Goal: Task Accomplishment & Management: Manage account settings

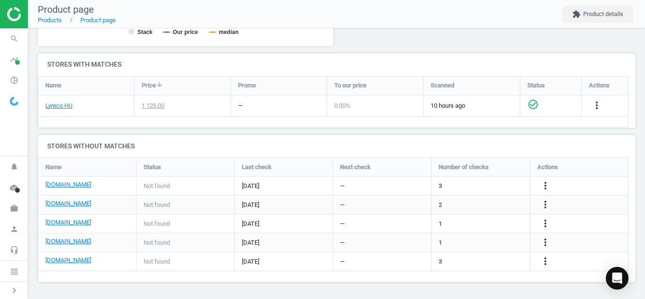
scroll to position [140, 606]
click at [11, 40] on icon "search" at bounding box center [14, 39] width 18 height 18
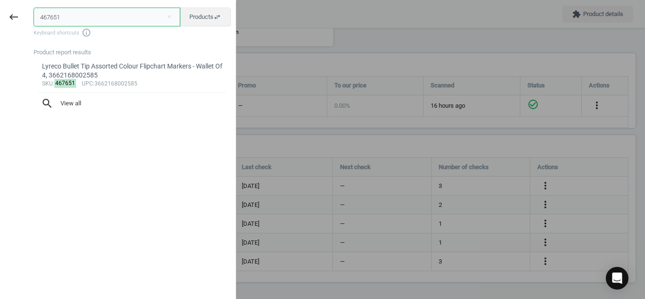
drag, startPoint x: 86, startPoint y: 20, endPoint x: 0, endPoint y: 12, distance: 86.4
click at [0, 12] on div "keyboard_backspace 467651 close Products swap_horiz Keyboard shortcuts info_out…" at bounding box center [118, 150] width 236 height 299
paste input "115575"
type input "115575"
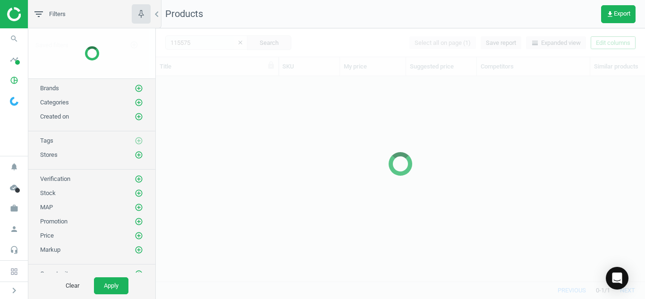
scroll to position [191, 482]
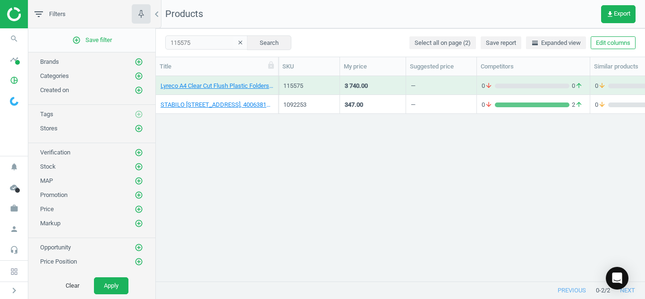
click at [237, 45] on icon "clear" at bounding box center [240, 42] width 7 height 7
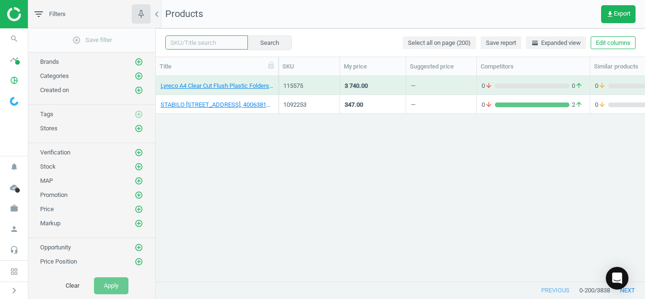
click at [207, 40] on input "text" at bounding box center [206, 42] width 83 height 14
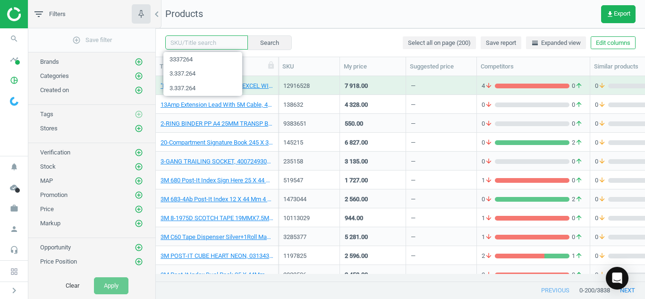
click at [207, 40] on input "text" at bounding box center [206, 42] width 83 height 14
paste input "115575"
type input "115575"
click at [266, 43] on button "Search" at bounding box center [269, 42] width 44 height 14
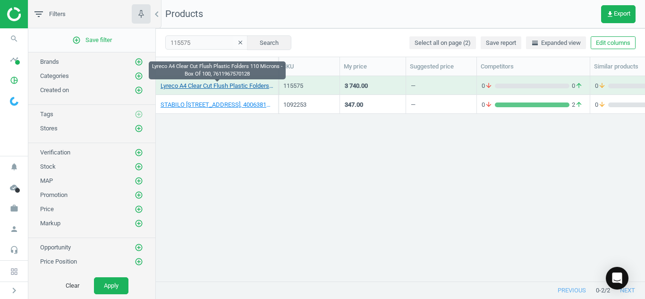
click at [205, 83] on link "Lyreco A4 Clear Cut Flush Plastic Folders 110 Microns - Box Of 100, 76119675701…" at bounding box center [217, 86] width 113 height 9
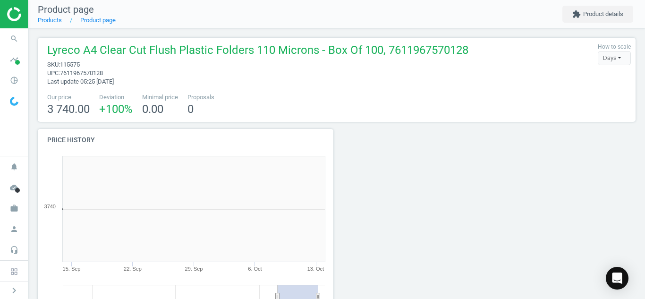
scroll to position [204, 307]
click at [17, 211] on icon "work" at bounding box center [14, 208] width 18 height 18
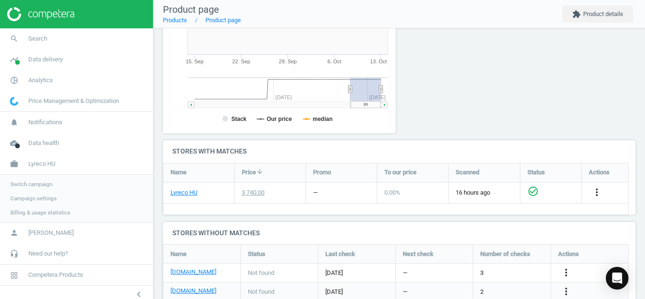
scroll to position [291, 0]
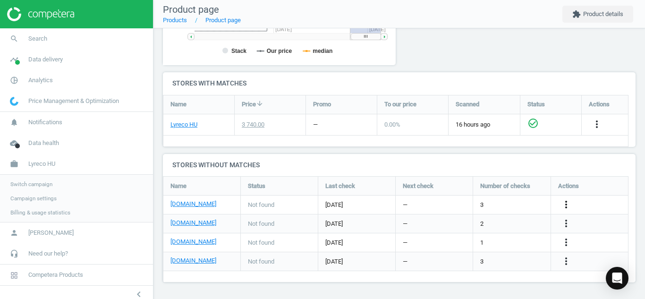
click at [565, 204] on icon "more_vert" at bounding box center [566, 204] width 11 height 11
click at [517, 203] on link "Edit URL/product option" at bounding box center [492, 205] width 129 height 15
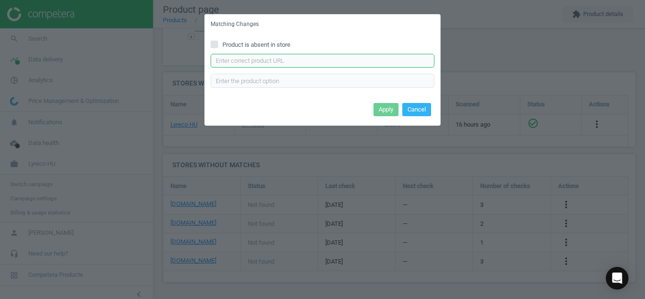
click at [370, 58] on input "text" at bounding box center [323, 61] width 224 height 14
paste input "[URL][DOMAIN_NAME]"
type input "[URL][DOMAIN_NAME]"
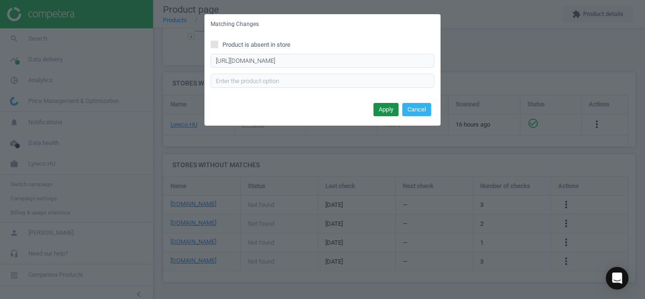
click at [376, 109] on button "Apply" at bounding box center [386, 109] width 25 height 13
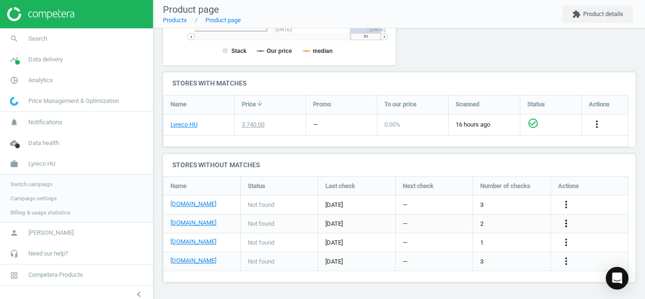
click at [564, 223] on icon "more_vert" at bounding box center [566, 223] width 11 height 11
click at [509, 220] on link "Edit URL/product option" at bounding box center [492, 224] width 129 height 15
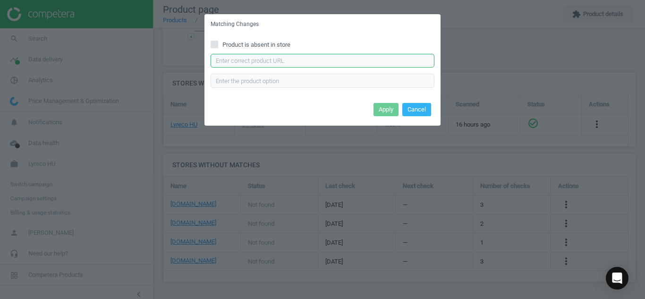
paste input "[URL][DOMAIN_NAME]"
click at [368, 60] on input "[URL][DOMAIN_NAME]" at bounding box center [323, 61] width 224 height 14
type input "[URL][DOMAIN_NAME]"
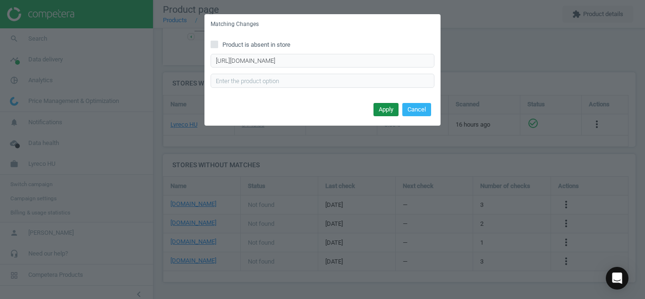
click at [380, 109] on button "Apply" at bounding box center [386, 109] width 25 height 13
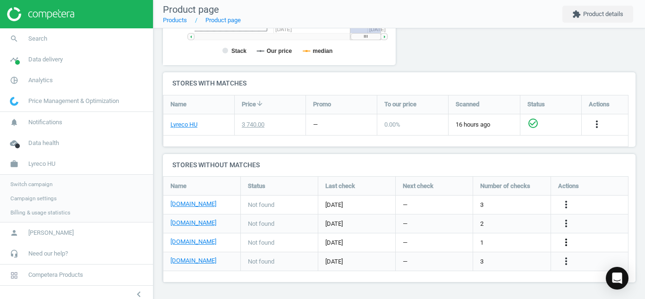
click at [567, 243] on icon "more_vert" at bounding box center [566, 242] width 11 height 11
click at [533, 240] on link "Edit URL/product option" at bounding box center [492, 243] width 129 height 15
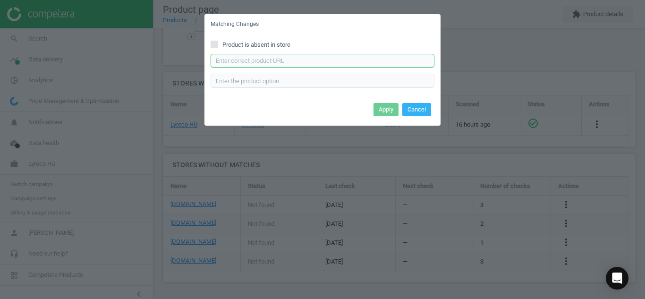
click at [375, 58] on input "text" at bounding box center [323, 61] width 224 height 14
paste input "[URL][DOMAIN_NAME][PERSON_NAME]"
type input "[URL][DOMAIN_NAME][PERSON_NAME]"
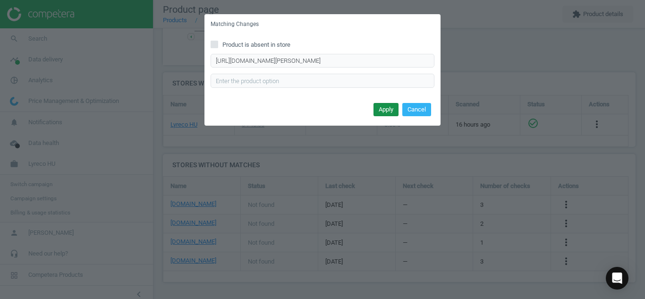
click at [382, 112] on button "Apply" at bounding box center [386, 109] width 25 height 13
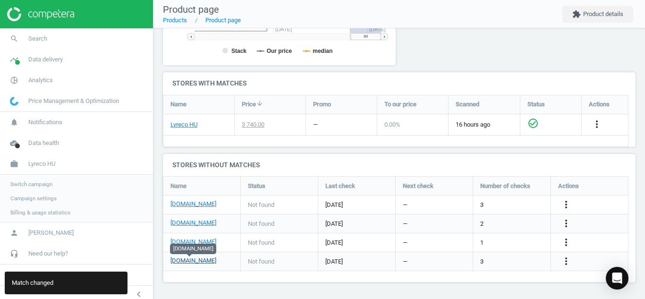
click at [176, 260] on link "[DOMAIN_NAME]" at bounding box center [194, 261] width 46 height 9
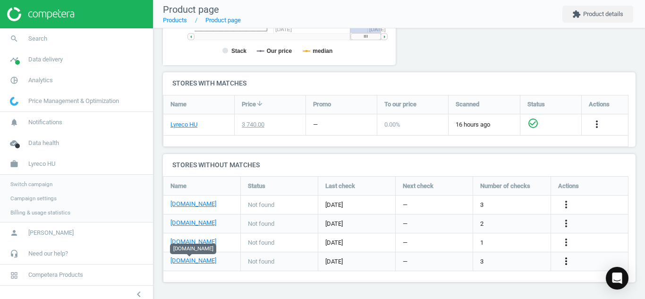
click at [564, 262] on icon "more_vert" at bounding box center [566, 261] width 11 height 11
click at [508, 260] on link "Edit URL/product option" at bounding box center [492, 262] width 129 height 15
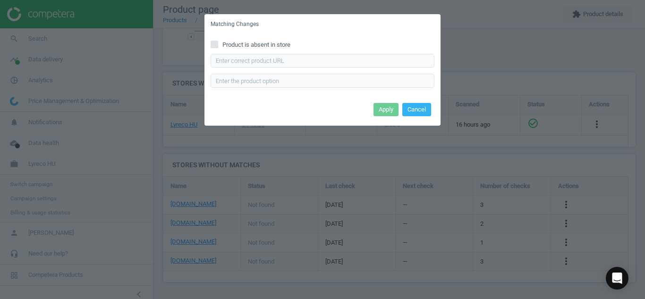
click at [215, 44] on input "Product is absent in store" at bounding box center [215, 44] width 6 height 6
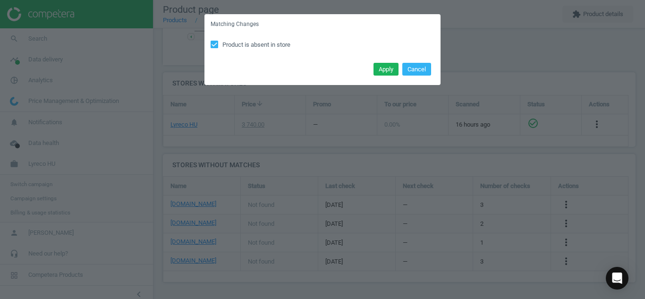
click at [212, 43] on input "Product is absent in store" at bounding box center [215, 44] width 6 height 6
checkbox input "false"
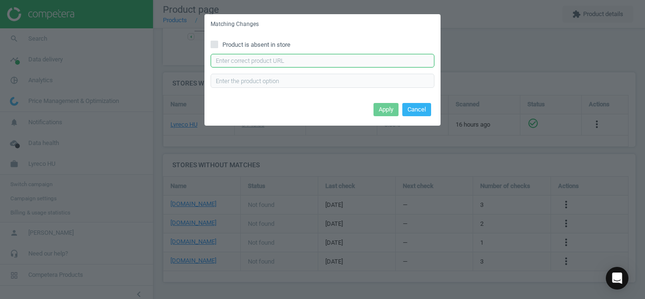
paste input "[URL][DOMAIN_NAME]"
click at [265, 62] on input "[URL][DOMAIN_NAME]" at bounding box center [323, 61] width 224 height 14
type input "[URL][DOMAIN_NAME]"
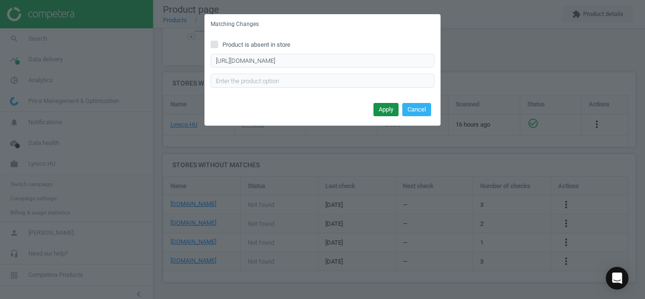
click at [375, 112] on button "Apply" at bounding box center [386, 109] width 25 height 13
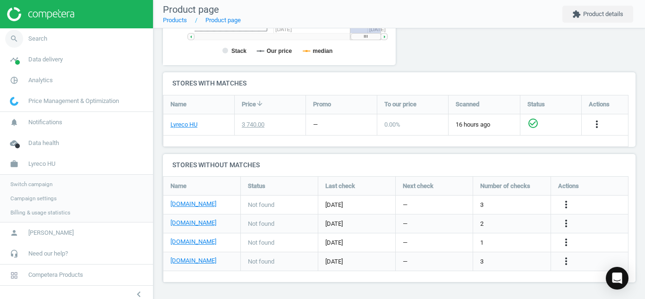
click at [26, 39] on span "search" at bounding box center [14, 38] width 28 height 21
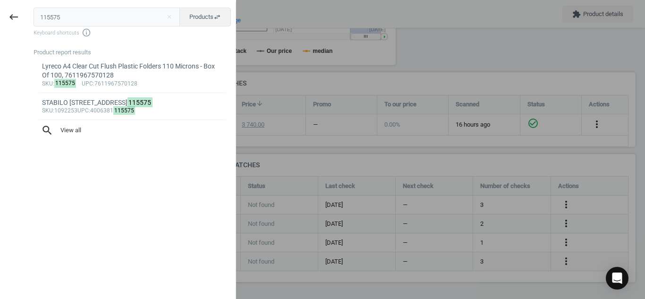
drag, startPoint x: 126, startPoint y: 16, endPoint x: 0, endPoint y: 33, distance: 126.8
click at [0, 33] on div "keyboard_backspace 115575 close Products swap_horiz Keyboard shortcuts info_out…" at bounding box center [118, 150] width 236 height 299
type input "7430467"
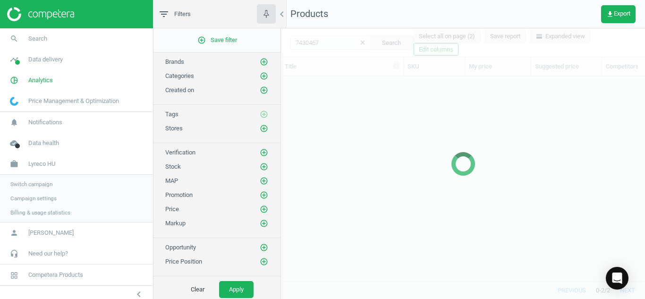
scroll to position [191, 357]
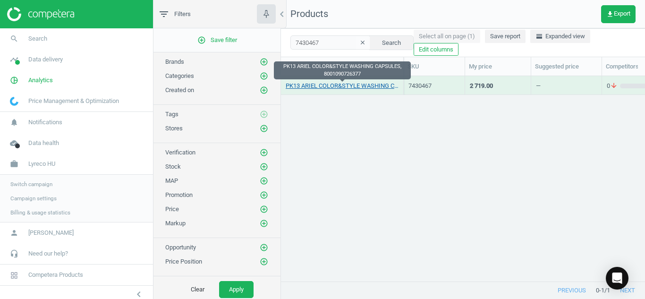
click at [327, 86] on link "PK13 ARIEL COLOR&STYLE WASHING CAPSULES, 8001090726377" at bounding box center [342, 86] width 113 height 9
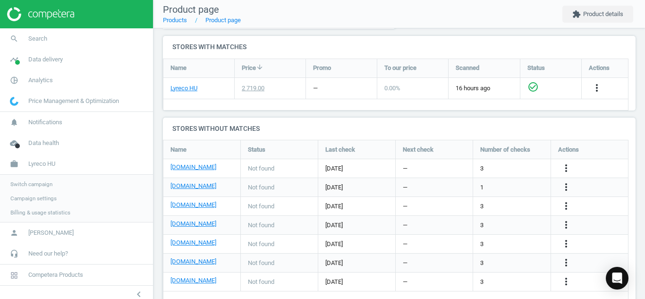
scroll to position [318, 0]
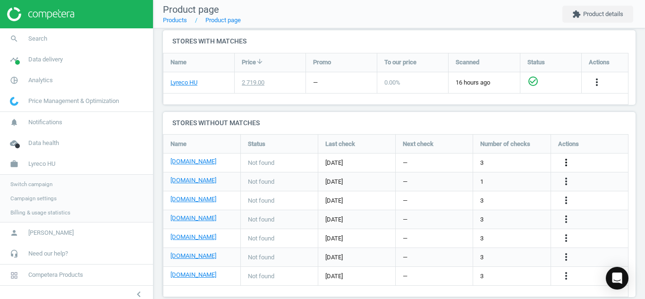
click at [564, 160] on icon "more_vert" at bounding box center [566, 162] width 11 height 11
click at [514, 165] on link "Edit URL/product option" at bounding box center [492, 162] width 129 height 15
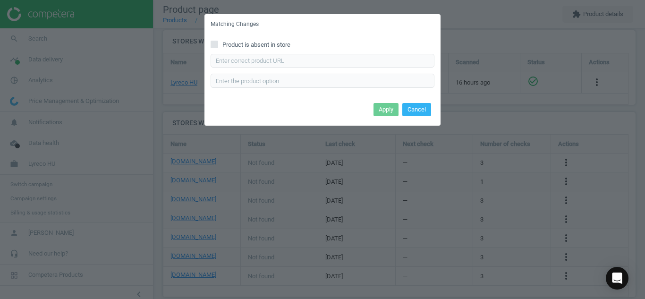
click at [213, 44] on input "Product is absent in store" at bounding box center [215, 44] width 6 height 6
checkbox input "true"
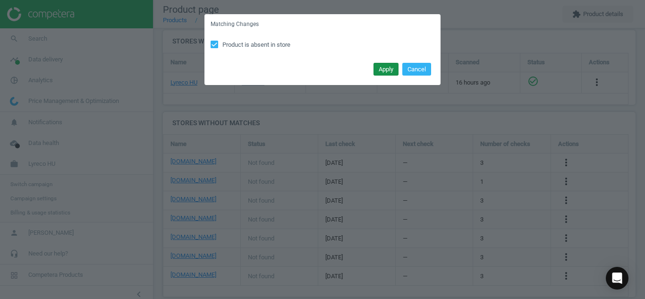
click at [383, 69] on button "Apply" at bounding box center [386, 69] width 25 height 13
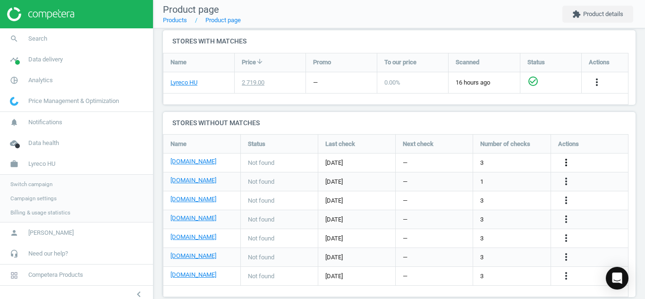
click at [567, 167] on icon "more_vert" at bounding box center [566, 162] width 11 height 11
click at [520, 166] on link "Edit URL/product option" at bounding box center [492, 162] width 129 height 15
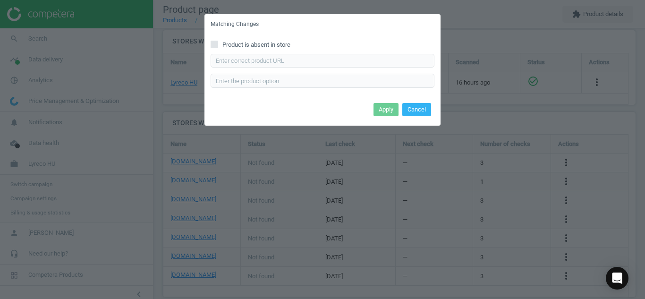
click at [217, 43] on input "Product is absent in store" at bounding box center [215, 44] width 6 height 6
checkbox input "true"
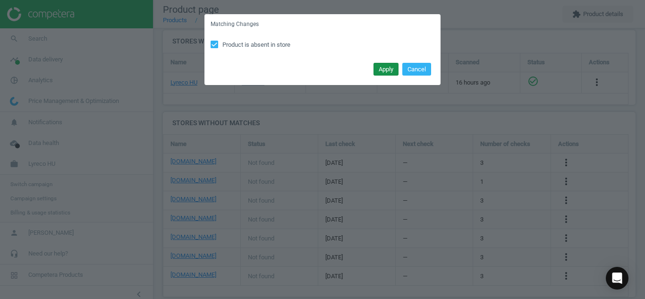
click at [380, 68] on button "Apply" at bounding box center [386, 69] width 25 height 13
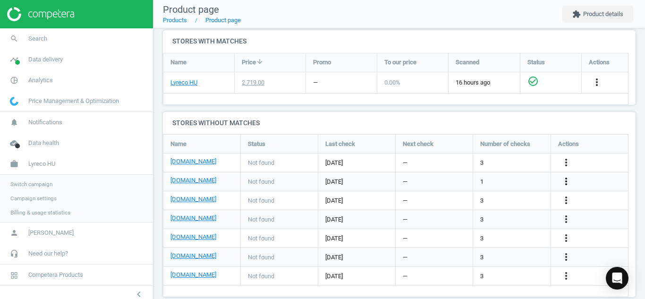
click at [568, 180] on icon "more_vert" at bounding box center [566, 181] width 11 height 11
click at [497, 184] on link "Edit URL/product option" at bounding box center [492, 181] width 129 height 15
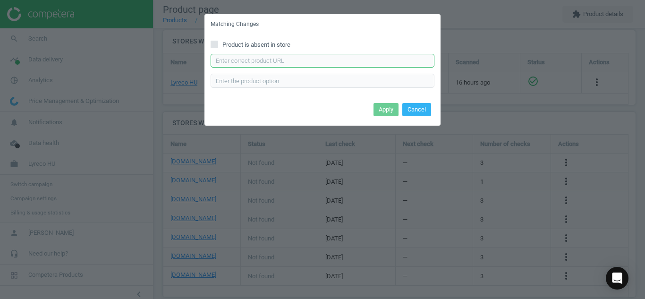
click at [268, 66] on input "text" at bounding box center [323, 61] width 224 height 14
paste input "[URL][DOMAIN_NAME]"
type input "[URL][DOMAIN_NAME]"
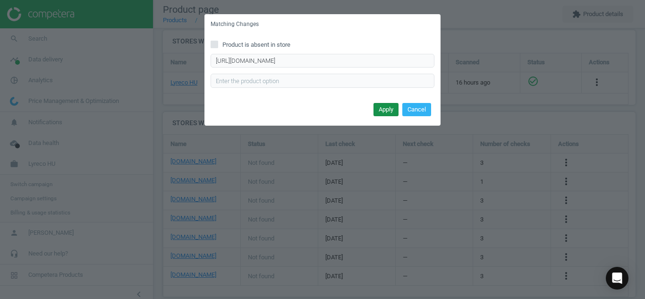
click at [381, 106] on button "Apply" at bounding box center [386, 109] width 25 height 13
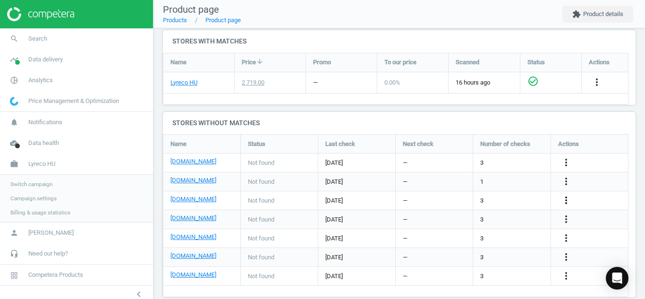
click at [567, 198] on icon "more_vert" at bounding box center [566, 200] width 11 height 11
click at [496, 201] on link "Edit URL/product option" at bounding box center [492, 200] width 129 height 15
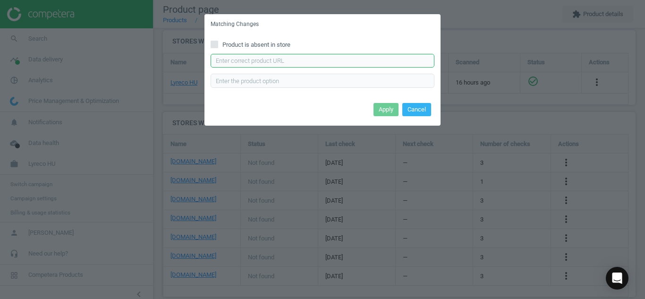
paste input "[URL][DOMAIN_NAME]"
click at [300, 58] on input "[URL][DOMAIN_NAME]" at bounding box center [323, 61] width 224 height 14
type input "[URL][DOMAIN_NAME]"
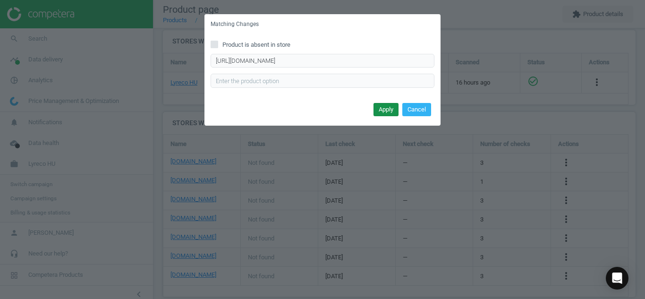
click at [376, 105] on button "Apply" at bounding box center [386, 109] width 25 height 13
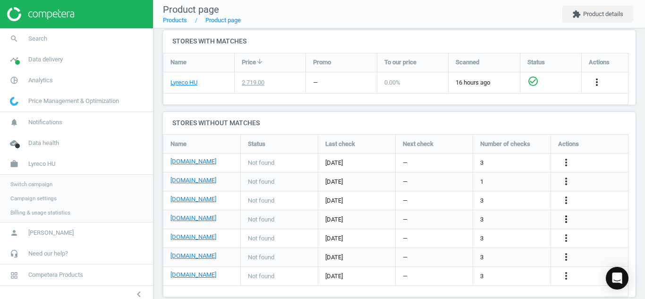
click at [567, 216] on icon "more_vert" at bounding box center [566, 219] width 11 height 11
click at [512, 216] on link "Edit URL/product option" at bounding box center [492, 219] width 129 height 15
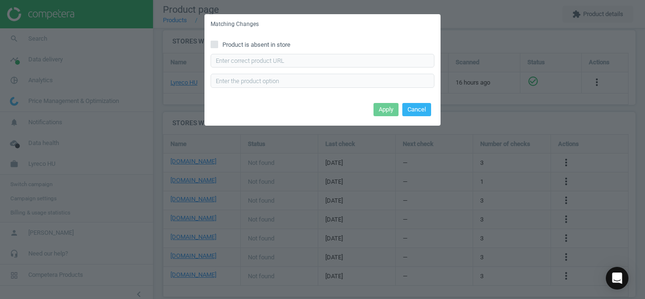
click at [212, 44] on input "Product is absent in store" at bounding box center [215, 44] width 6 height 6
checkbox input "true"
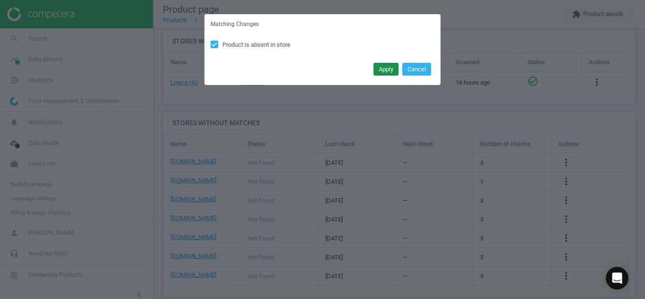
click at [386, 70] on button "Apply" at bounding box center [386, 69] width 25 height 13
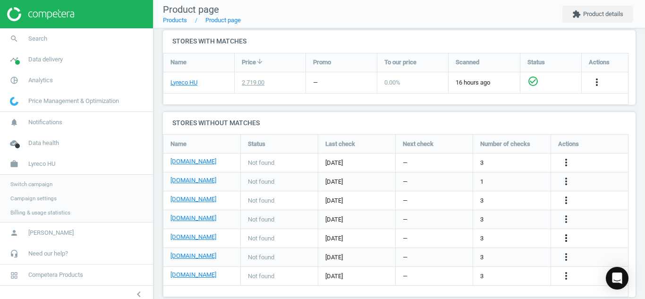
click at [566, 237] on icon "more_vert" at bounding box center [566, 237] width 11 height 11
click at [496, 234] on link "Edit URL/product option" at bounding box center [492, 238] width 129 height 15
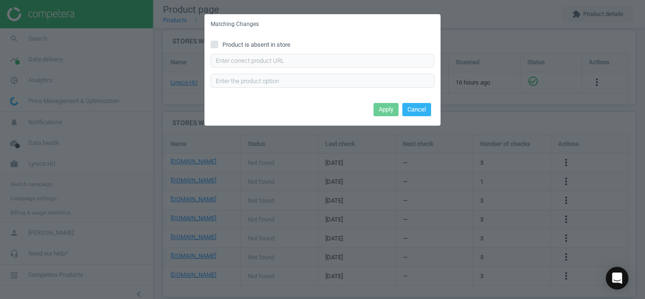
click at [216, 41] on icon at bounding box center [215, 45] width 8 height 8
click at [216, 41] on input "Product is absent in store" at bounding box center [215, 44] width 6 height 6
checkbox input "true"
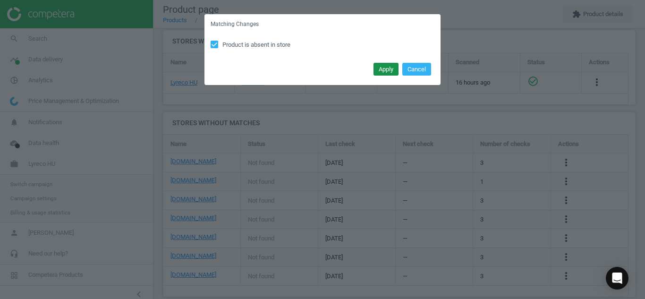
click at [384, 70] on button "Apply" at bounding box center [386, 69] width 25 height 13
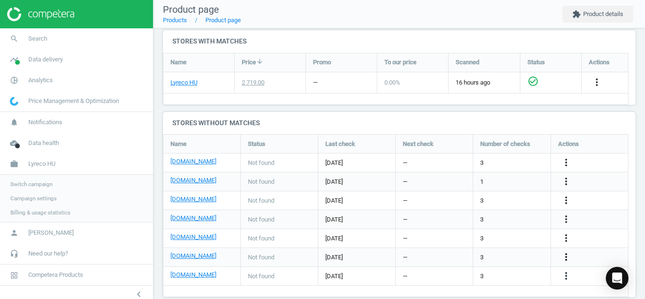
click at [567, 258] on icon "more_vert" at bounding box center [566, 256] width 11 height 11
click at [512, 261] on link "Edit URL/product option" at bounding box center [492, 257] width 129 height 15
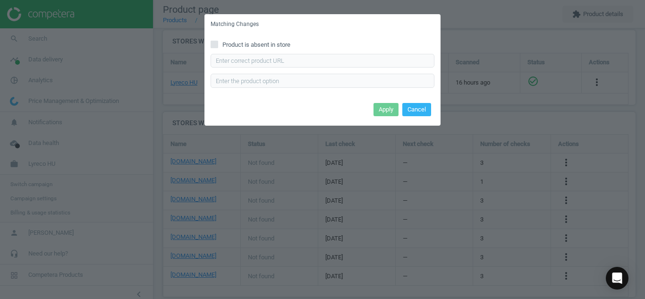
click at [216, 44] on input "Product is absent in store" at bounding box center [215, 44] width 6 height 6
checkbox input "true"
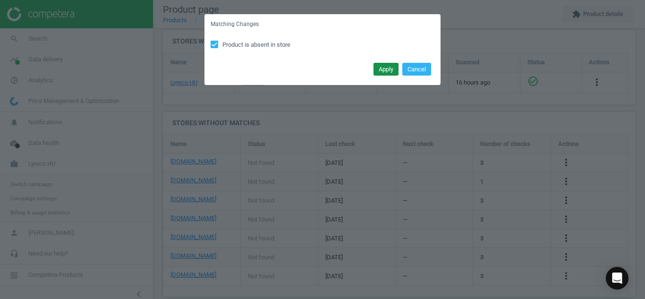
click at [380, 64] on button "Apply" at bounding box center [386, 69] width 25 height 13
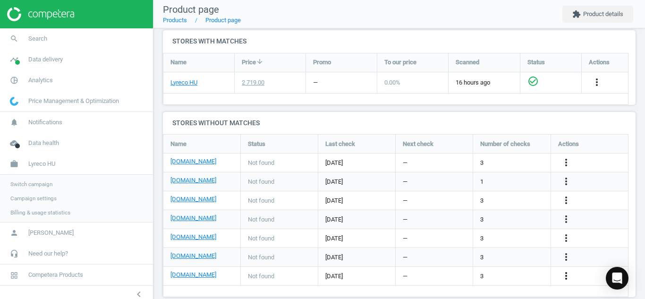
click at [569, 279] on icon "more_vert" at bounding box center [566, 275] width 11 height 11
click at [517, 271] on link "Edit URL/product option" at bounding box center [492, 276] width 129 height 15
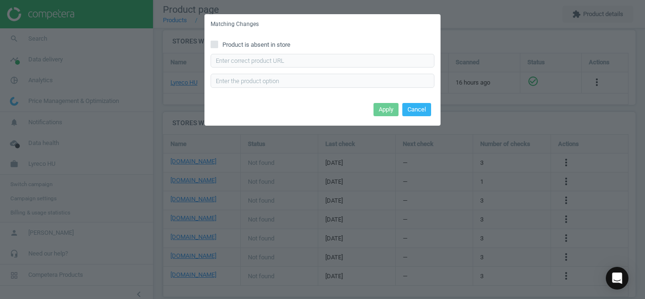
click at [215, 47] on input "Product is absent in store" at bounding box center [215, 44] width 6 height 6
checkbox input "true"
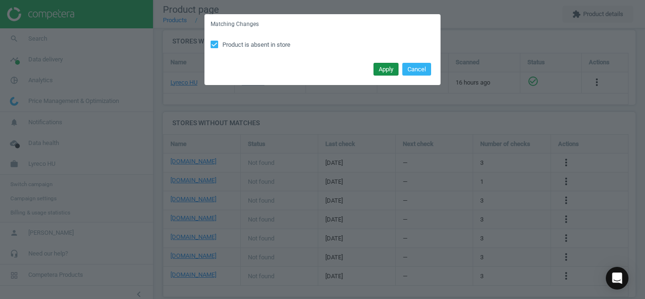
click at [380, 66] on button "Apply" at bounding box center [386, 69] width 25 height 13
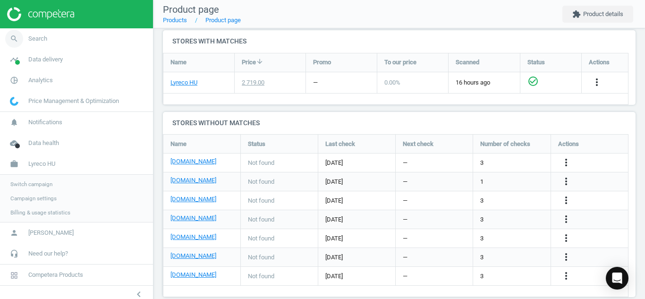
click at [17, 41] on icon "search" at bounding box center [14, 39] width 18 height 18
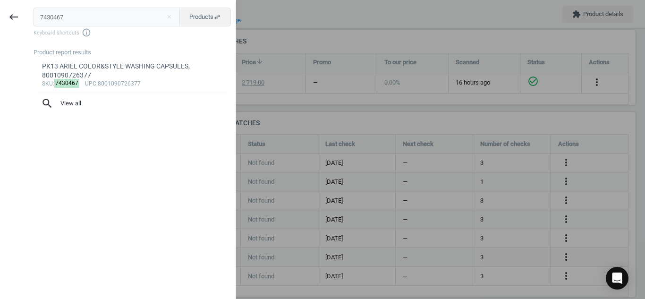
drag, startPoint x: 112, startPoint y: 9, endPoint x: 0, endPoint y: 38, distance: 115.1
click at [0, 38] on div "keyboard_backspace 7430467 close Products swap_horiz Keyboard shortcuts info_ou…" at bounding box center [118, 150] width 236 height 299
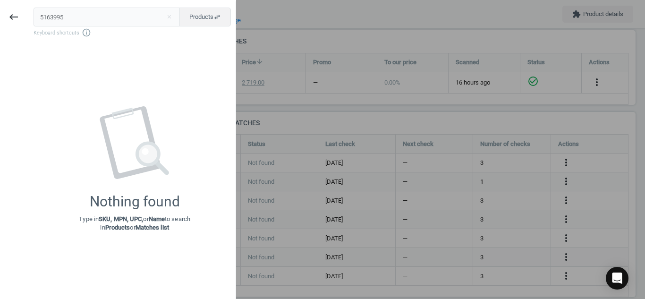
type input "5163995"
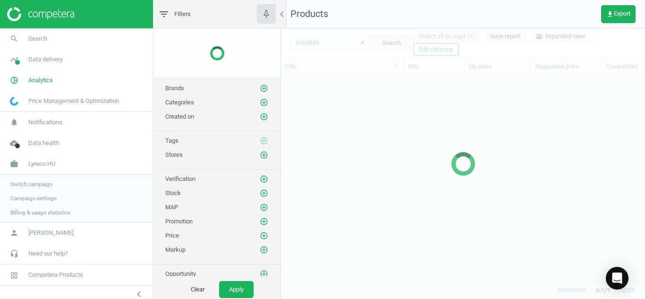
scroll to position [191, 357]
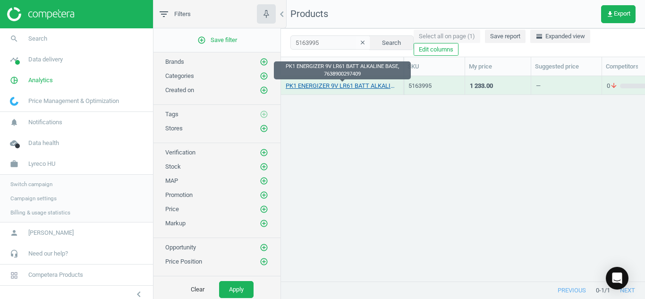
click at [326, 86] on link "PK1 ENERGIZER 9V LR61 BATT ALKALINE BASE, 7638900297409" at bounding box center [342, 86] width 113 height 9
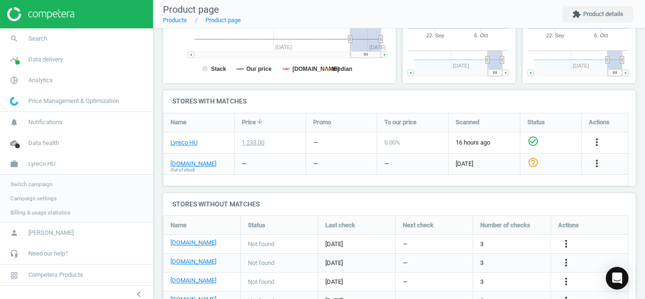
scroll to position [297, 0]
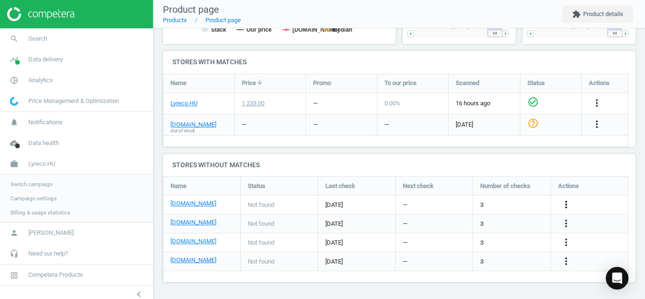
click at [567, 206] on icon "more_vert" at bounding box center [566, 204] width 11 height 11
click at [490, 207] on link "Edit URL/product option" at bounding box center [492, 205] width 129 height 15
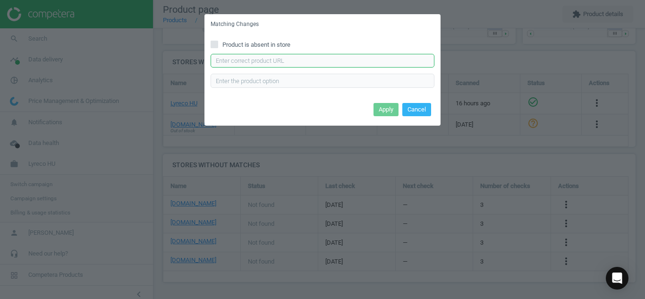
paste input "[URL][DOMAIN_NAME]"
click at [314, 65] on input "[URL][DOMAIN_NAME]" at bounding box center [323, 61] width 224 height 14
type input "[URL][DOMAIN_NAME]"
click at [379, 111] on button "Apply" at bounding box center [386, 109] width 25 height 13
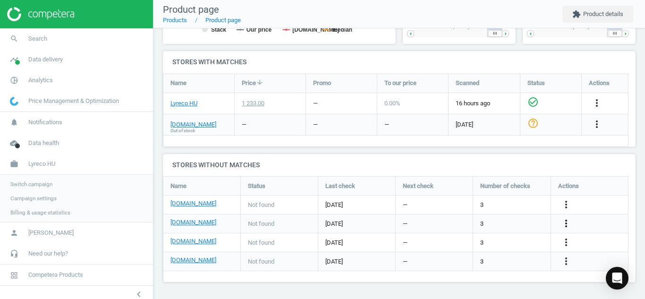
click at [568, 224] on icon "more_vert" at bounding box center [566, 223] width 11 height 11
click at [507, 220] on link "Edit URL/product option" at bounding box center [492, 223] width 129 height 15
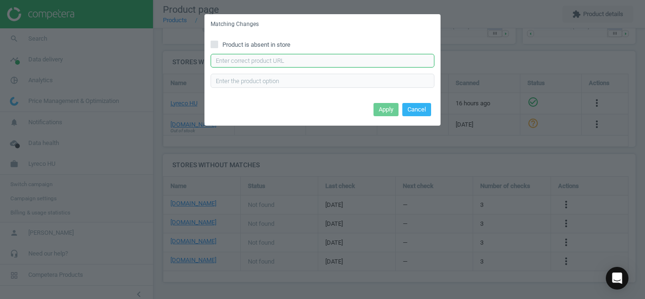
paste input "[URL][DOMAIN_NAME]"
click at [310, 56] on input "[URL][DOMAIN_NAME]" at bounding box center [323, 61] width 224 height 14
type input "[URL][DOMAIN_NAME]"
click at [381, 109] on button "Apply" at bounding box center [386, 109] width 25 height 13
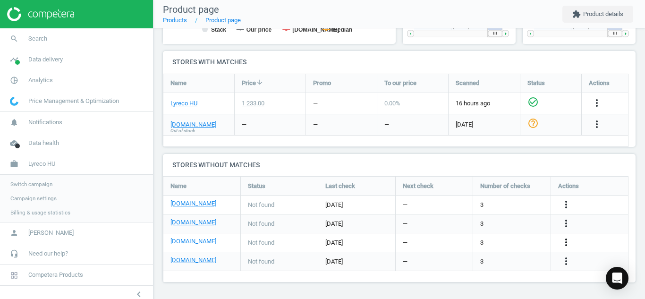
click at [572, 244] on icon "more_vert" at bounding box center [566, 242] width 11 height 11
click at [516, 240] on link "Edit URL/product option" at bounding box center [492, 242] width 129 height 15
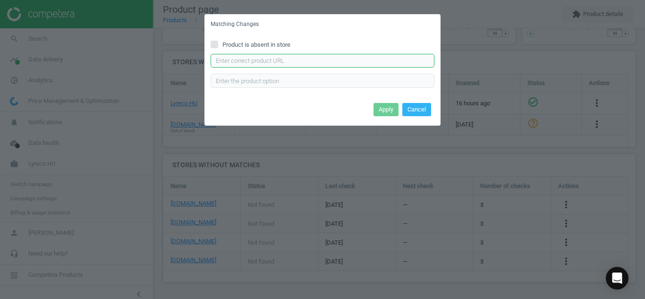
paste input "[URL][DOMAIN_NAME]"
click at [344, 60] on input "[URL][DOMAIN_NAME]" at bounding box center [323, 61] width 224 height 14
type input "[URL][DOMAIN_NAME]"
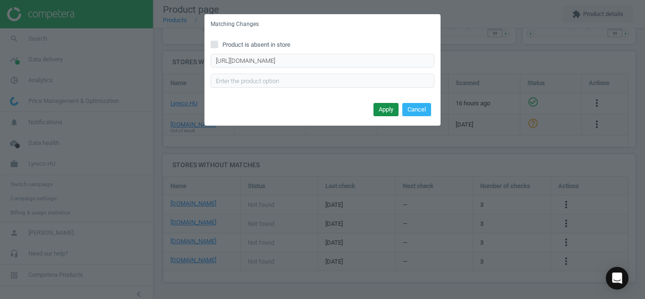
click at [384, 110] on button "Apply" at bounding box center [386, 109] width 25 height 13
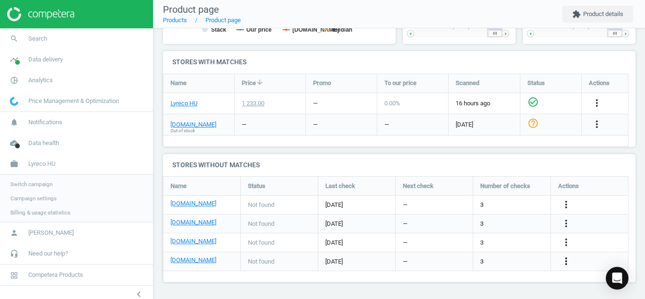
click at [569, 260] on icon "more_vert" at bounding box center [566, 261] width 11 height 11
click at [510, 259] on link "Edit URL/product option" at bounding box center [492, 261] width 129 height 15
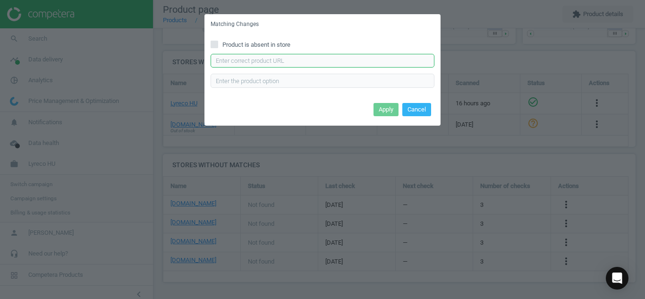
paste input "[URL][DOMAIN_NAME]"
click at [343, 66] on input "[URL][DOMAIN_NAME]" at bounding box center [323, 61] width 224 height 14
type input "[URL][DOMAIN_NAME]"
click at [384, 109] on button "Apply" at bounding box center [386, 109] width 25 height 13
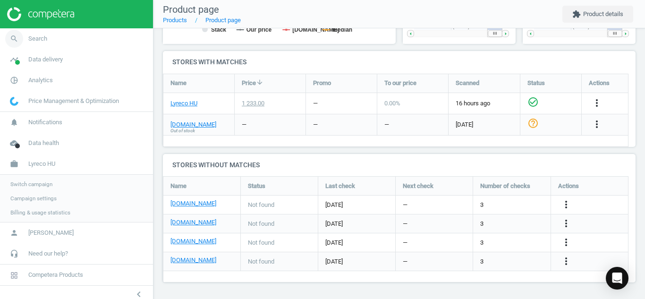
click at [16, 35] on icon "search" at bounding box center [14, 39] width 18 height 18
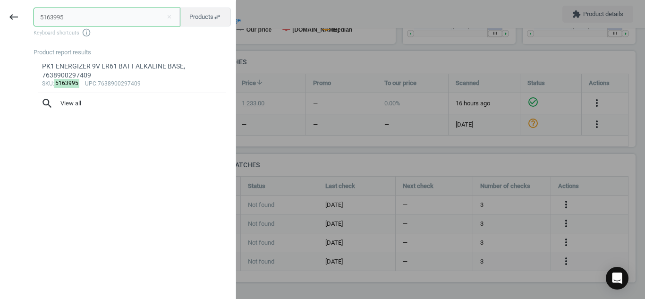
drag, startPoint x: 106, startPoint y: 16, endPoint x: 0, endPoint y: 2, distance: 106.7
click at [0, 2] on div "keyboard_backspace 5163995 close Products swap_horiz Keyboard shortcuts info_ou…" at bounding box center [118, 150] width 236 height 299
paste input "11617734"
type input "11617734"
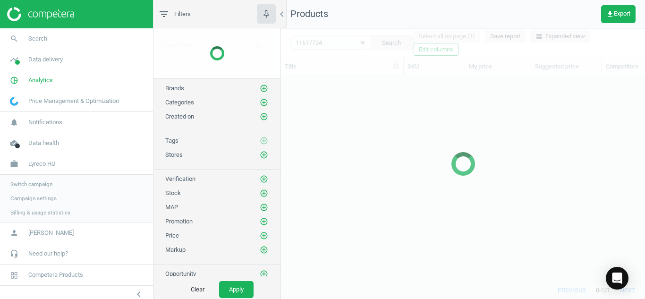
scroll to position [191, 357]
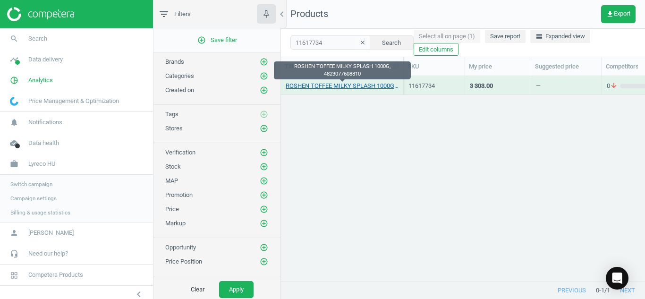
click at [319, 85] on div "ROSHEN TOFFEE MILKY SPLASH 1000G, 4823077608810" at bounding box center [342, 85] width 113 height 17
click at [319, 85] on link "ROSHEN TOFFEE MILKY SPLASH 1000G, 4823077608810" at bounding box center [342, 86] width 113 height 9
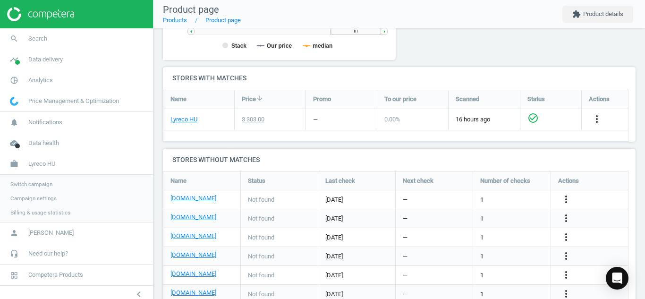
scroll to position [298, 0]
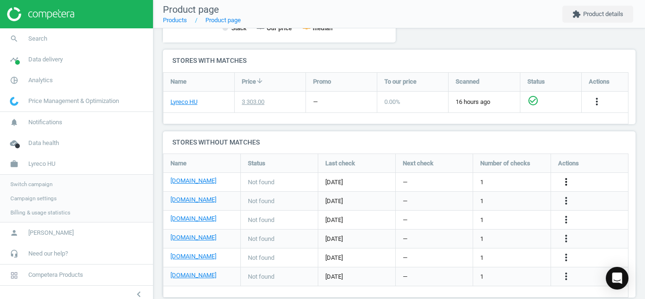
click at [564, 182] on icon "more_vert" at bounding box center [566, 181] width 11 height 11
click at [498, 185] on link "Edit URL/product option" at bounding box center [492, 182] width 129 height 15
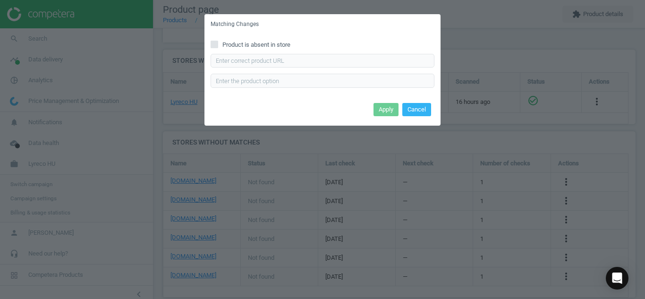
click at [215, 42] on input "Product is absent in store" at bounding box center [215, 44] width 6 height 6
checkbox input "true"
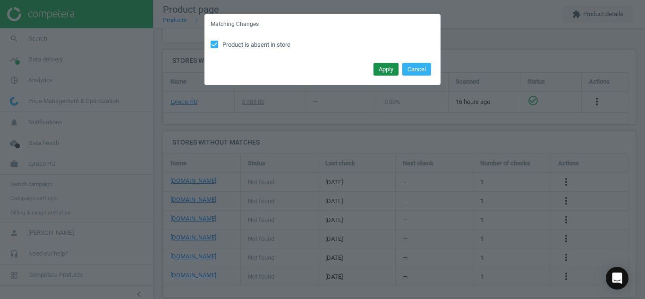
click at [378, 70] on button "Apply" at bounding box center [386, 69] width 25 height 13
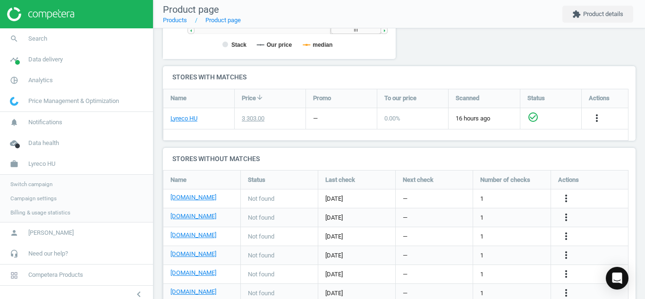
scroll to position [283, 0]
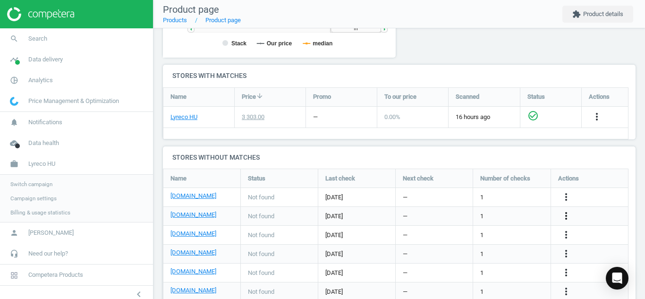
click at [571, 214] on icon "more_vert" at bounding box center [566, 215] width 11 height 11
click at [498, 216] on link "Edit URL/product option" at bounding box center [492, 216] width 129 height 15
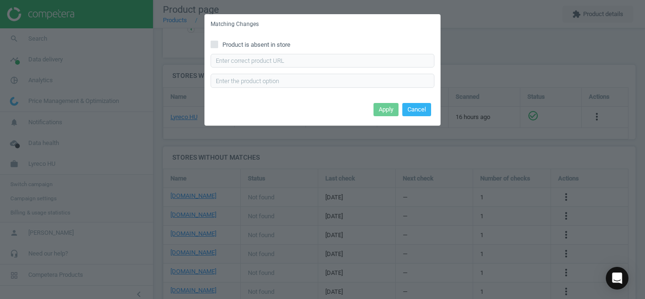
click at [214, 45] on input "Product is absent in store" at bounding box center [215, 44] width 6 height 6
checkbox input "true"
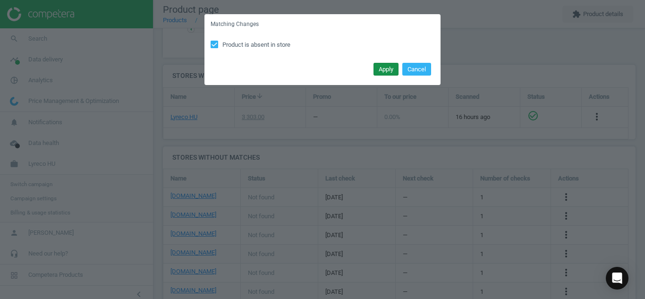
click at [384, 72] on button "Apply" at bounding box center [386, 69] width 25 height 13
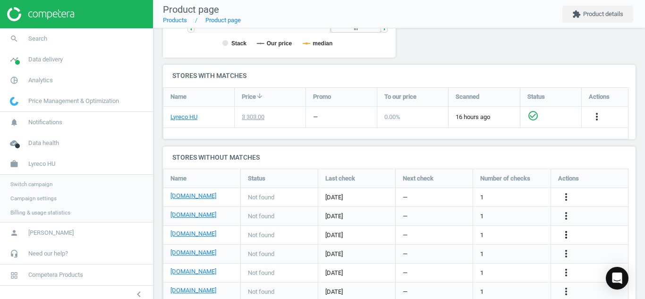
click at [571, 234] on icon "more_vert" at bounding box center [566, 234] width 11 height 11
click at [521, 238] on link "Edit URL/product option" at bounding box center [492, 235] width 129 height 15
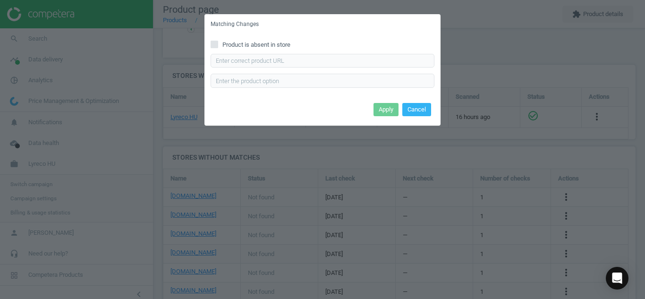
click at [215, 44] on input "Product is absent in store" at bounding box center [215, 44] width 6 height 6
checkbox input "true"
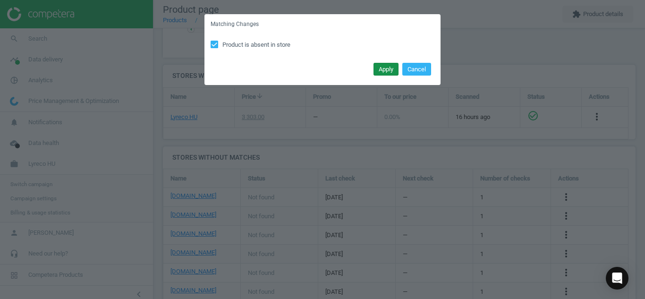
click at [381, 70] on button "Apply" at bounding box center [386, 69] width 25 height 13
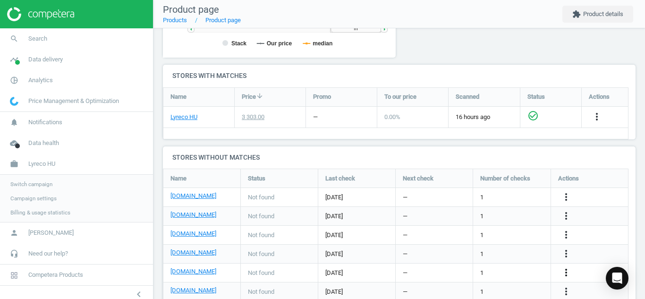
click at [564, 272] on icon "more_vert" at bounding box center [566, 272] width 11 height 11
click at [516, 272] on link "Edit URL/product option" at bounding box center [492, 273] width 129 height 15
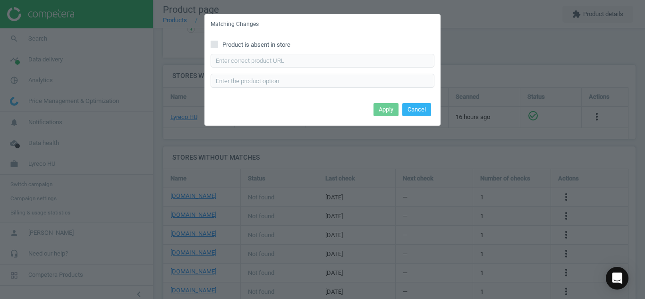
click at [215, 49] on span at bounding box center [215, 46] width 8 height 7
click at [215, 47] on input "Product is absent in store" at bounding box center [215, 44] width 6 height 6
checkbox input "true"
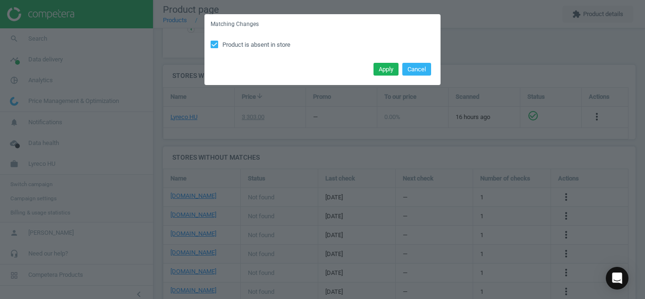
click at [382, 77] on div "Apply Cancel" at bounding box center [323, 73] width 236 height 26
click at [382, 76] on div "Apply Cancel" at bounding box center [323, 73] width 236 height 26
click at [382, 71] on button "Apply" at bounding box center [386, 69] width 25 height 13
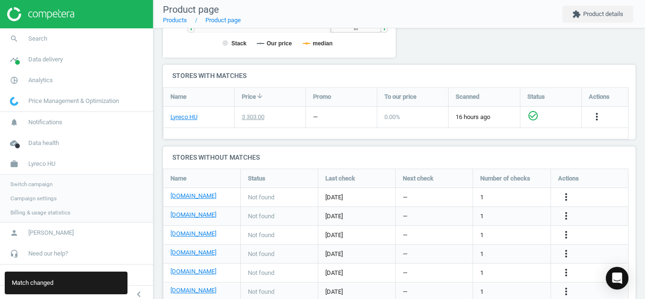
scroll to position [313, 0]
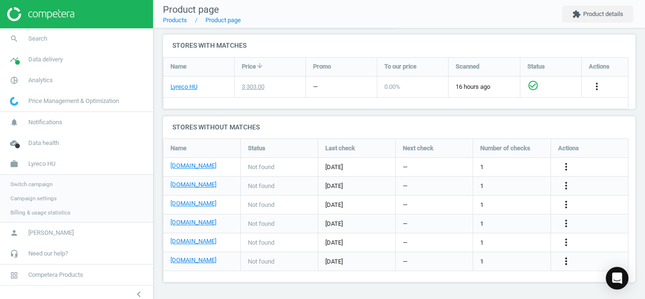
click at [563, 261] on icon "more_vert" at bounding box center [566, 261] width 11 height 11
click at [526, 263] on link "Edit URL/product option" at bounding box center [492, 261] width 129 height 15
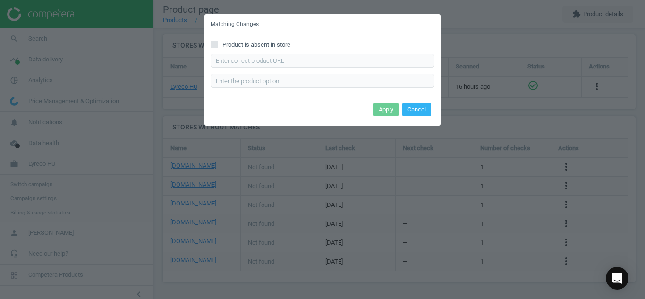
click at [213, 43] on input "Product is absent in store" at bounding box center [215, 44] width 6 height 6
checkbox input "true"
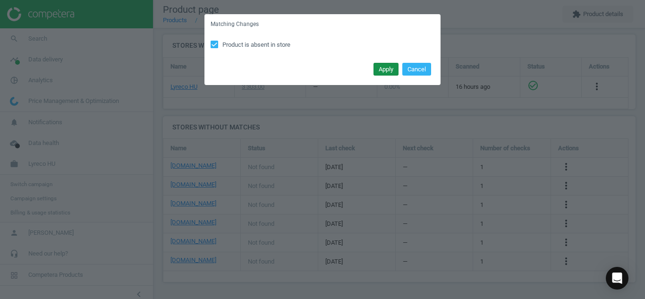
click at [388, 71] on button "Apply" at bounding box center [386, 69] width 25 height 13
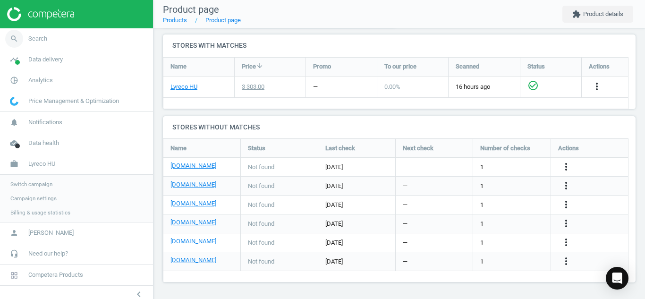
click at [12, 40] on icon "search" at bounding box center [14, 39] width 18 height 18
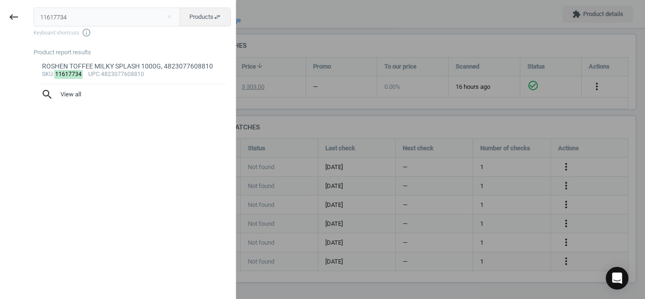
drag, startPoint x: 135, startPoint y: 19, endPoint x: 0, endPoint y: -17, distance: 139.8
click at [0, 0] on html "Group 2 Created with Sketch. ic/cloud_download/grey600 Created with Sketch. gra…" at bounding box center [322, 149] width 645 height 299
type input "13070247"
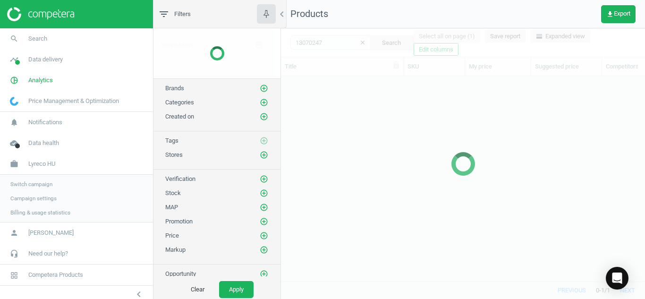
scroll to position [191, 357]
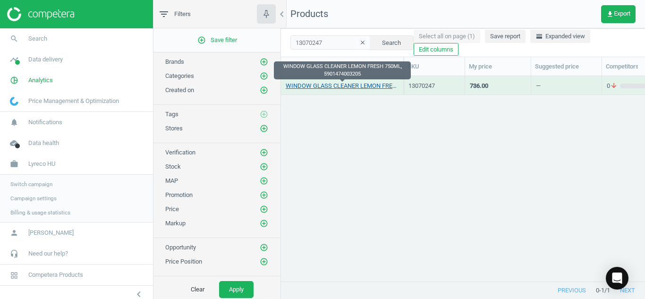
click at [343, 85] on link "WINDOW GLASS CLEANER LEMON FRESH 750ML, 5901474003205" at bounding box center [342, 86] width 113 height 9
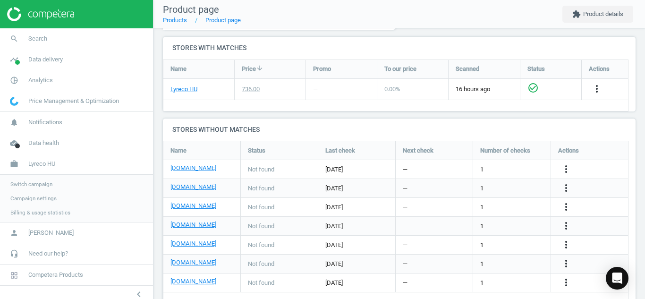
scroll to position [332, 0]
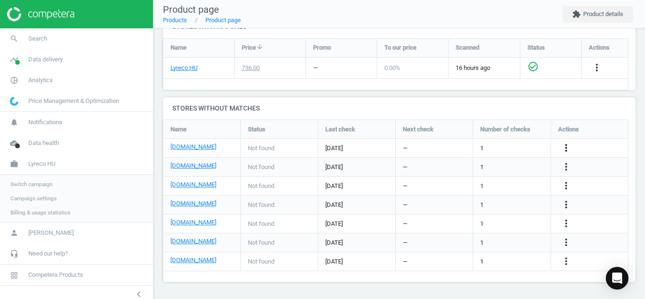
click at [567, 143] on icon "more_vert" at bounding box center [566, 147] width 11 height 11
click at [523, 148] on link "Edit URL/product option" at bounding box center [492, 148] width 129 height 15
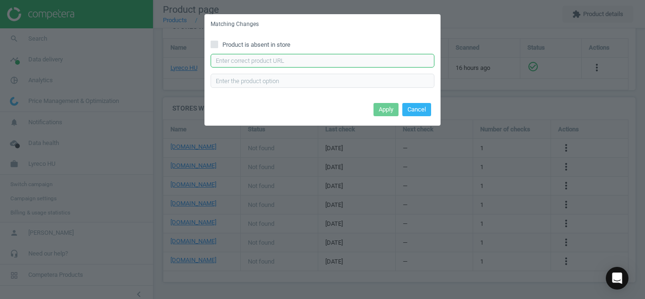
click at [357, 63] on input "text" at bounding box center [323, 61] width 224 height 14
click at [212, 42] on input "Product is absent in store" at bounding box center [215, 44] width 6 height 6
checkbox input "true"
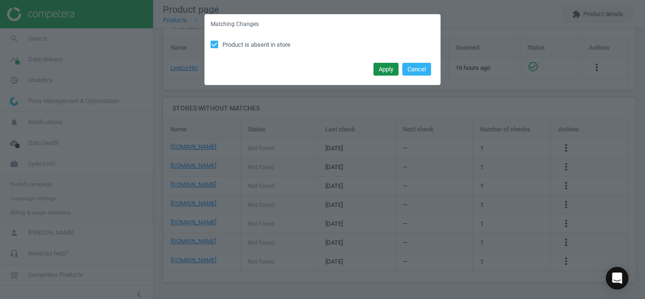
click at [381, 69] on button "Apply" at bounding box center [386, 69] width 25 height 13
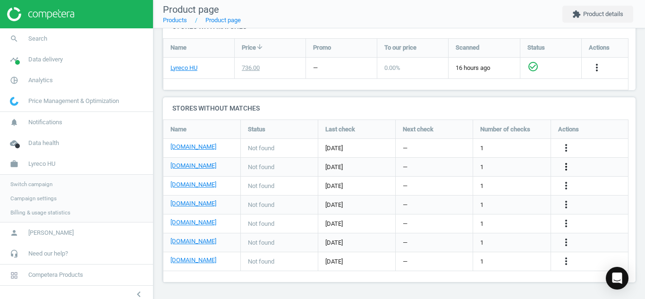
click at [565, 163] on icon "more_vert" at bounding box center [566, 166] width 11 height 11
click at [469, 164] on link "Edit URL/product option" at bounding box center [492, 167] width 129 height 15
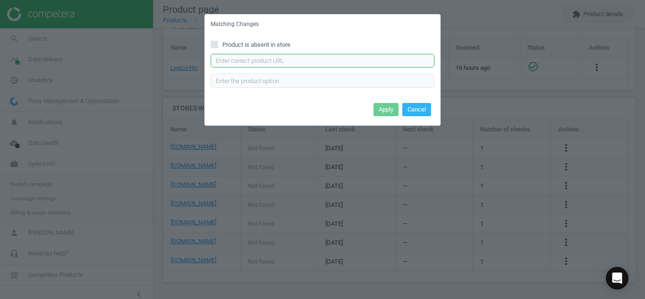
paste input "[URL][DOMAIN_NAME]"
click at [324, 61] on input "text" at bounding box center [323, 61] width 224 height 14
type input "[URL][DOMAIN_NAME]"
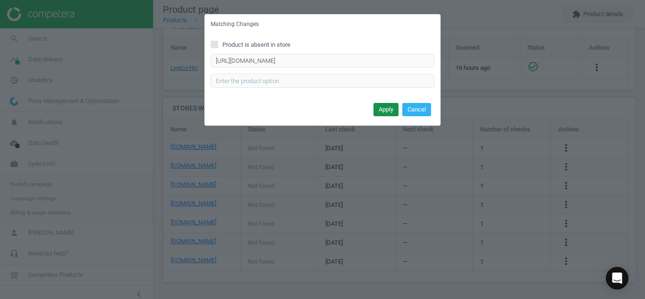
click at [380, 114] on button "Apply" at bounding box center [386, 109] width 25 height 13
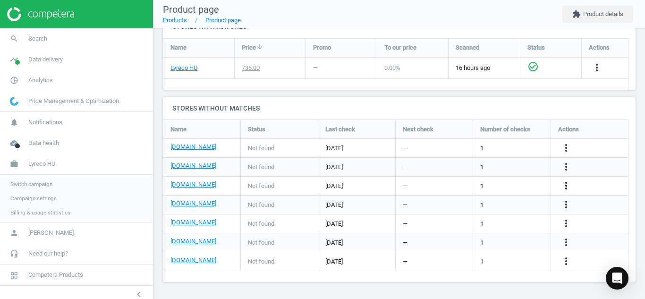
click at [565, 184] on icon "more_vert" at bounding box center [566, 185] width 11 height 11
click at [520, 186] on link "Edit URL/product option" at bounding box center [492, 186] width 129 height 15
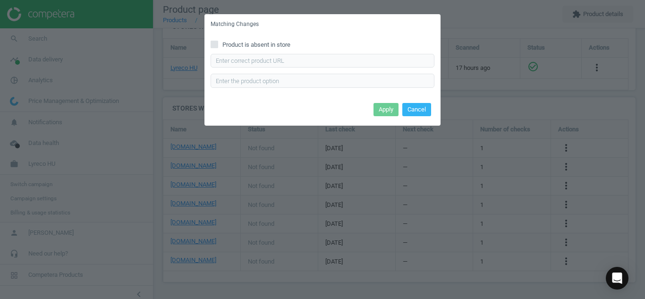
click at [217, 43] on input "Product is absent in store" at bounding box center [215, 44] width 6 height 6
checkbox input "true"
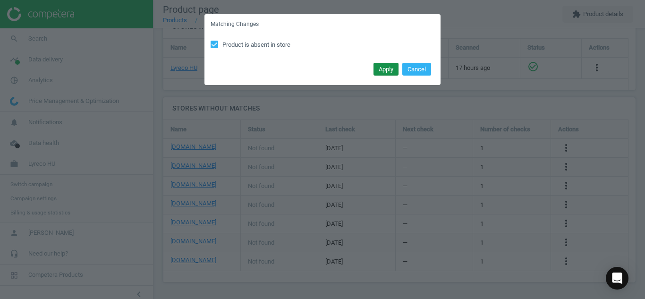
click at [380, 71] on button "Apply" at bounding box center [386, 69] width 25 height 13
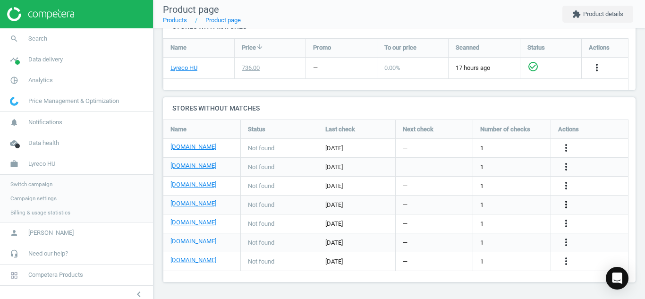
click at [564, 206] on icon "more_vert" at bounding box center [566, 204] width 11 height 11
click at [465, 209] on link "Edit URL/product option" at bounding box center [492, 205] width 129 height 15
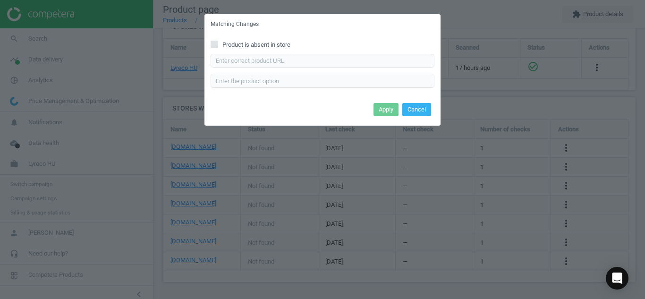
click at [215, 47] on input "Product is absent in store" at bounding box center [215, 44] width 6 height 6
checkbox input "true"
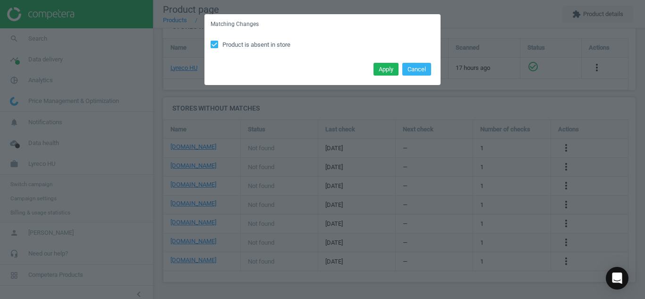
click at [378, 77] on div "Apply Cancel" at bounding box center [323, 73] width 236 height 26
click at [378, 68] on button "Apply" at bounding box center [386, 69] width 25 height 13
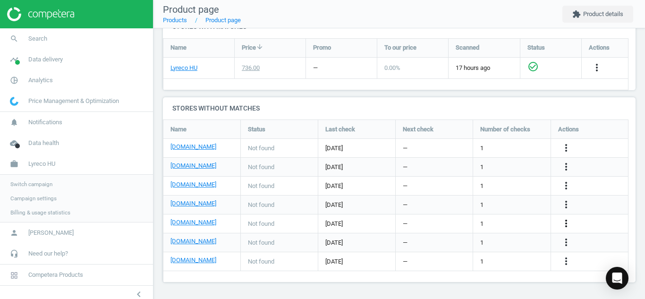
click at [562, 223] on icon "more_vert" at bounding box center [566, 223] width 11 height 11
click at [528, 224] on link "Edit URL/product option" at bounding box center [492, 223] width 129 height 15
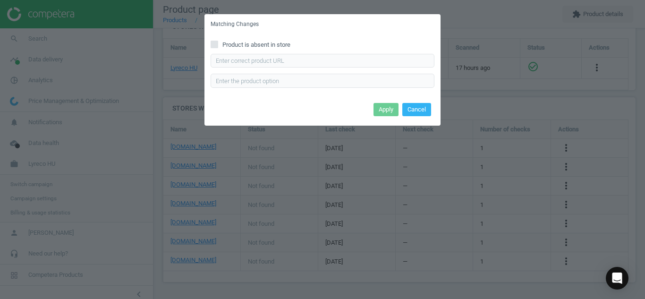
click at [214, 50] on div "Product is absent in store Enter correct product url" at bounding box center [323, 67] width 236 height 66
click at [214, 45] on input "Product is absent in store" at bounding box center [215, 44] width 6 height 6
checkbox input "true"
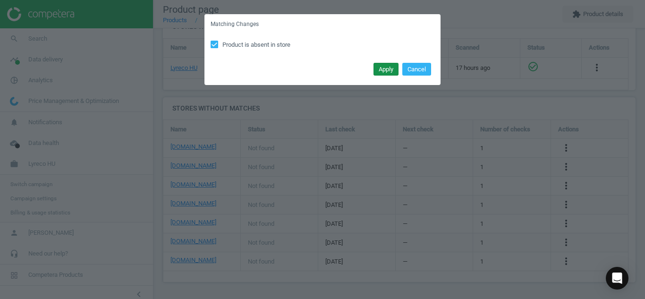
click at [395, 69] on button "Apply" at bounding box center [386, 69] width 25 height 13
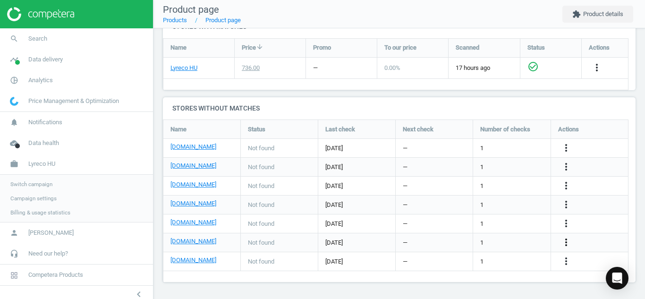
click at [565, 244] on icon "more_vert" at bounding box center [566, 242] width 11 height 11
click at [512, 244] on link "Edit URL/product option" at bounding box center [492, 242] width 129 height 15
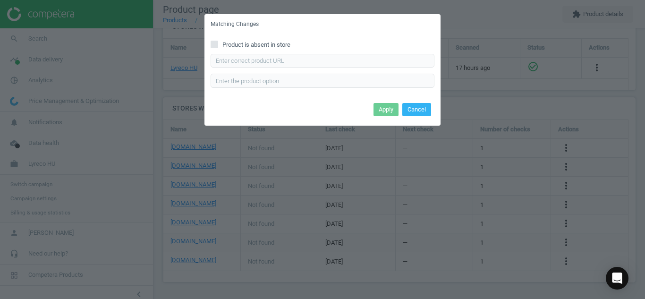
click at [215, 44] on input "Product is absent in store" at bounding box center [215, 44] width 6 height 6
checkbox input "true"
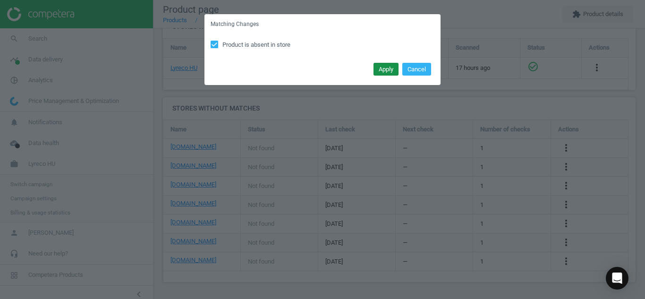
click at [383, 73] on button "Apply" at bounding box center [386, 69] width 25 height 13
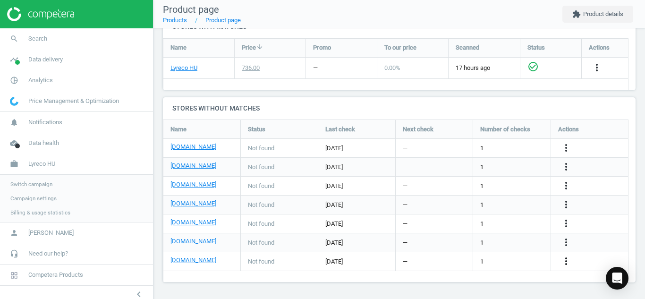
click at [567, 260] on icon "more_vert" at bounding box center [566, 261] width 11 height 11
click at [508, 259] on link "Edit URL/product option" at bounding box center [492, 261] width 129 height 15
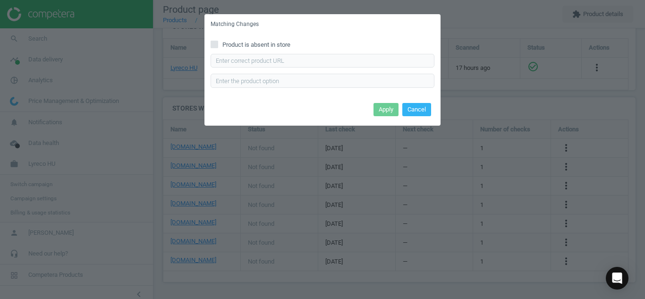
click at [216, 42] on input "Product is absent in store" at bounding box center [215, 44] width 6 height 6
checkbox input "true"
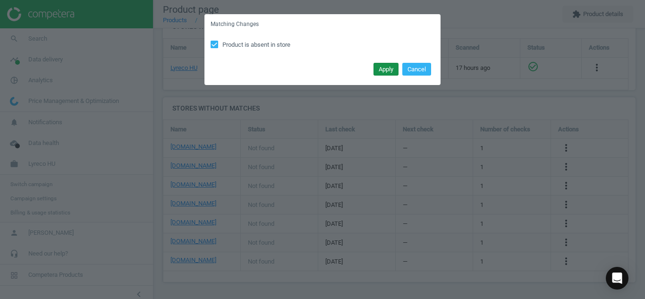
click at [385, 69] on button "Apply" at bounding box center [386, 69] width 25 height 13
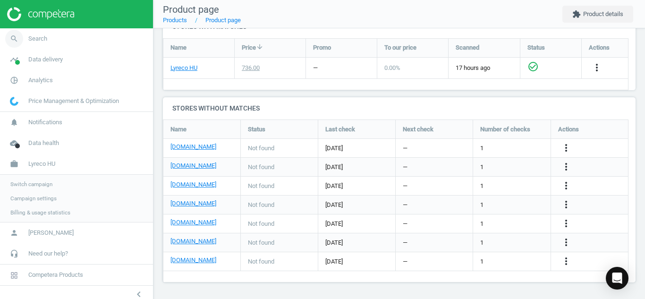
click at [13, 36] on icon "search" at bounding box center [14, 39] width 18 height 18
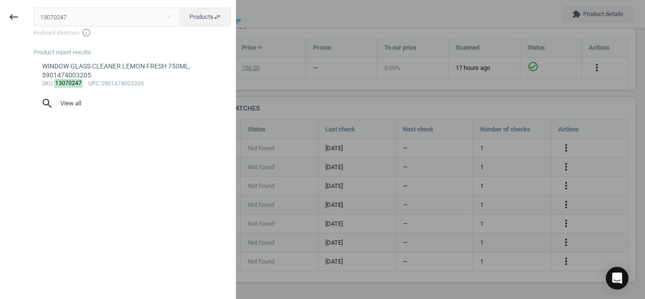
drag, startPoint x: 116, startPoint y: 17, endPoint x: 0, endPoint y: 8, distance: 116.2
click at [0, 8] on div "keyboard_backspace 13070247 close Products swap_horiz Keyboard shortcuts info_o…" at bounding box center [118, 150] width 236 height 299
type input "104145"
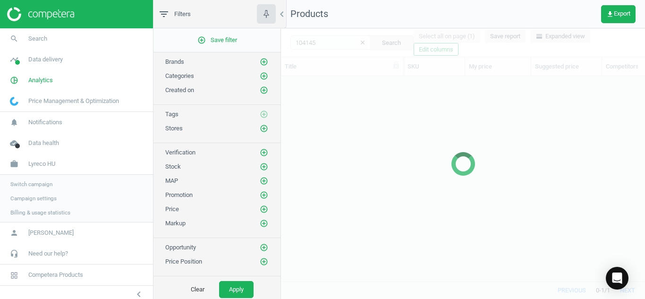
scroll to position [191, 357]
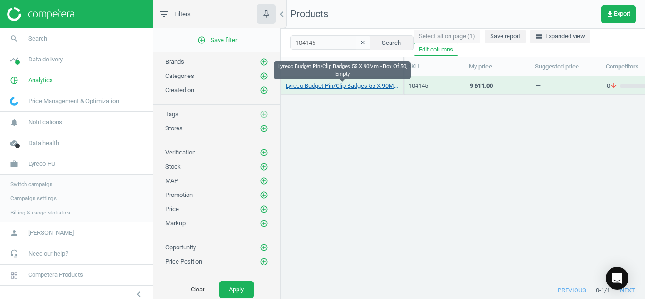
click at [308, 86] on link "Lyreco Budget Pin/Clip Badges 55 X 90Mm - Box Of 50, Empty" at bounding box center [342, 86] width 113 height 9
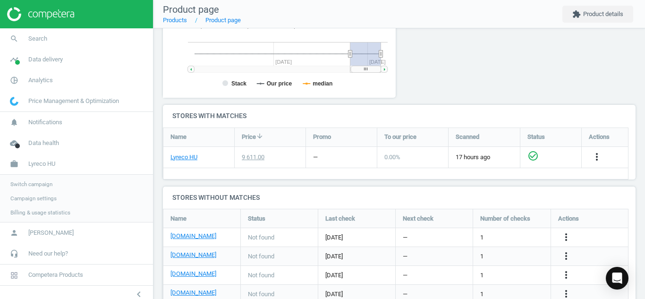
scroll to position [275, 0]
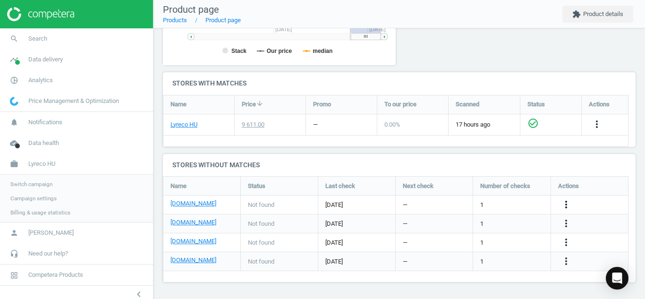
click at [569, 200] on icon "more_vert" at bounding box center [566, 204] width 11 height 11
click at [527, 206] on link "Edit URL/product option" at bounding box center [492, 205] width 129 height 15
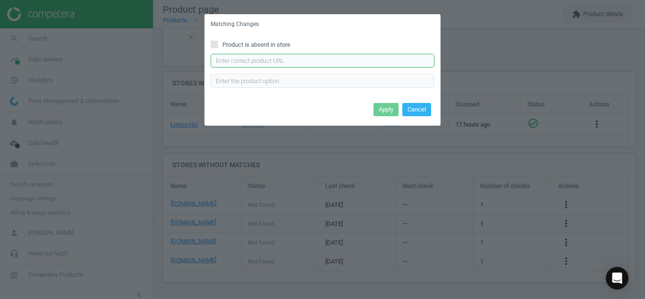
paste input "[URL][DOMAIN_NAME]"
click at [385, 59] on input "[URL][DOMAIN_NAME]" at bounding box center [323, 61] width 224 height 14
type input "[URL][DOMAIN_NAME]"
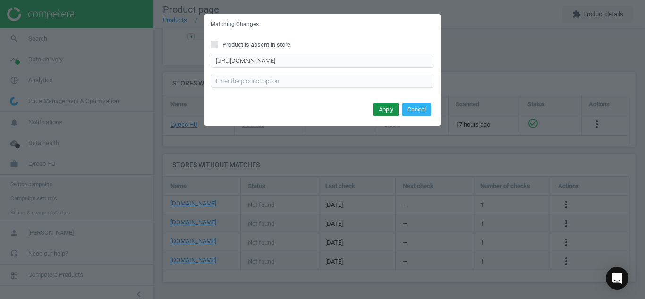
click at [382, 110] on button "Apply" at bounding box center [386, 109] width 25 height 13
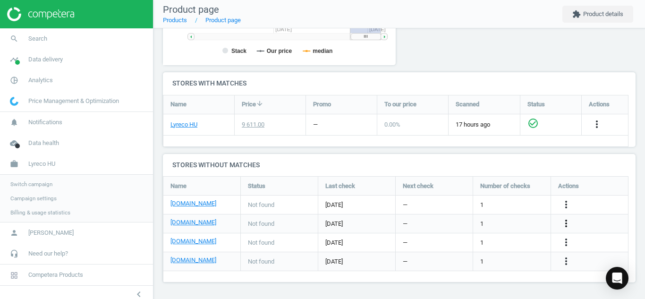
click at [567, 221] on icon "more_vert" at bounding box center [566, 223] width 11 height 11
click at [524, 224] on link "Edit URL/product option" at bounding box center [492, 223] width 129 height 15
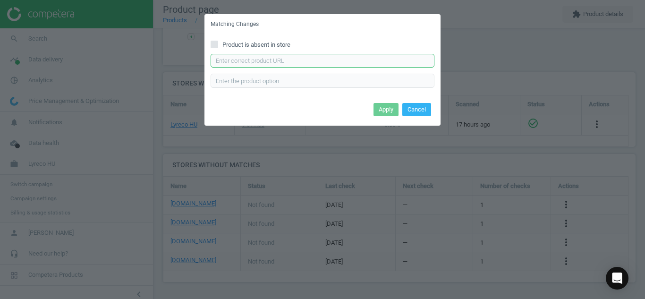
paste input "[URL][DOMAIN_NAME][PERSON_NAME]"
click at [271, 62] on input "[URL][DOMAIN_NAME][PERSON_NAME]" at bounding box center [323, 61] width 224 height 14
type input "[URL][DOMAIN_NAME][PERSON_NAME]"
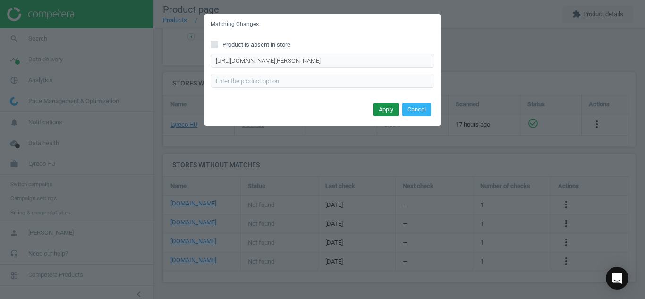
click at [381, 104] on button "Apply" at bounding box center [386, 109] width 25 height 13
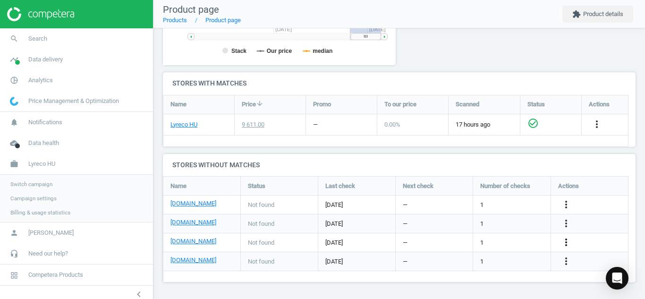
click at [570, 238] on icon "more_vert" at bounding box center [566, 242] width 11 height 11
click at [506, 239] on link "Edit URL/product option" at bounding box center [492, 242] width 129 height 15
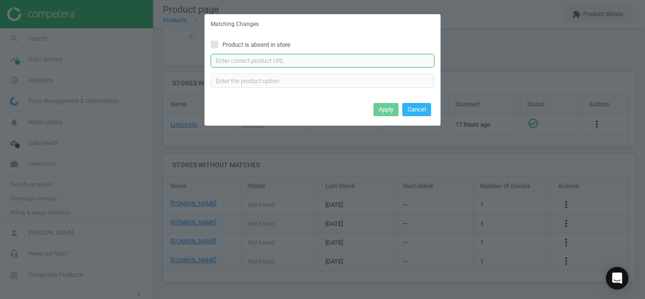
click at [319, 67] on input "text" at bounding box center [323, 61] width 224 height 14
paste input "[URL][DOMAIN_NAME]"
type input "[URL][DOMAIN_NAME]"
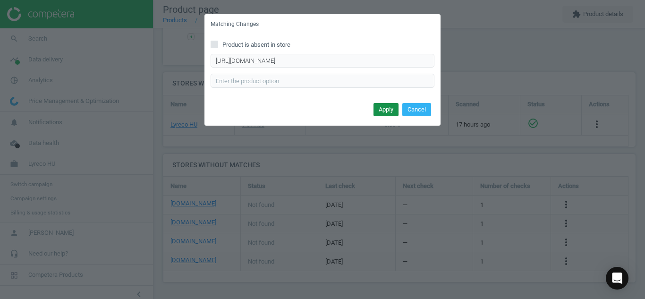
click at [378, 107] on button "Apply" at bounding box center [386, 109] width 25 height 13
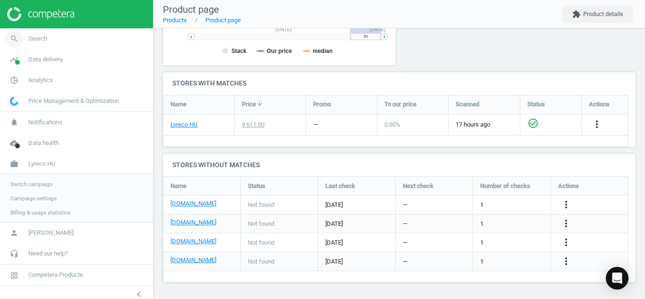
click at [13, 40] on icon "search" at bounding box center [14, 39] width 18 height 18
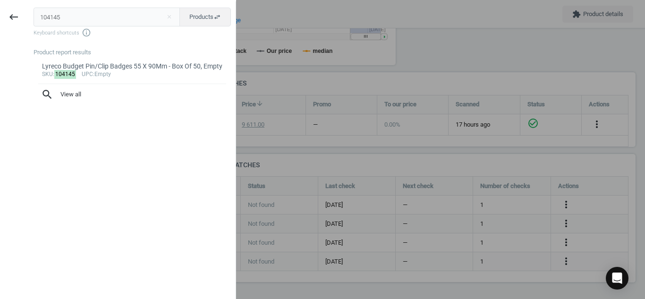
drag, startPoint x: 96, startPoint y: 22, endPoint x: 5, endPoint y: 39, distance: 93.3
click at [5, 39] on div "keyboard_backspace 104145 close Products swap_horiz Keyboard shortcuts info_out…" at bounding box center [118, 150] width 236 height 299
type input "3772063"
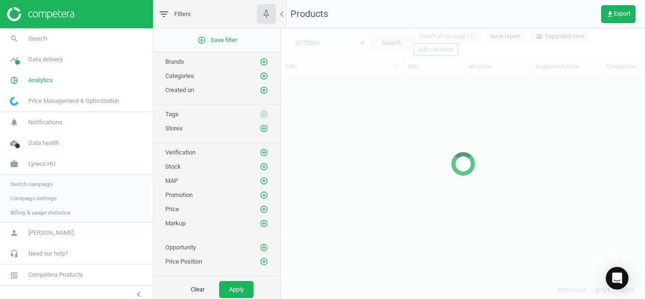
scroll to position [191, 357]
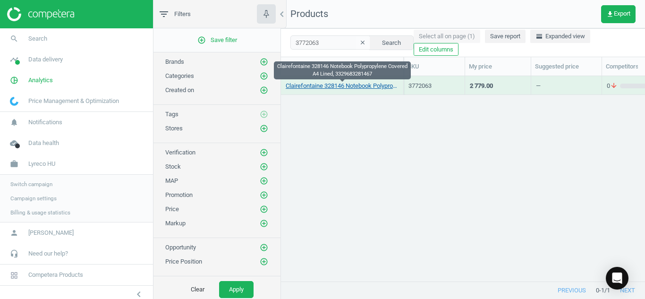
click at [322, 83] on link "Clairefontaine 328146 Notebook Polypropylene Covered A4 Lined, 3329683281467" at bounding box center [342, 86] width 113 height 9
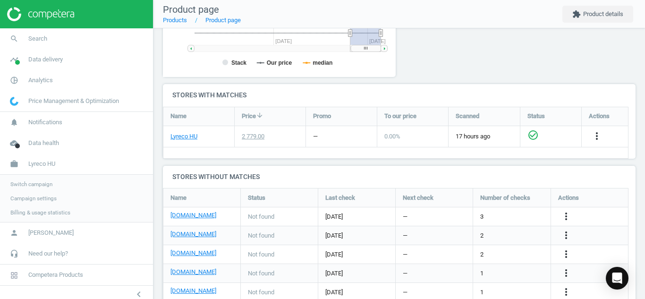
scroll to position [294, 0]
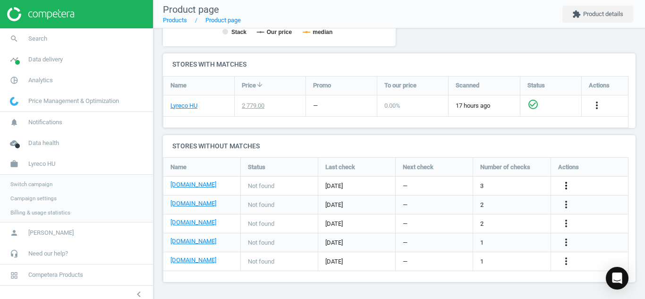
click at [561, 189] on icon "more_vert" at bounding box center [566, 185] width 11 height 11
click at [489, 185] on link "Edit URL/product option" at bounding box center [492, 186] width 129 height 15
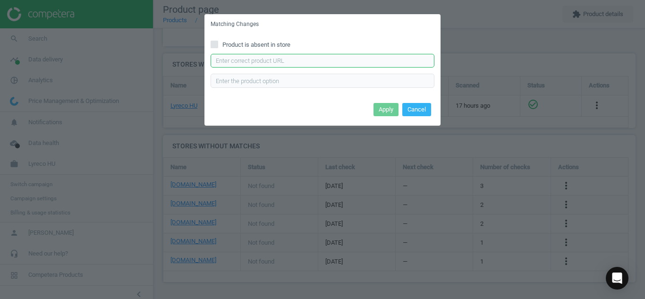
paste input "[URL][DOMAIN_NAME]"
click at [327, 60] on input "[URL][DOMAIN_NAME]" at bounding box center [323, 61] width 224 height 14
type input "[URL][DOMAIN_NAME]"
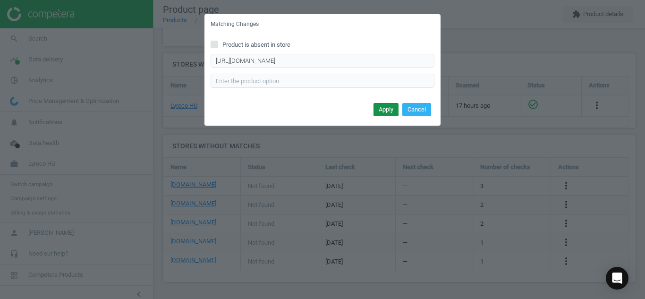
click at [386, 109] on button "Apply" at bounding box center [386, 109] width 25 height 13
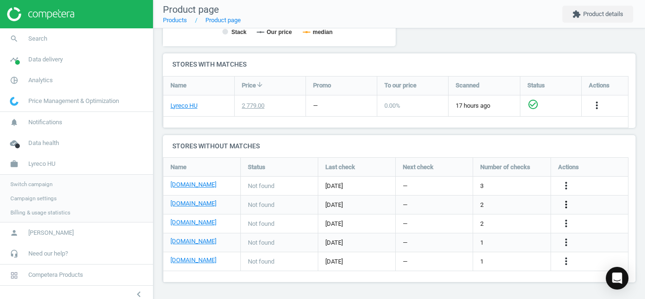
click at [569, 207] on icon "more_vert" at bounding box center [566, 204] width 11 height 11
click at [456, 209] on link "Edit URL/product option" at bounding box center [492, 205] width 129 height 15
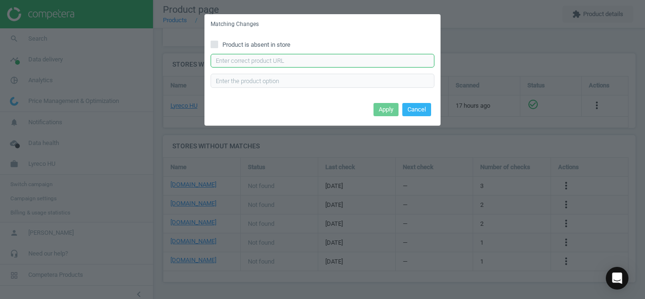
paste input "[URL][DOMAIN_NAME]"
click at [314, 65] on input "[URL][DOMAIN_NAME]" at bounding box center [323, 61] width 224 height 14
type input "[URL][DOMAIN_NAME]"
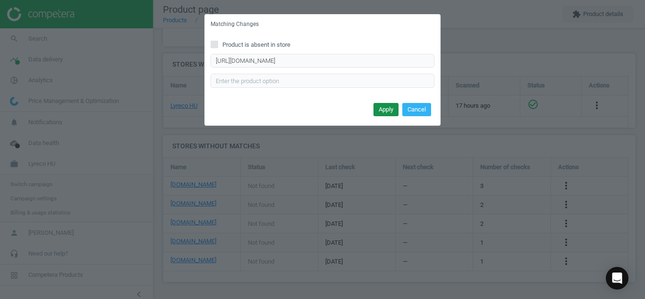
click at [381, 112] on button "Apply" at bounding box center [386, 109] width 25 height 13
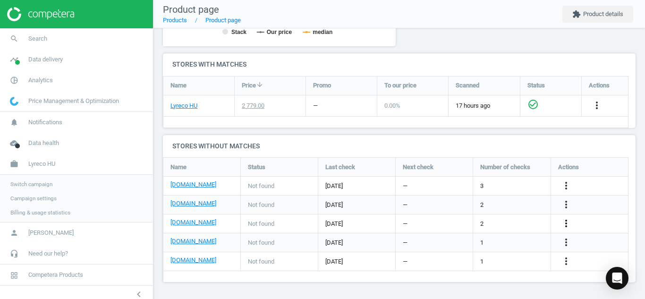
click at [567, 221] on icon "more_vert" at bounding box center [566, 223] width 11 height 11
click at [503, 222] on link "Edit URL/product option" at bounding box center [492, 223] width 129 height 15
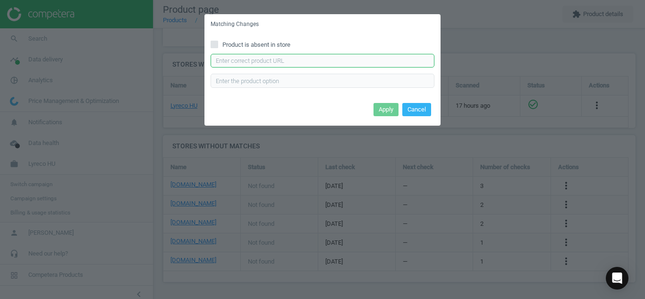
paste input "[URL][DOMAIN_NAME][PERSON_NAME]"
click at [340, 62] on input "[URL][DOMAIN_NAME][PERSON_NAME]" at bounding box center [323, 61] width 224 height 14
type input "[URL][DOMAIN_NAME][PERSON_NAME]"
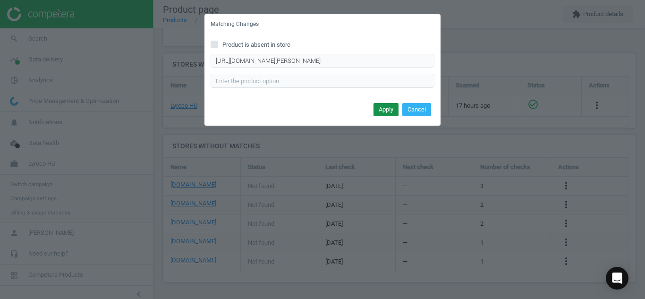
click at [382, 112] on button "Apply" at bounding box center [386, 109] width 25 height 13
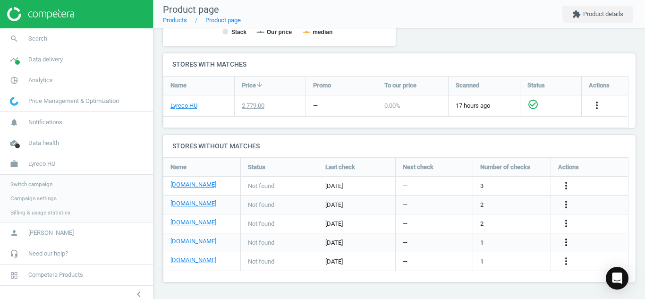
click at [563, 240] on icon "more_vert" at bounding box center [566, 242] width 11 height 11
click at [502, 242] on link "Edit URL/product option" at bounding box center [492, 242] width 129 height 15
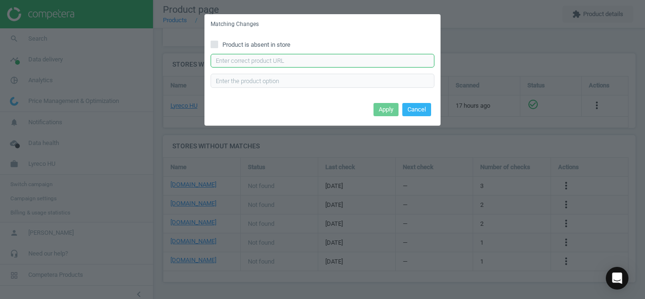
paste input "[URL][DOMAIN_NAME]"
click at [364, 61] on input "[URL][DOMAIN_NAME]" at bounding box center [323, 61] width 224 height 14
type input "[URL][DOMAIN_NAME]"
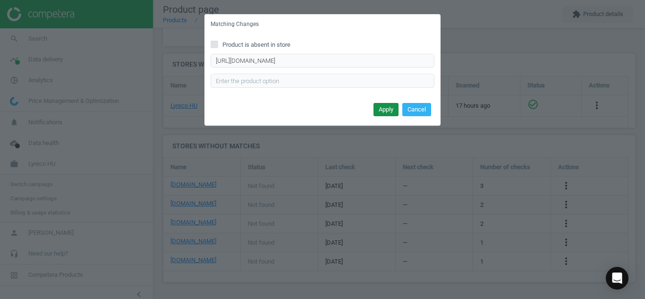
click at [384, 107] on button "Apply" at bounding box center [386, 109] width 25 height 13
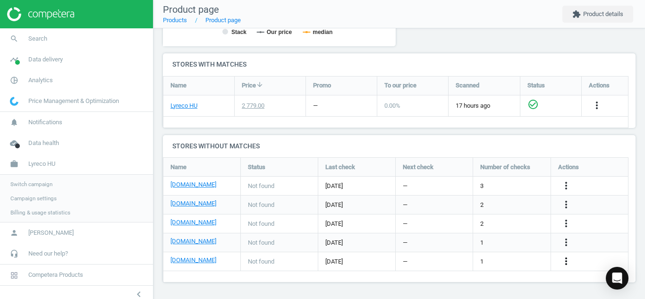
click at [570, 261] on icon "more_vert" at bounding box center [566, 261] width 11 height 11
click at [503, 264] on link "Edit URL/product option" at bounding box center [492, 261] width 129 height 15
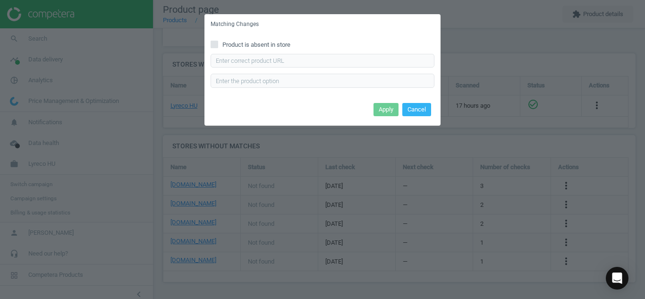
click at [215, 47] on input "Product is absent in store" at bounding box center [215, 44] width 6 height 6
checkbox input "true"
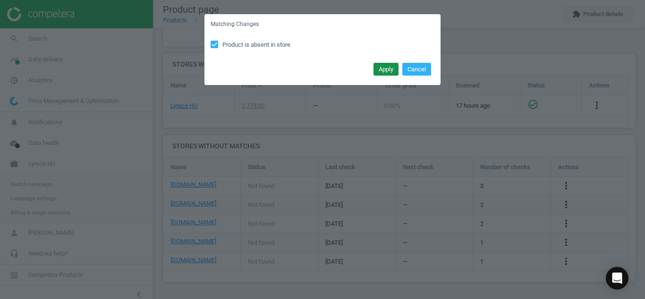
click at [389, 69] on button "Apply" at bounding box center [386, 69] width 25 height 13
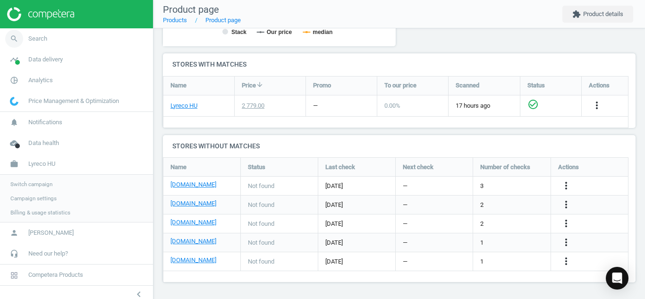
click at [12, 36] on icon "search" at bounding box center [14, 39] width 18 height 18
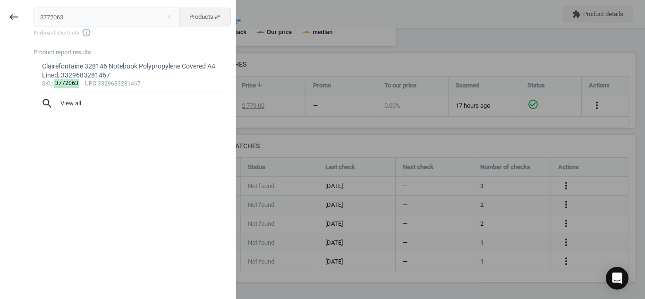
drag, startPoint x: 134, startPoint y: 13, endPoint x: 0, endPoint y: 9, distance: 133.8
click at [0, 9] on div "keyboard_backspace 3772063 close Products swap_horiz Keyboard shortcuts info_ou…" at bounding box center [118, 150] width 236 height 299
type input "2870577"
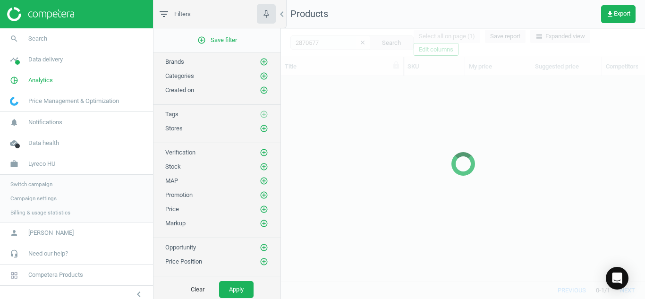
scroll to position [191, 357]
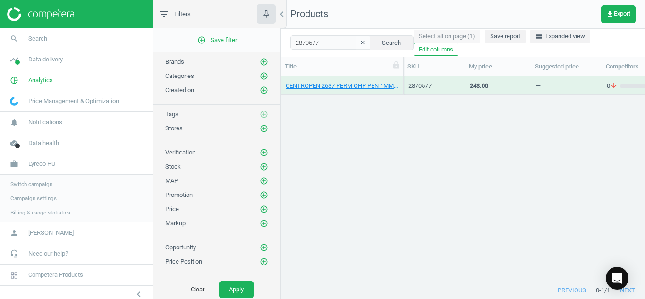
click at [334, 80] on div "CENTROPEN 2637 PERM OHP PEN 1MM BLK, 8595013611463" at bounding box center [342, 85] width 113 height 17
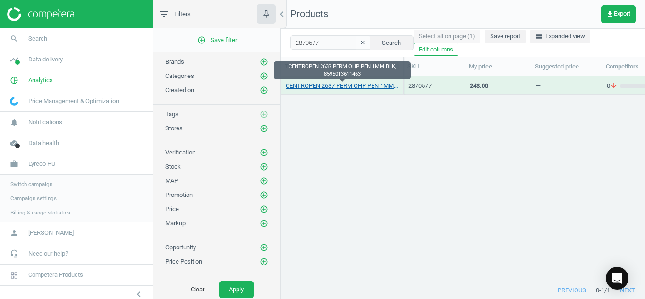
click at [327, 84] on link "CENTROPEN 2637 PERM OHP PEN 1MM BLK, 8595013611463" at bounding box center [342, 86] width 113 height 9
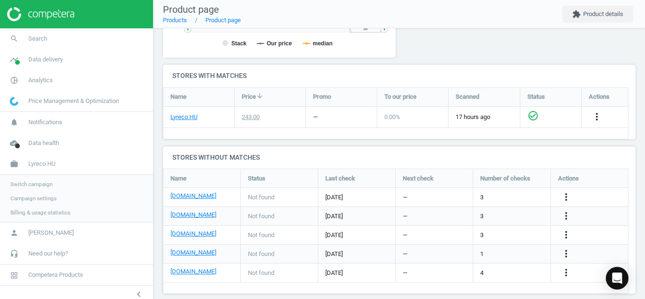
scroll to position [294, 0]
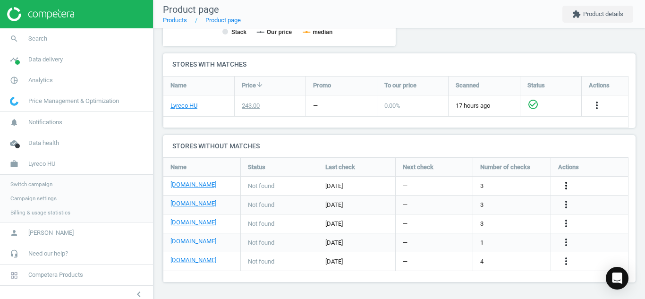
click at [563, 184] on icon "more_vert" at bounding box center [566, 185] width 11 height 11
click at [490, 189] on link "Edit URL/product option" at bounding box center [492, 186] width 129 height 15
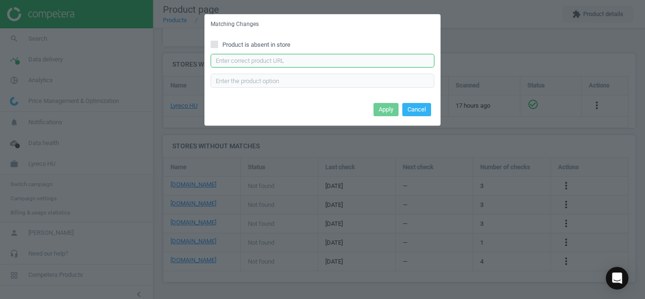
paste input "[URL][DOMAIN_NAME]"
click at [353, 58] on input "[URL][DOMAIN_NAME]" at bounding box center [323, 61] width 224 height 14
type input "[URL][DOMAIN_NAME]"
click at [378, 110] on button "Apply" at bounding box center [386, 109] width 25 height 13
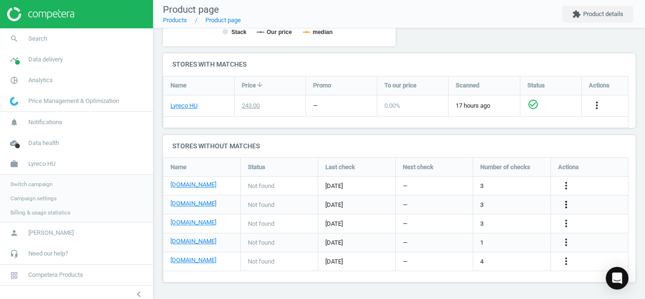
click at [568, 202] on icon "more_vert" at bounding box center [566, 204] width 11 height 11
click at [531, 203] on link "Edit URL/product option" at bounding box center [492, 205] width 129 height 15
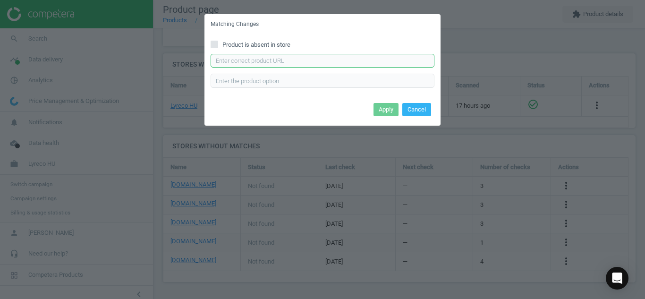
paste input "OHP-M-1-1-5mm-[PERSON_NAME]-permanent-marker-p69509.html"
click at [403, 57] on input "OHP-M-1-1-5mm-[PERSON_NAME]-permanent-marker-p69509.html" at bounding box center [323, 61] width 224 height 14
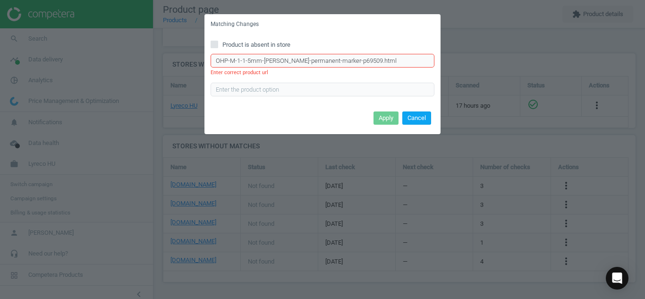
type input "OHP-M-1-1-5mm-[PERSON_NAME]-permanent-marker-p69509.html"
click at [412, 114] on button "Cancel" at bounding box center [417, 118] width 29 height 13
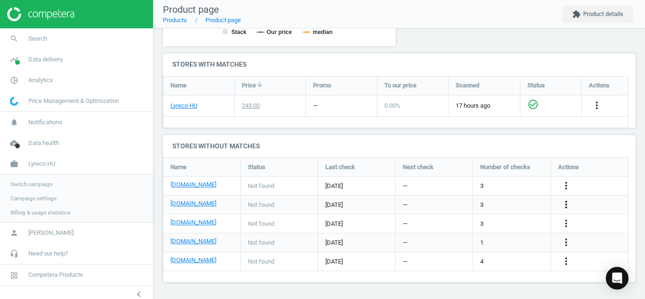
click at [567, 202] on icon "more_vert" at bounding box center [566, 204] width 11 height 11
click at [492, 206] on link "Edit URL/product option" at bounding box center [492, 205] width 129 height 15
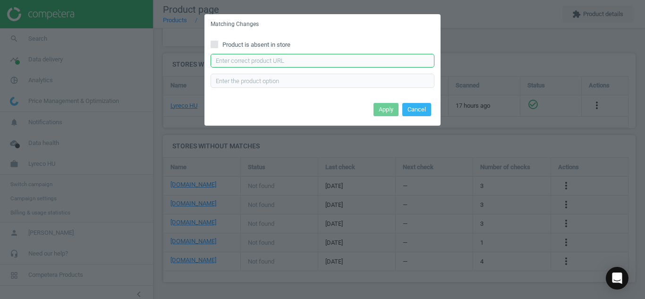
paste input "[URL][DOMAIN_NAME][PERSON_NAME]"
click at [378, 55] on input "[URL][DOMAIN_NAME][PERSON_NAME]" at bounding box center [323, 61] width 224 height 14
type input "[URL][DOMAIN_NAME][PERSON_NAME]"
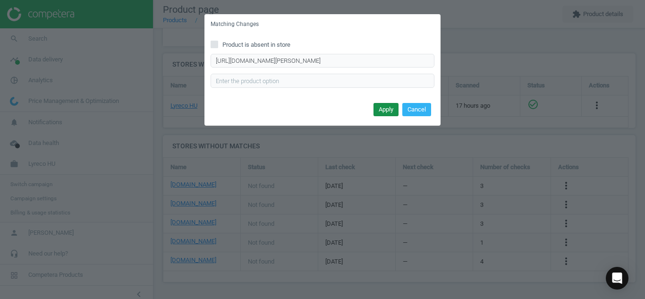
click at [382, 113] on button "Apply" at bounding box center [386, 109] width 25 height 13
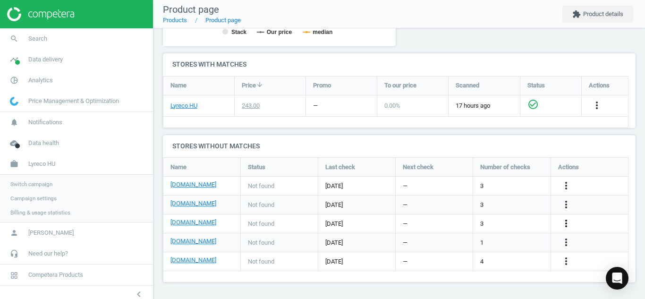
click at [569, 224] on icon "more_vert" at bounding box center [566, 223] width 11 height 11
click at [510, 220] on link "Edit URL/product option" at bounding box center [492, 223] width 129 height 15
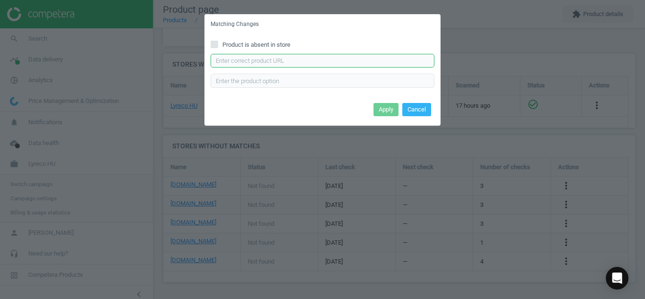
paste input "[URL][DOMAIN_NAME][PERSON_NAME]"
click at [372, 66] on input "text" at bounding box center [323, 61] width 224 height 14
type input "[URL][DOMAIN_NAME][PERSON_NAME]"
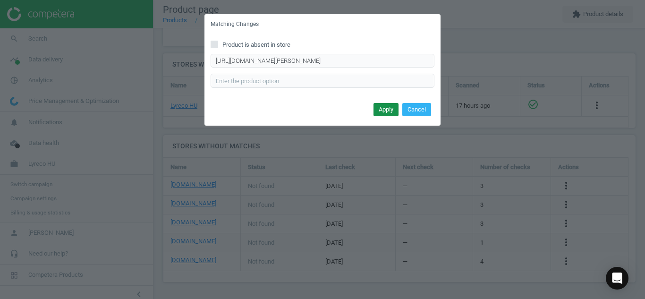
click at [386, 108] on button "Apply" at bounding box center [386, 109] width 25 height 13
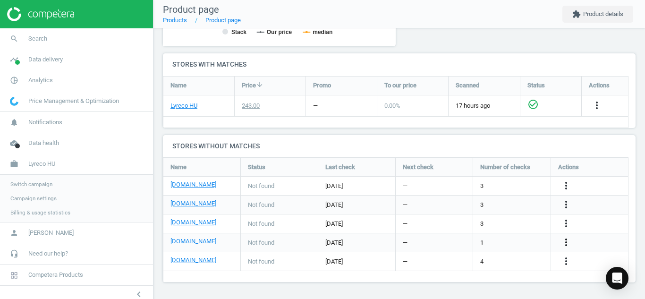
click at [565, 245] on icon "more_vert" at bounding box center [566, 242] width 11 height 11
click at [492, 240] on link "Edit URL/product option" at bounding box center [492, 242] width 129 height 15
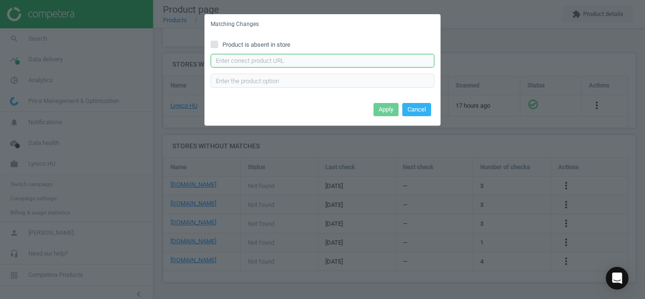
click at [324, 68] on input "text" at bounding box center [323, 61] width 224 height 14
paste input "[URL][DOMAIN_NAME][PERSON_NAME]"
type input "[URL][DOMAIN_NAME][PERSON_NAME]"
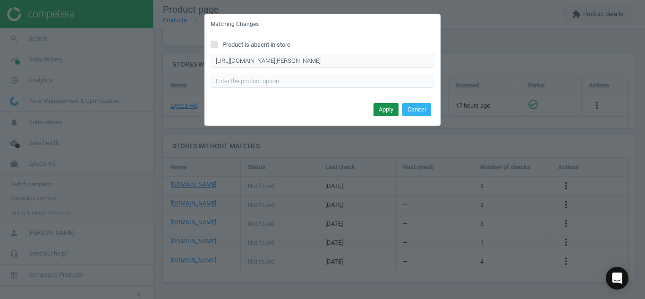
click at [377, 106] on button "Apply" at bounding box center [386, 109] width 25 height 13
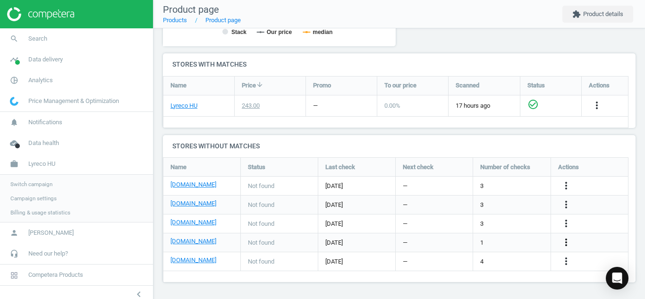
click at [570, 245] on icon "more_vert" at bounding box center [566, 242] width 11 height 11
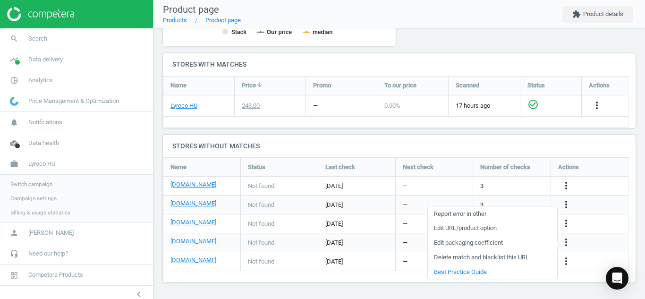
click at [493, 230] on link "Edit URL/product option" at bounding box center [492, 228] width 129 height 15
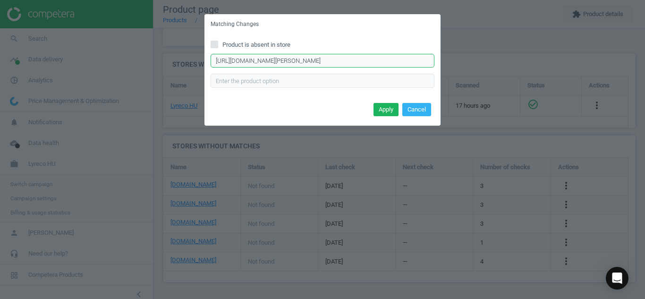
click at [305, 66] on input "[URL][DOMAIN_NAME][PERSON_NAME]" at bounding box center [323, 61] width 224 height 14
paste input "permanent-marker-1mm-m-ohp-centropen-2637-[PERSON_NAME]?keyword=centropen"
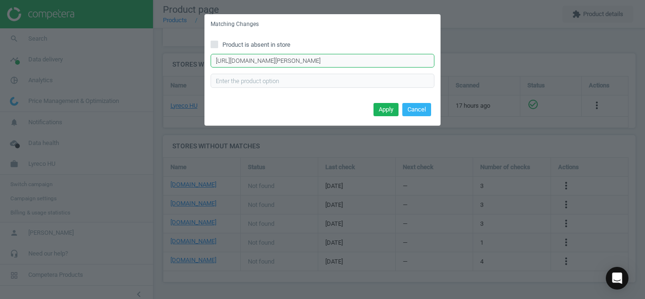
scroll to position [0, 30]
type input "[URL][DOMAIN_NAME][PERSON_NAME]"
click at [382, 110] on button "Apply" at bounding box center [386, 109] width 25 height 13
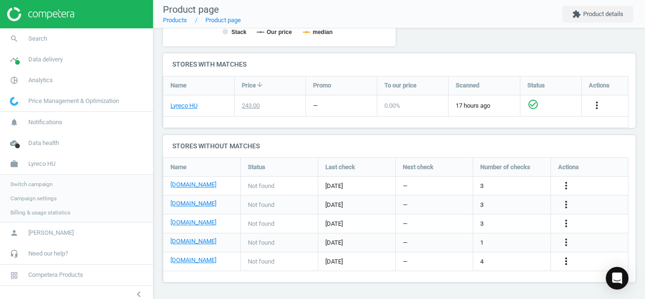
click at [567, 260] on icon "more_vert" at bounding box center [566, 261] width 11 height 11
click at [526, 259] on link "Edit URL/product option" at bounding box center [492, 261] width 129 height 15
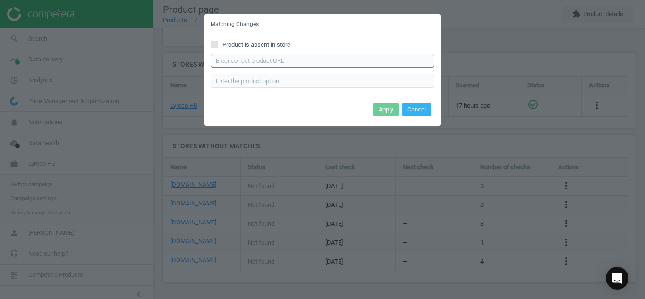
click at [363, 65] on input "text" at bounding box center [323, 61] width 224 height 14
paste input "[URL][DOMAIN_NAME][PERSON_NAME]"
type input "[URL][DOMAIN_NAME][PERSON_NAME]"
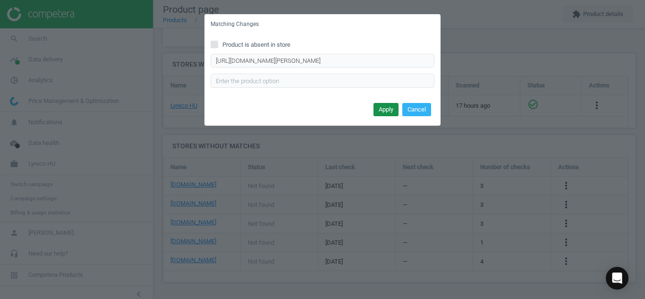
click at [384, 113] on button "Apply" at bounding box center [386, 109] width 25 height 13
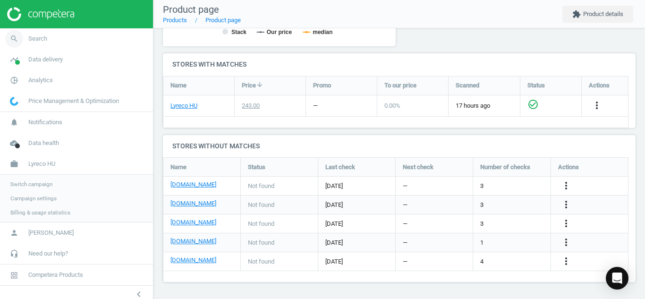
click at [34, 39] on span "Search" at bounding box center [37, 38] width 19 height 9
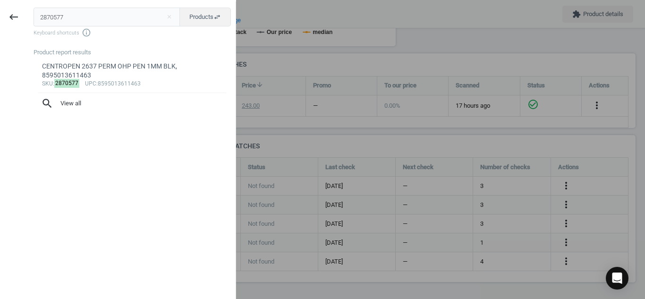
drag, startPoint x: 71, startPoint y: 26, endPoint x: 0, endPoint y: 2, distance: 75.2
click at [0, 2] on div "keyboard_backspace 2870577 close Products swap_horiz Keyboard shortcuts info_ou…" at bounding box center [118, 150] width 236 height 299
type input "1856878"
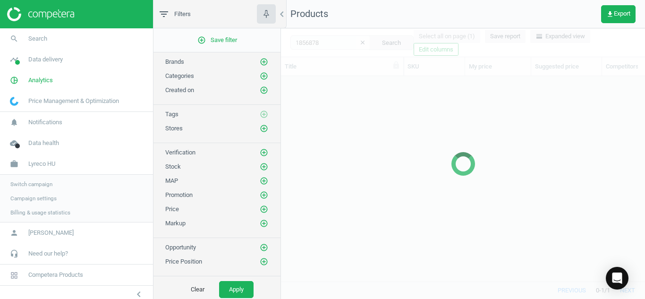
scroll to position [191, 357]
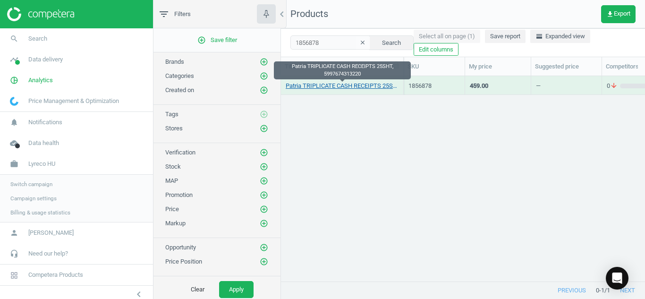
click at [333, 86] on link "Patria TRIPLICATE CASH RECEIPTS 25SHT, 5997674313220" at bounding box center [342, 86] width 113 height 9
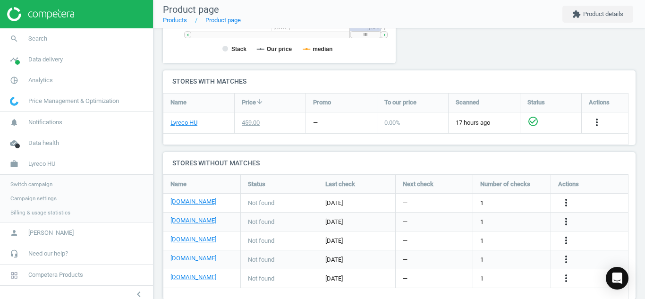
scroll to position [294, 0]
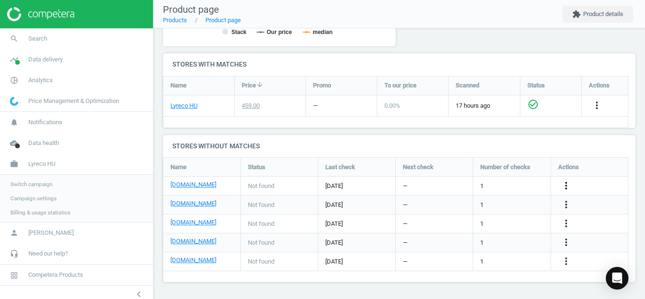
click at [567, 188] on icon "more_vert" at bounding box center [566, 185] width 11 height 11
click at [513, 186] on link "Edit URL/product option" at bounding box center [492, 186] width 129 height 15
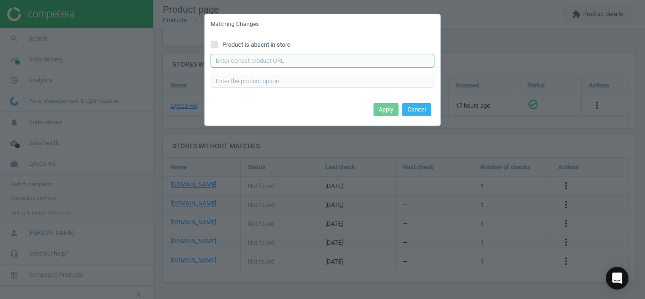
paste input "[URL][DOMAIN_NAME]"
click at [348, 65] on input "[URL][DOMAIN_NAME]" at bounding box center [323, 61] width 224 height 14
type input "[URL][DOMAIN_NAME]"
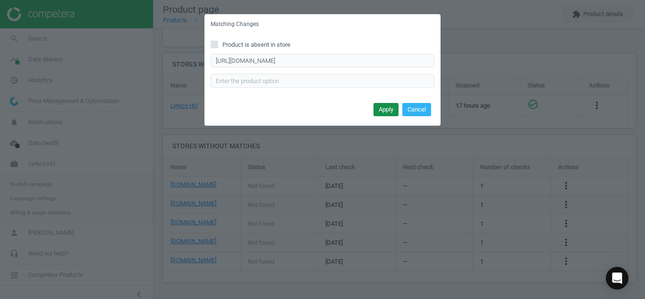
click at [383, 108] on button "Apply" at bounding box center [386, 109] width 25 height 13
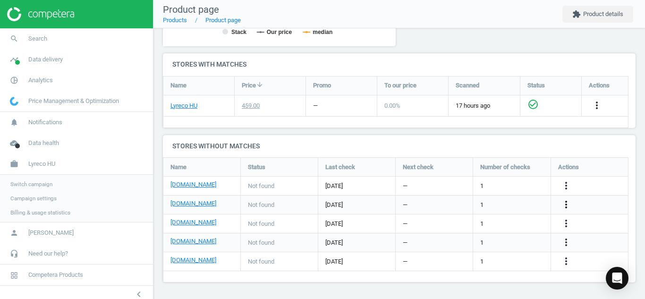
click at [566, 203] on icon "more_vert" at bounding box center [566, 204] width 11 height 11
click at [502, 200] on link "Edit URL/product option" at bounding box center [492, 205] width 129 height 15
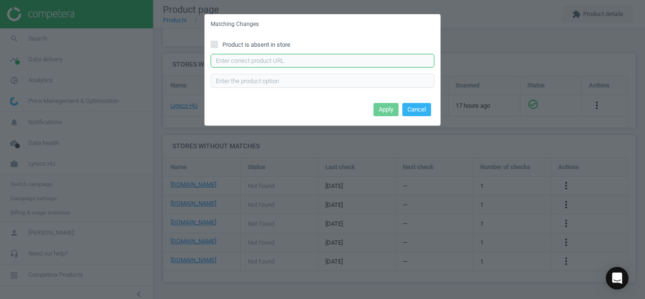
click at [307, 60] on input "text" at bounding box center [323, 61] width 224 height 14
click at [219, 49] on div "Product is absent in store Enter correct product url" at bounding box center [323, 67] width 236 height 66
click at [216, 47] on input "Product is absent in store" at bounding box center [215, 44] width 6 height 6
checkbox input "true"
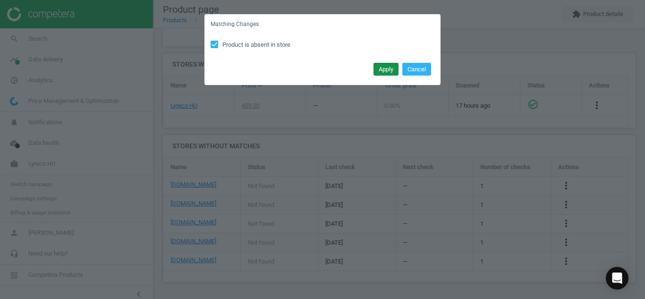
click at [386, 74] on button "Apply" at bounding box center [386, 69] width 25 height 13
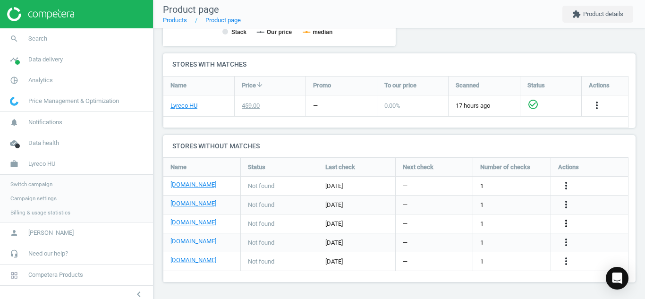
click at [561, 222] on icon "more_vert" at bounding box center [566, 223] width 11 height 11
click at [500, 220] on link "Edit URL/product option" at bounding box center [492, 223] width 129 height 15
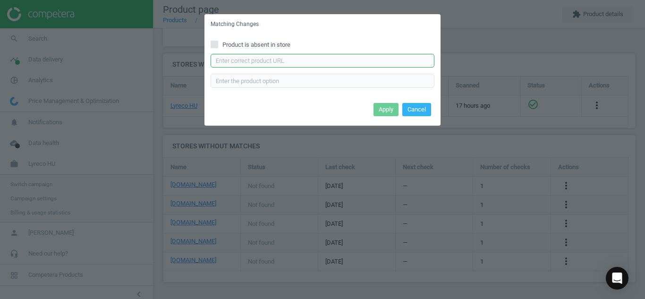
click at [387, 65] on input "text" at bounding box center [323, 61] width 224 height 14
paste input "[URL][DOMAIN_NAME][PERSON_NAME]"
type input "[URL][DOMAIN_NAME][PERSON_NAME]"
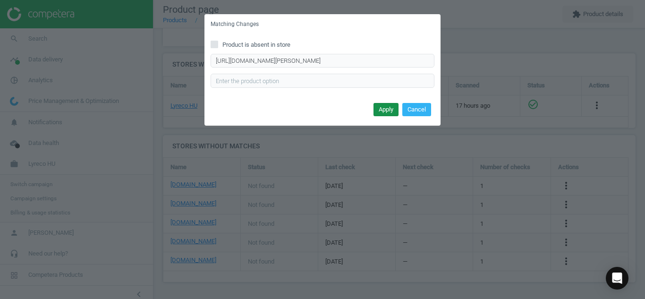
click at [382, 108] on button "Apply" at bounding box center [386, 109] width 25 height 13
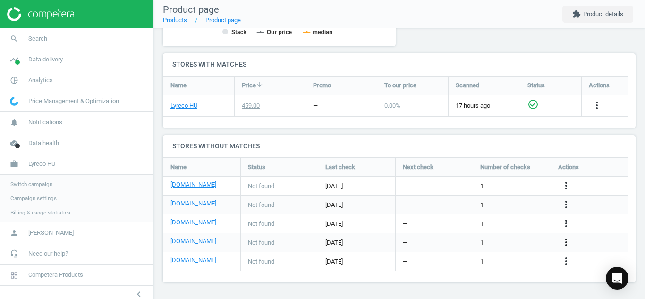
click at [565, 241] on icon "more_vert" at bounding box center [566, 242] width 11 height 11
click at [502, 242] on link "Edit URL/product option" at bounding box center [492, 242] width 129 height 15
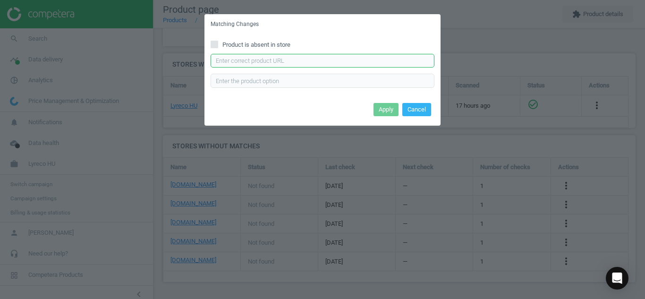
paste input "[URL][DOMAIN_NAME]"
click at [364, 62] on input "[URL][DOMAIN_NAME]" at bounding box center [323, 61] width 224 height 14
type input "[URL][DOMAIN_NAME]"
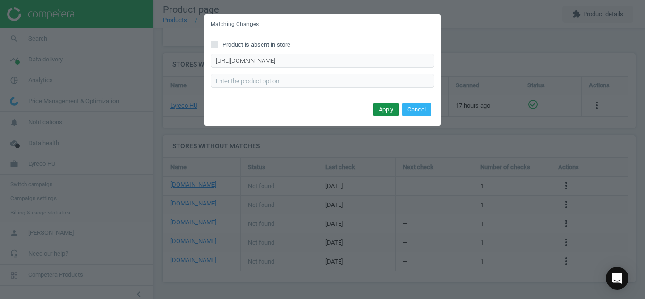
click at [384, 112] on button "Apply" at bounding box center [386, 109] width 25 height 13
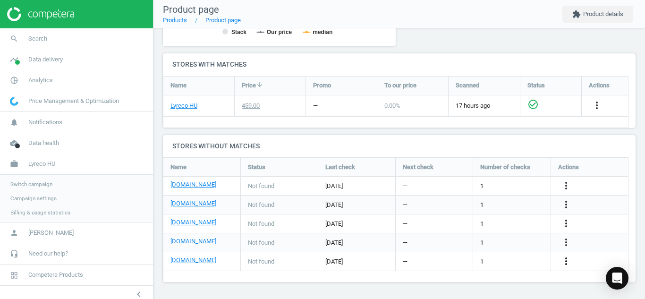
click at [570, 266] on icon "more_vert" at bounding box center [566, 261] width 11 height 11
click at [508, 261] on link "Edit URL/product option" at bounding box center [492, 261] width 129 height 15
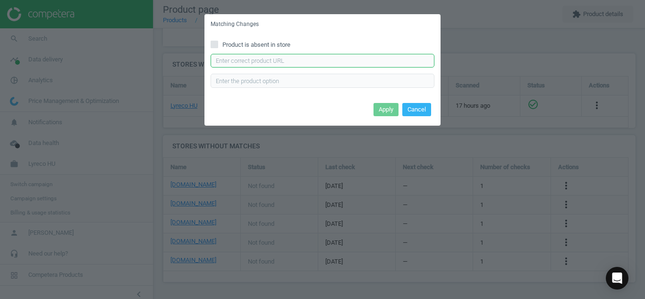
paste input "[URL][DOMAIN_NAME][PERSON_NAME]"
click at [346, 58] on input "[URL][DOMAIN_NAME][PERSON_NAME]" at bounding box center [323, 61] width 224 height 14
type input "[URL][DOMAIN_NAME][PERSON_NAME]"
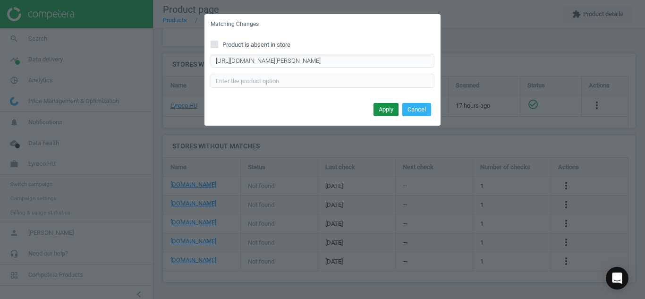
click at [376, 107] on button "Apply" at bounding box center [386, 109] width 25 height 13
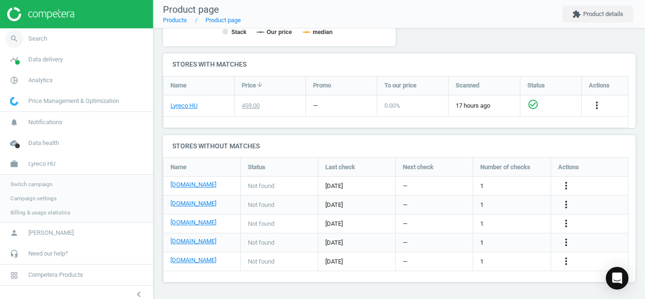
click at [5, 40] on icon "search" at bounding box center [14, 39] width 18 height 18
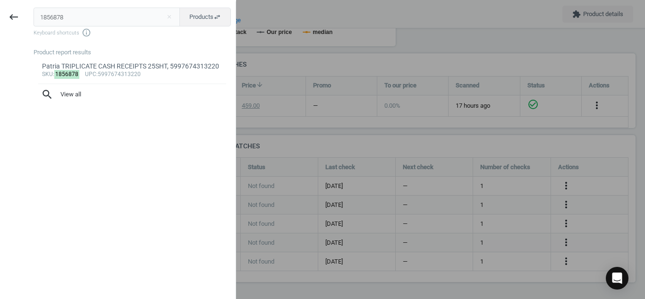
drag, startPoint x: 116, startPoint y: 21, endPoint x: 0, endPoint y: 33, distance: 116.4
click at [0, 33] on div "keyboard_backspace 1856878 close Products swap_horiz Keyboard shortcuts info_ou…" at bounding box center [118, 150] width 236 height 299
type input "5013964"
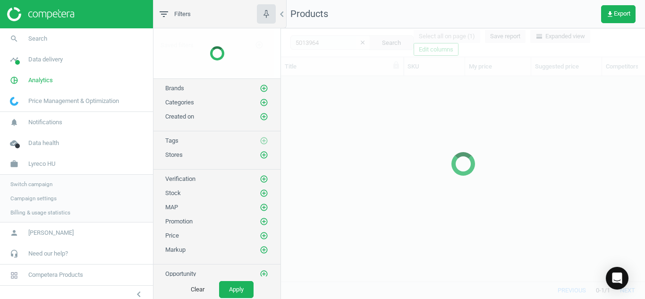
scroll to position [191, 357]
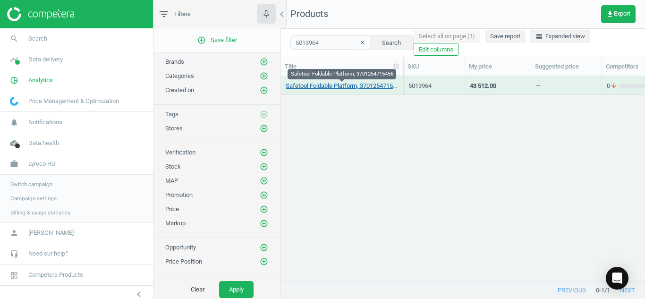
click at [345, 87] on link "Safetool Foldable Platform, 3701254715456" at bounding box center [342, 86] width 113 height 9
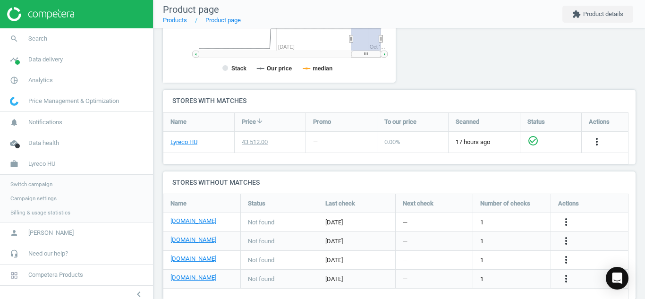
scroll to position [275, 0]
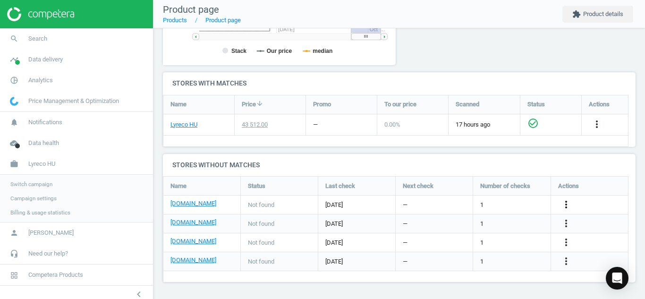
click at [569, 207] on icon "more_vert" at bounding box center [566, 204] width 11 height 11
click at [505, 202] on link "Edit URL/product option" at bounding box center [492, 205] width 129 height 15
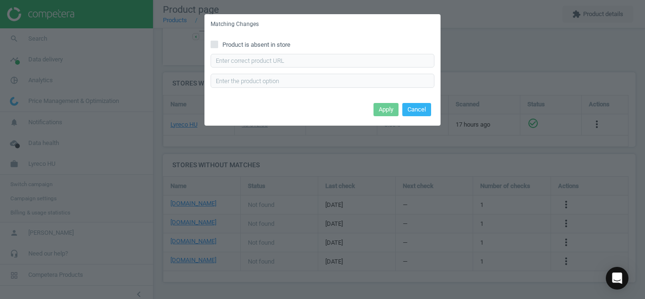
click at [213, 43] on input "Product is absent in store" at bounding box center [215, 44] width 6 height 6
checkbox input "true"
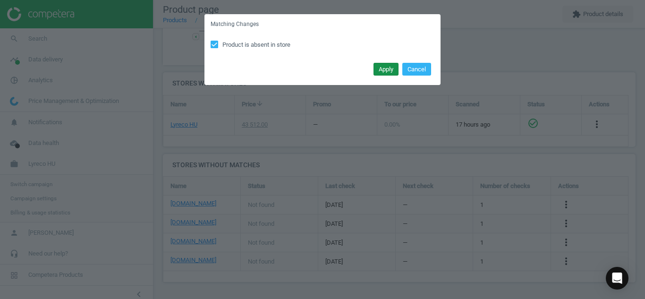
click at [383, 69] on button "Apply" at bounding box center [386, 69] width 25 height 13
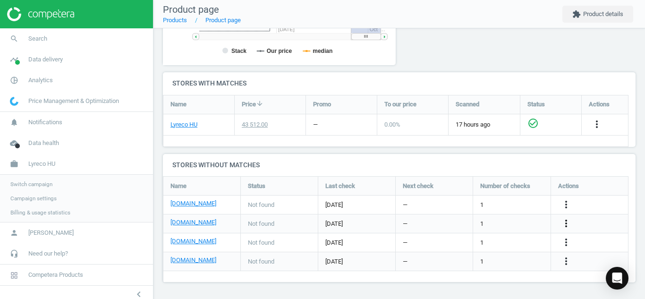
click at [566, 224] on icon "more_vert" at bounding box center [566, 223] width 11 height 11
click at [510, 225] on link "Edit URL/product option" at bounding box center [492, 223] width 129 height 15
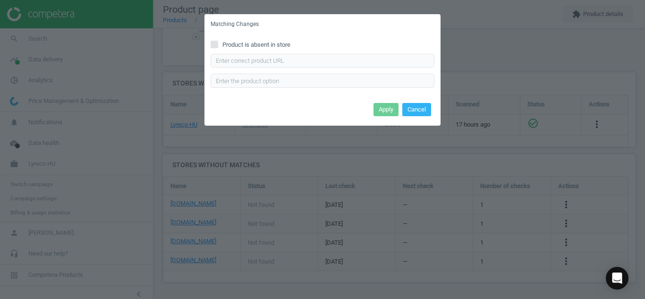
click at [215, 48] on span at bounding box center [215, 46] width 8 height 7
click at [215, 47] on input "Product is absent in store" at bounding box center [215, 44] width 6 height 6
checkbox input "true"
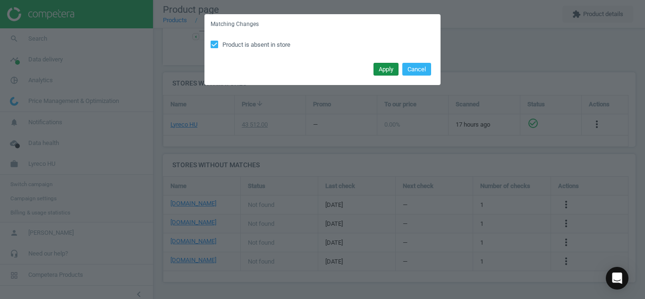
click at [378, 68] on button "Apply" at bounding box center [386, 69] width 25 height 13
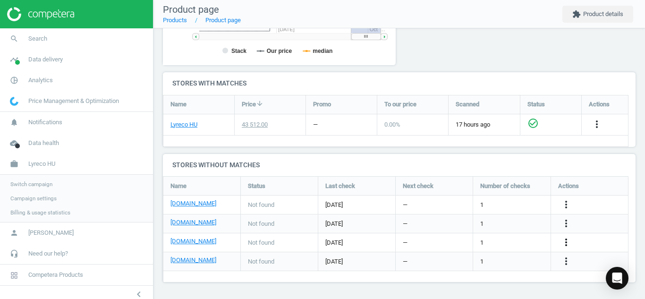
click at [569, 244] on icon "more_vert" at bounding box center [566, 242] width 11 height 11
click at [519, 244] on link "Edit URL/product option" at bounding box center [492, 242] width 129 height 15
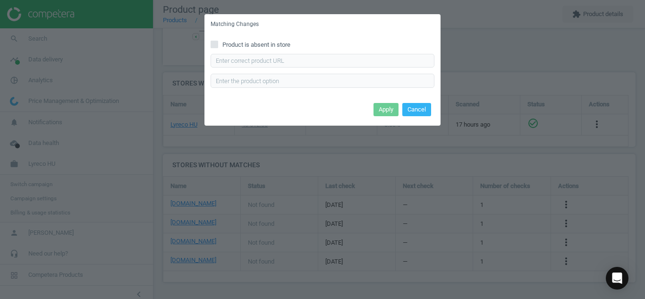
click at [215, 42] on input "Product is absent in store" at bounding box center [215, 44] width 6 height 6
checkbox input "true"
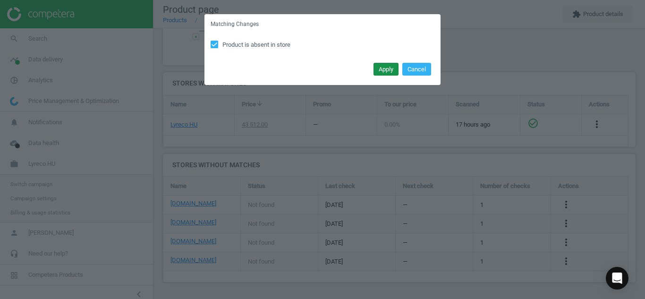
click at [381, 74] on button "Apply" at bounding box center [386, 69] width 25 height 13
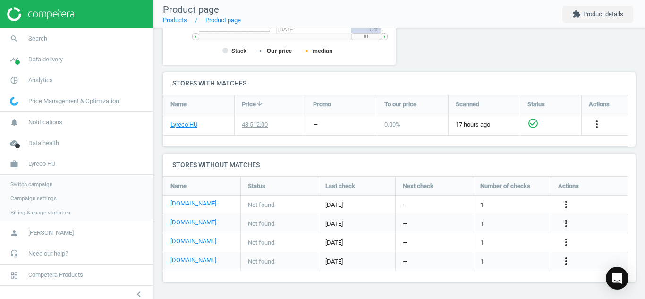
click at [568, 261] on icon "more_vert" at bounding box center [566, 261] width 11 height 11
click at [506, 261] on link "Edit URL/product option" at bounding box center [492, 261] width 129 height 15
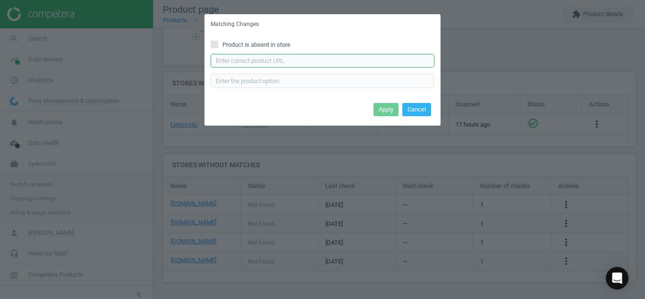
paste input "[URL][DOMAIN_NAME]"
click at [288, 57] on input "[URL][DOMAIN_NAME]" at bounding box center [323, 61] width 224 height 14
type input "[URL][DOMAIN_NAME]"
click at [385, 105] on button "Apply" at bounding box center [386, 109] width 25 height 13
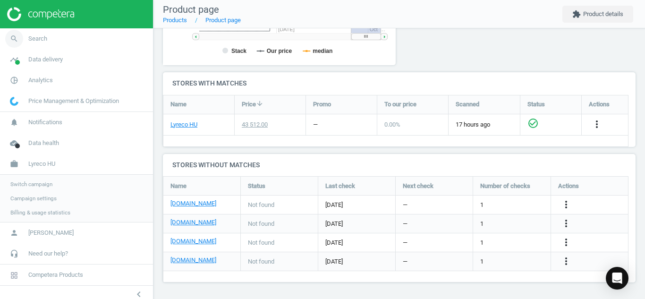
click at [17, 34] on icon "search" at bounding box center [14, 39] width 18 height 18
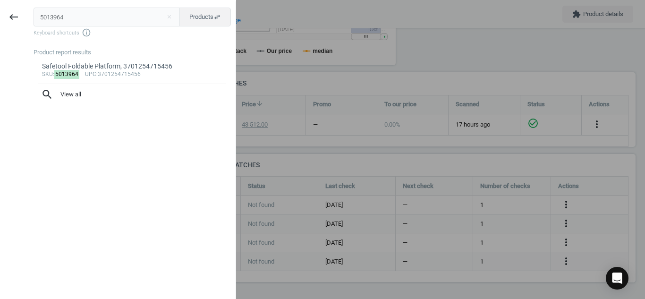
drag, startPoint x: 105, startPoint y: 18, endPoint x: 0, endPoint y: 14, distance: 105.5
click at [0, 14] on div "keyboard_backspace 5013964 close Products swap_horiz Keyboard shortcuts info_ou…" at bounding box center [118, 150] width 236 height 299
type input "150964"
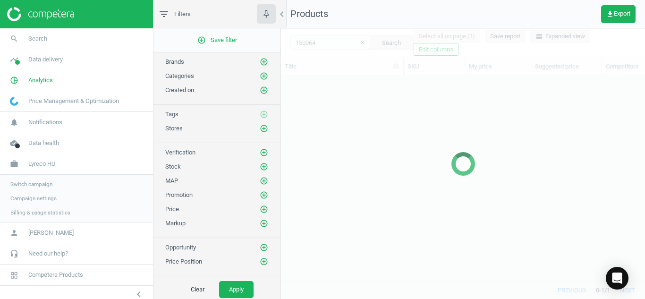
scroll to position [191, 357]
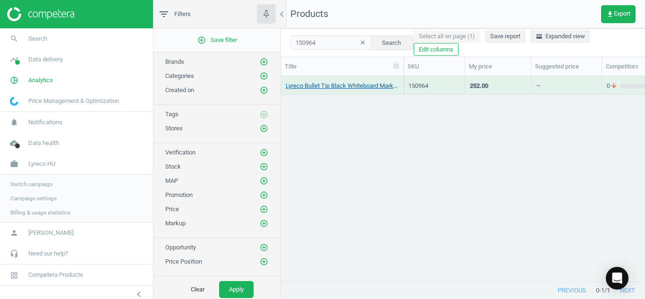
drag, startPoint x: 329, startPoint y: 79, endPoint x: 326, endPoint y: 86, distance: 7.2
click at [326, 86] on div "Lyreco Bullet Tip Black Whiteboard Markers, Empty" at bounding box center [342, 85] width 113 height 17
click at [326, 86] on link "Lyreco Bullet Tip Black Whiteboard Markers, Empty" at bounding box center [342, 86] width 113 height 9
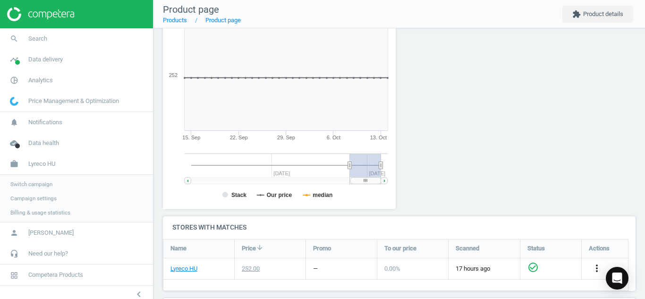
scroll to position [207, 0]
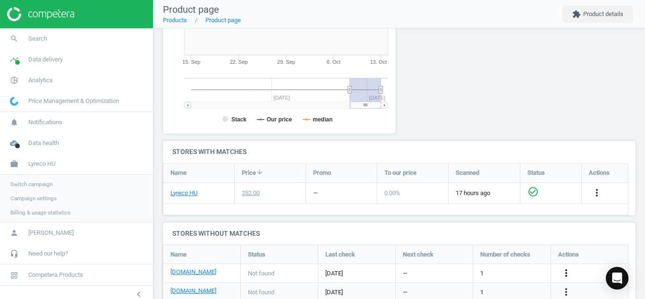
click at [569, 275] on icon "more_vert" at bounding box center [566, 272] width 11 height 11
click at [506, 272] on link "Edit URL/product option" at bounding box center [492, 273] width 129 height 15
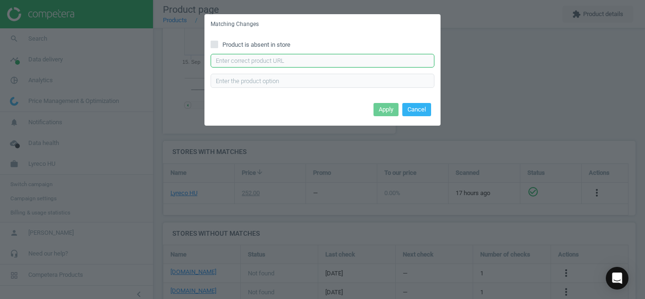
paste input "[URL][DOMAIN_NAME]"
click at [390, 61] on input "[URL][DOMAIN_NAME]" at bounding box center [323, 61] width 224 height 14
type input "[URL][DOMAIN_NAME]"
click at [380, 113] on button "Apply" at bounding box center [386, 109] width 25 height 13
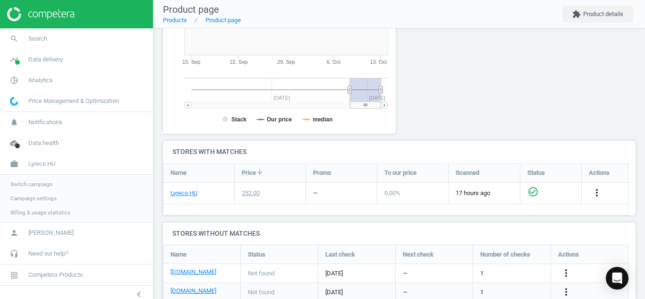
click at [568, 282] on div "more_vert" at bounding box center [589, 273] width 77 height 18
click at [568, 288] on icon "more_vert" at bounding box center [566, 291] width 11 height 11
click at [508, 276] on link "Edit URL/product option" at bounding box center [492, 276] width 129 height 15
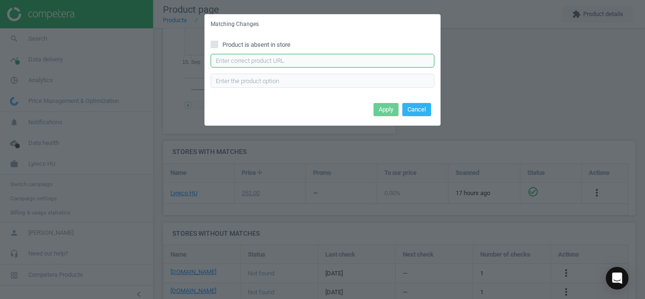
click at [357, 54] on input "text" at bounding box center [323, 61] width 224 height 14
paste input "[URL][DOMAIN_NAME][PERSON_NAME]"
type input "[URL][DOMAIN_NAME][PERSON_NAME]"
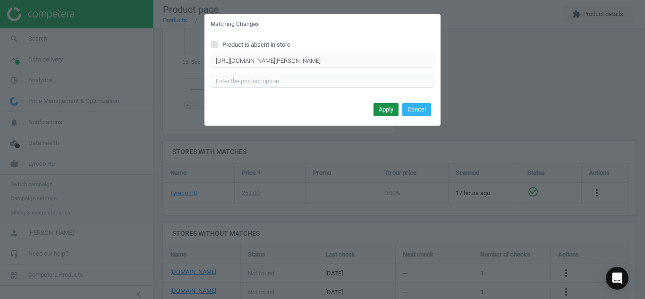
click at [382, 107] on button "Apply" at bounding box center [386, 109] width 25 height 13
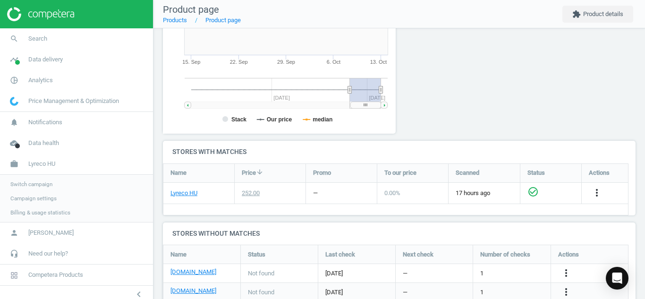
scroll to position [294, 0]
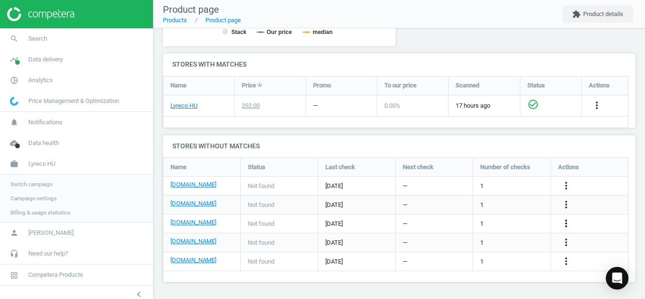
click at [568, 224] on icon "more_vert" at bounding box center [566, 223] width 11 height 11
click at [515, 221] on link "Edit URL/product option" at bounding box center [492, 223] width 129 height 15
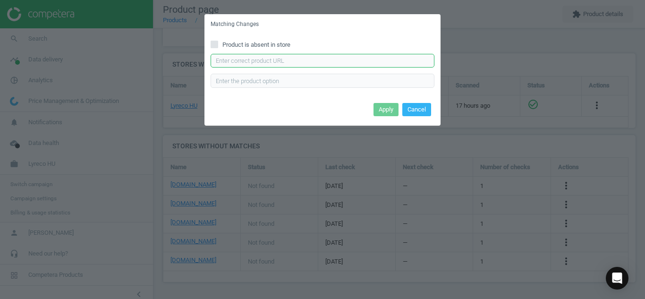
paste input "[URL][DOMAIN_NAME][PERSON_NAME]"
click at [415, 66] on input "[URL][DOMAIN_NAME][PERSON_NAME]" at bounding box center [323, 61] width 224 height 14
type input "[URL][DOMAIN_NAME][PERSON_NAME]"
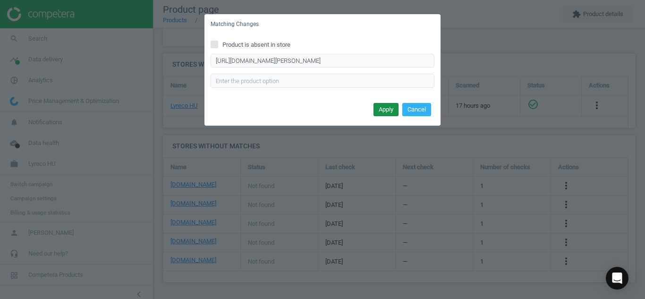
click at [388, 107] on button "Apply" at bounding box center [386, 109] width 25 height 13
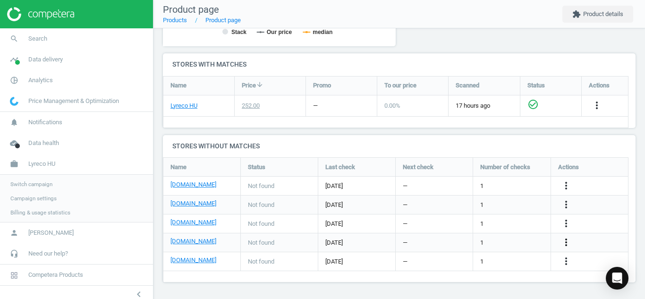
click at [566, 242] on icon "more_vert" at bounding box center [566, 242] width 11 height 11
click at [489, 240] on link "Edit URL/product option" at bounding box center [492, 242] width 129 height 15
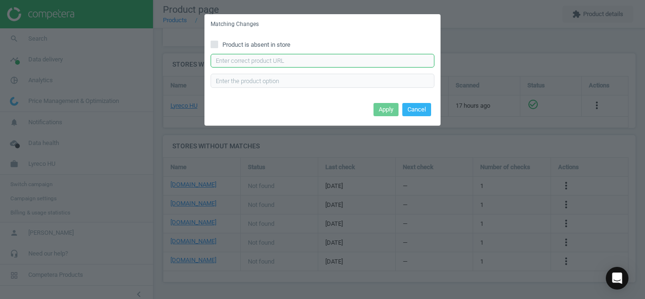
paste input "[URL][DOMAIN_NAME][PERSON_NAME]"
click at [296, 66] on input "[URL][DOMAIN_NAME][PERSON_NAME]" at bounding box center [323, 61] width 224 height 14
type input "[URL][DOMAIN_NAME][PERSON_NAME]"
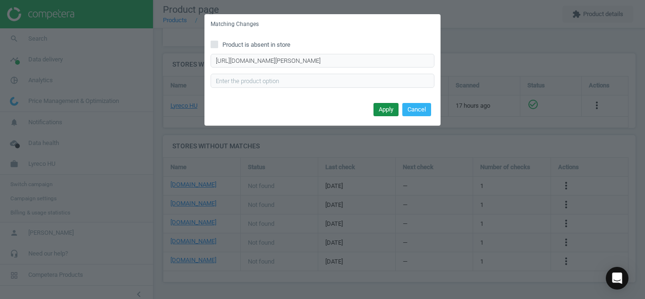
click at [376, 106] on button "Apply" at bounding box center [386, 109] width 25 height 13
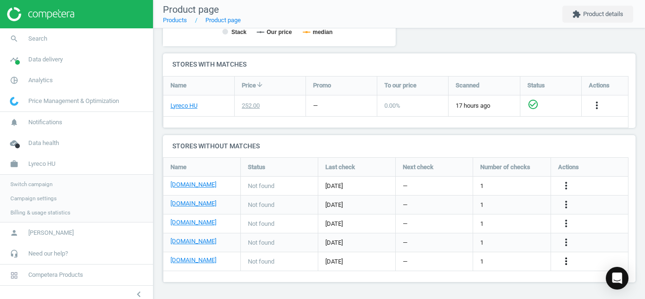
click at [569, 258] on icon "more_vert" at bounding box center [566, 261] width 11 height 11
click at [515, 260] on link "Edit URL/product option" at bounding box center [492, 261] width 129 height 15
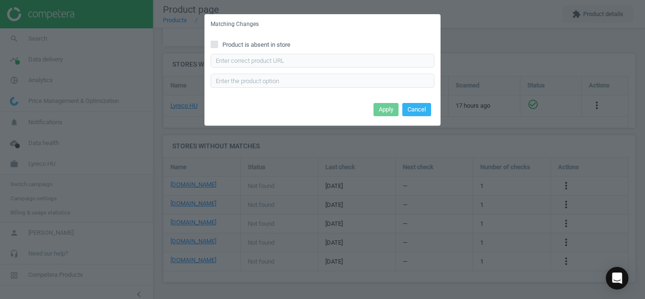
click at [215, 41] on input "Product is absent in store" at bounding box center [215, 44] width 6 height 6
checkbox input "true"
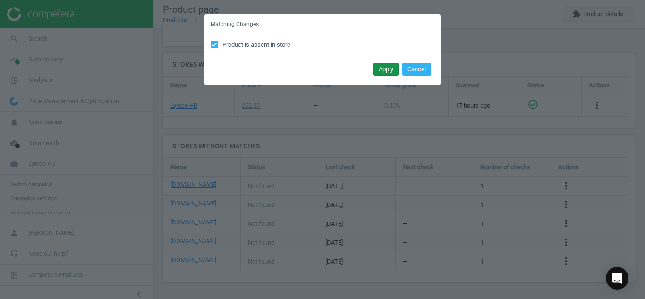
click at [381, 68] on button "Apply" at bounding box center [386, 69] width 25 height 13
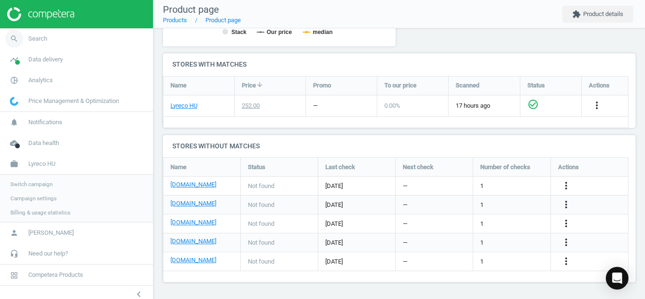
click at [16, 42] on icon "search" at bounding box center [14, 39] width 18 height 18
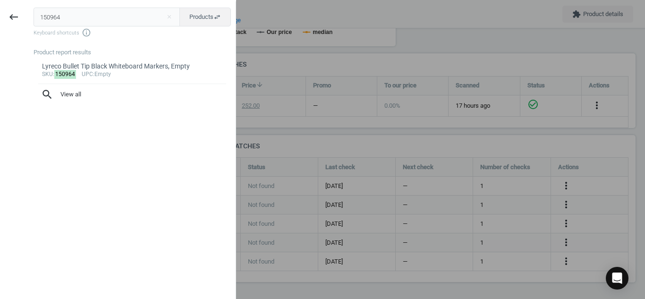
drag, startPoint x: 132, startPoint y: 15, endPoint x: 0, endPoint y: 1, distance: 132.5
click at [0, 1] on div "keyboard_backspace 150964 close Products swap_horiz Keyboard shortcuts info_out…" at bounding box center [118, 150] width 236 height 299
type input "15696414"
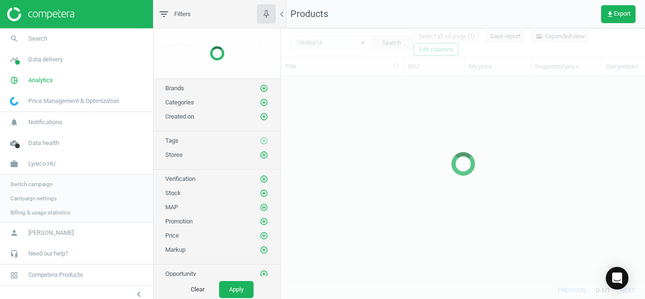
scroll to position [191, 357]
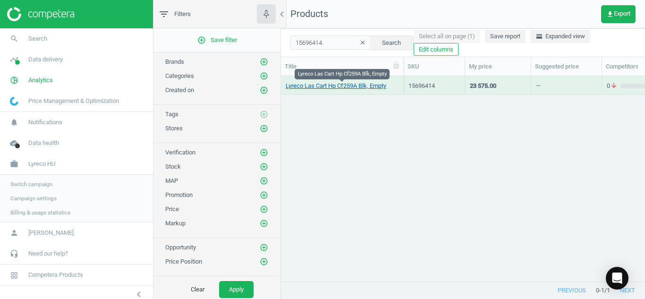
click at [308, 87] on link "Lyreco Las Cart Hp Cf259A Blk, Empty" at bounding box center [336, 86] width 101 height 9
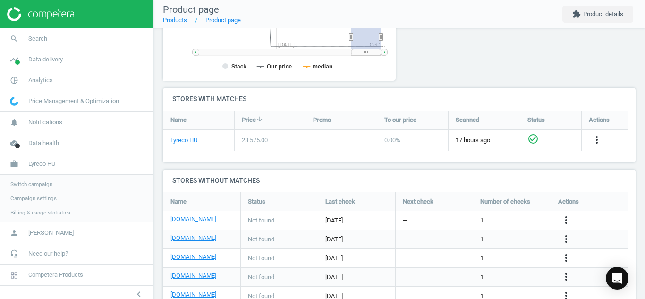
scroll to position [271, 0]
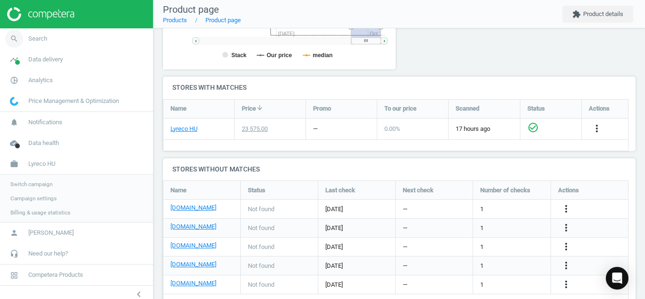
click at [14, 36] on icon "search" at bounding box center [14, 39] width 18 height 18
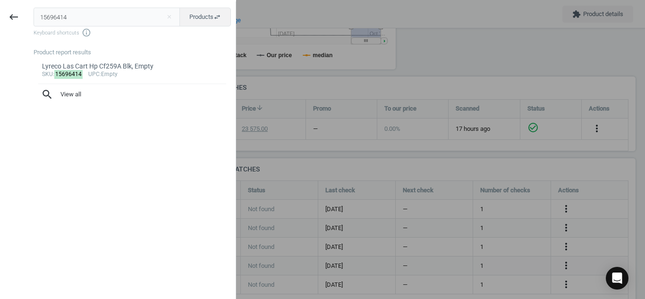
drag, startPoint x: 120, startPoint y: 19, endPoint x: 0, endPoint y: -10, distance: 123.1
click at [0, 0] on html "Group 2 Created with Sketch. ic/cloud_download/grey600 Created with Sketch. gra…" at bounding box center [322, 149] width 645 height 299
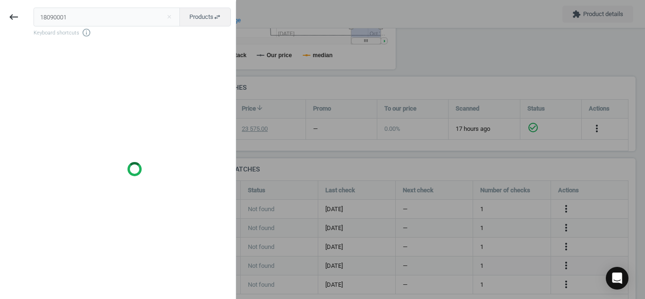
type input "18090001"
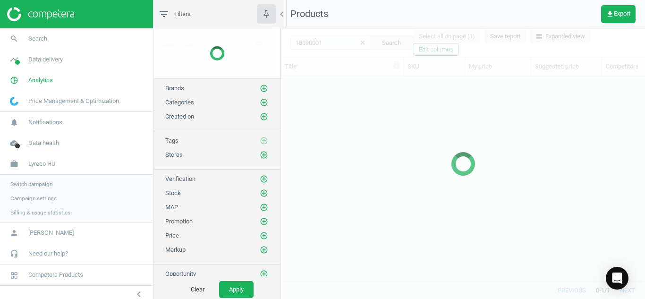
scroll to position [191, 357]
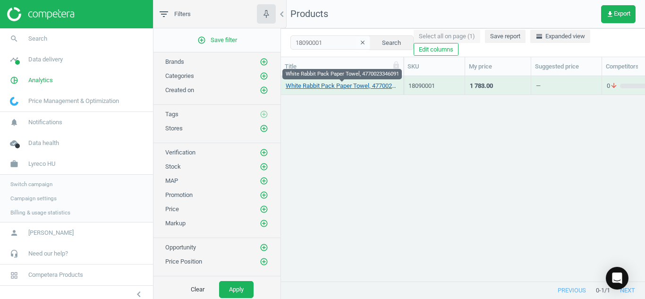
click at [356, 84] on link "White Rabbit Pack Paper Towel, 4770023346091" at bounding box center [342, 86] width 113 height 9
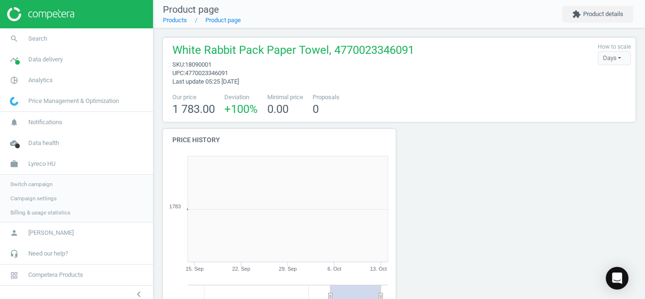
scroll to position [159, 481]
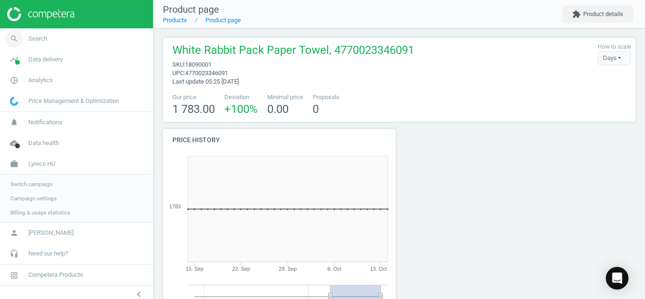
click at [6, 40] on icon "search" at bounding box center [14, 39] width 18 height 18
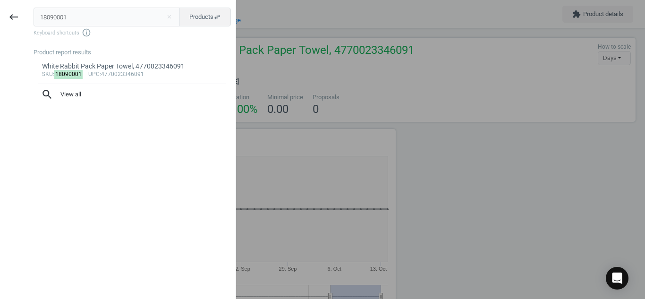
drag, startPoint x: 106, startPoint y: 16, endPoint x: 0, endPoint y: 15, distance: 105.8
click at [0, 15] on div "keyboard_backspace 18090001 close Products swap_horiz Keyboard shortcuts info_o…" at bounding box center [118, 150] width 236 height 299
type input "8389302"
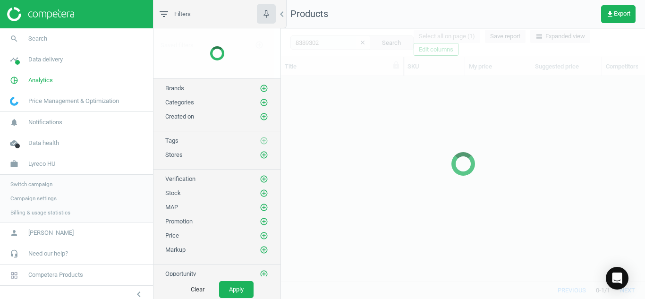
scroll to position [191, 357]
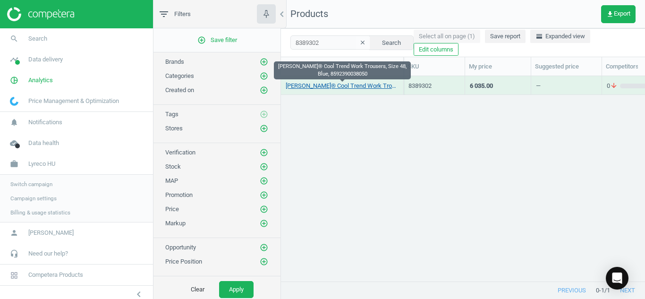
click at [314, 86] on link "[PERSON_NAME]® Cool Trend Work Trousers, Size 48, Blue, 8592390038050" at bounding box center [342, 86] width 113 height 9
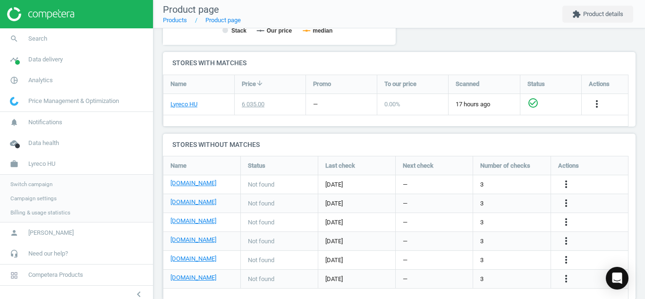
scroll to position [297, 0]
click at [567, 186] on icon "more_vert" at bounding box center [566, 183] width 11 height 11
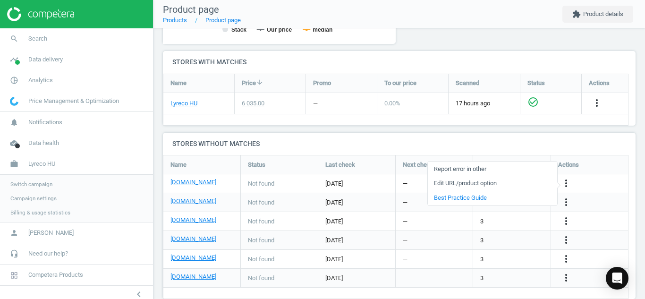
click at [522, 185] on link "Edit URL/product option" at bounding box center [492, 183] width 129 height 15
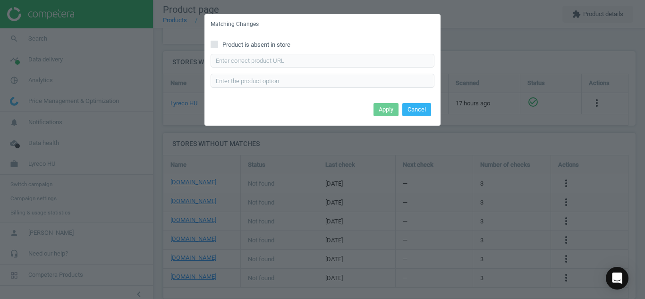
click at [215, 43] on input "Product is absent in store" at bounding box center [215, 44] width 6 height 6
checkbox input "true"
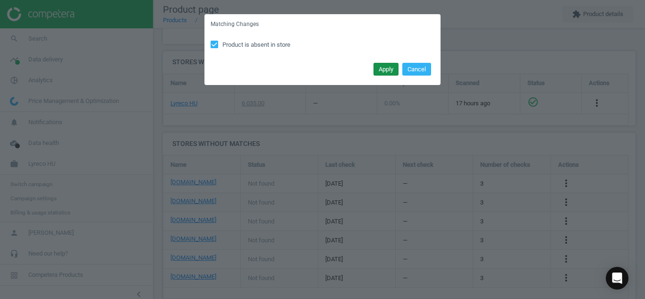
click at [382, 73] on button "Apply" at bounding box center [386, 69] width 25 height 13
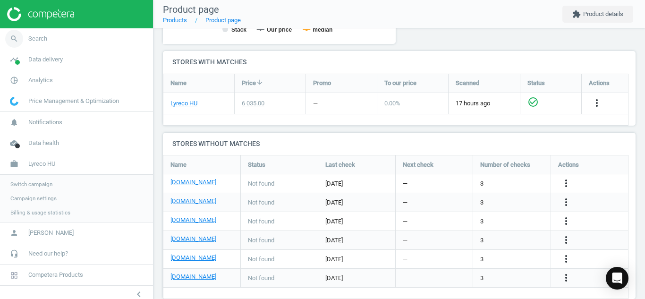
click at [12, 40] on icon "search" at bounding box center [14, 39] width 18 height 18
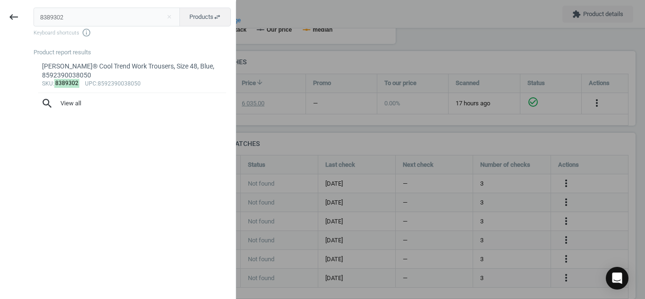
drag, startPoint x: 102, startPoint y: 25, endPoint x: 0, endPoint y: 25, distance: 102.1
click at [0, 25] on div "keyboard_backspace 8389302 close Products swap_horiz Keyboard shortcuts info_ou…" at bounding box center [118, 150] width 236 height 299
type input "14138693"
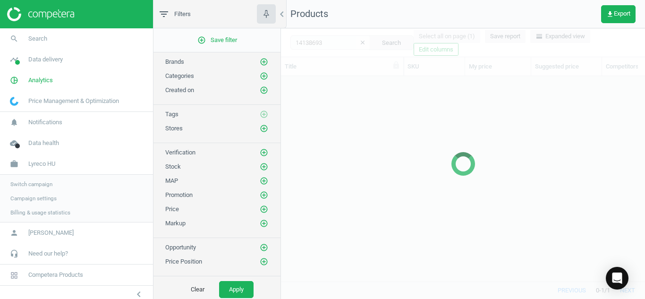
scroll to position [191, 357]
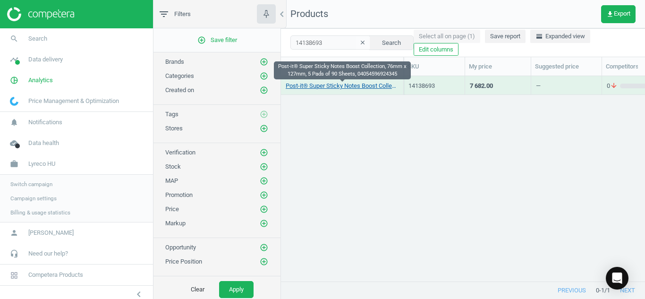
click at [332, 84] on link "Post-it® Super Sticky Notes Boost Collection, 76mm x 127mm, 5 Pads of 90 Sheets…" at bounding box center [342, 86] width 113 height 9
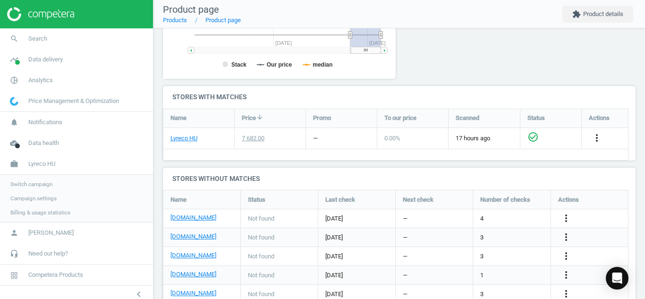
scroll to position [310, 0]
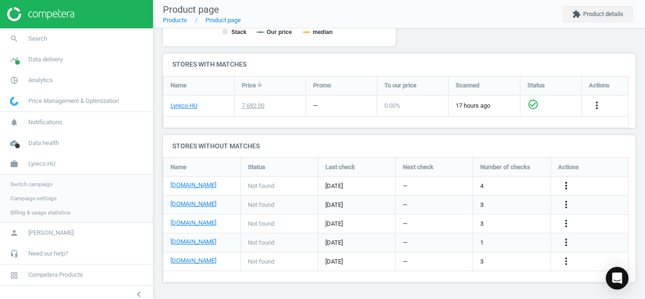
click at [565, 189] on icon "more_vert" at bounding box center [566, 185] width 11 height 11
click at [523, 190] on link "Edit URL/product option" at bounding box center [492, 186] width 129 height 15
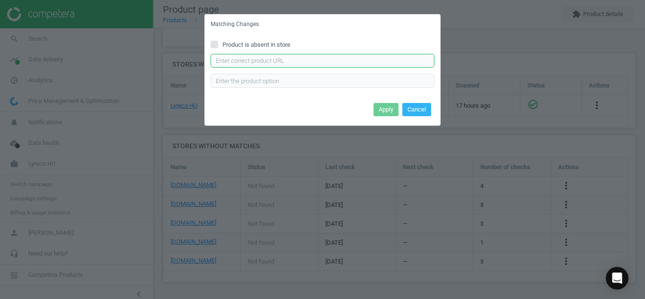
paste input "[URL][DOMAIN_NAME]"
click at [368, 58] on input "[URL][DOMAIN_NAME]" at bounding box center [323, 61] width 224 height 14
type input "[URL][DOMAIN_NAME]"
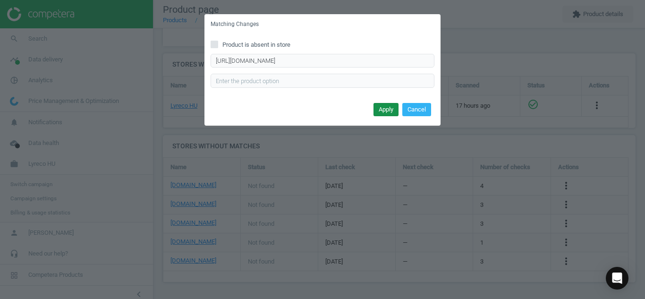
click at [385, 107] on button "Apply" at bounding box center [386, 109] width 25 height 13
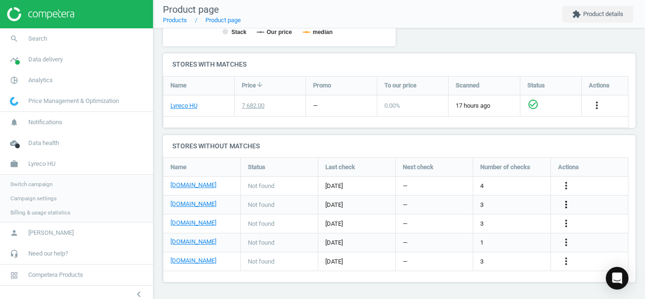
click at [565, 208] on icon "more_vert" at bounding box center [566, 204] width 11 height 11
click at [504, 205] on link "Edit URL/product option" at bounding box center [492, 205] width 129 height 15
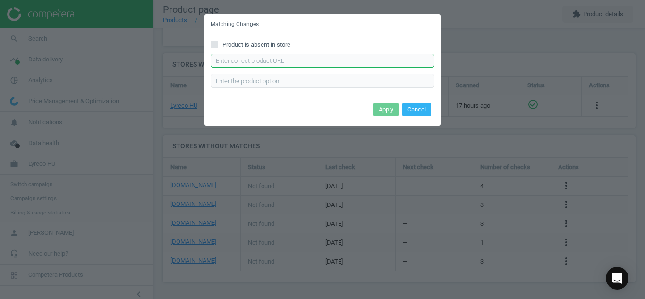
paste input "[URL][DOMAIN_NAME]"
click at [379, 54] on input "[URL][DOMAIN_NAME]" at bounding box center [323, 61] width 224 height 14
type input "[URL][DOMAIN_NAME]"
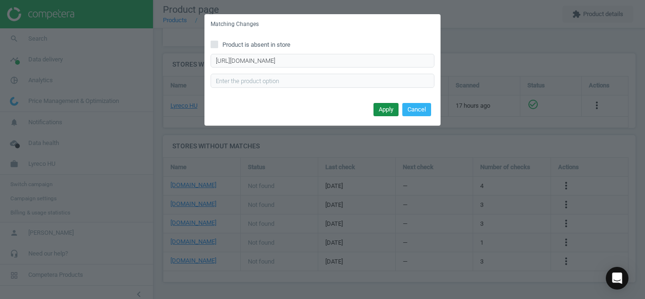
click at [382, 111] on button "Apply" at bounding box center [386, 109] width 25 height 13
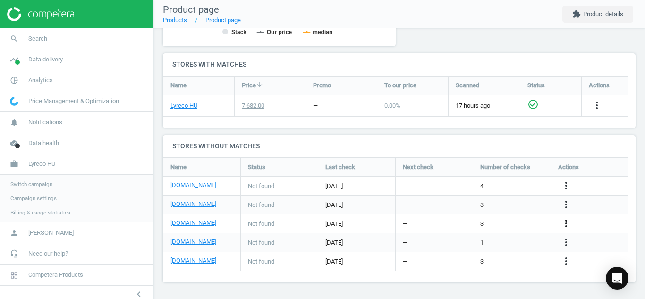
click at [569, 227] on icon "more_vert" at bounding box center [566, 223] width 11 height 11
click at [515, 217] on link "Edit URL/product option" at bounding box center [492, 224] width 129 height 15
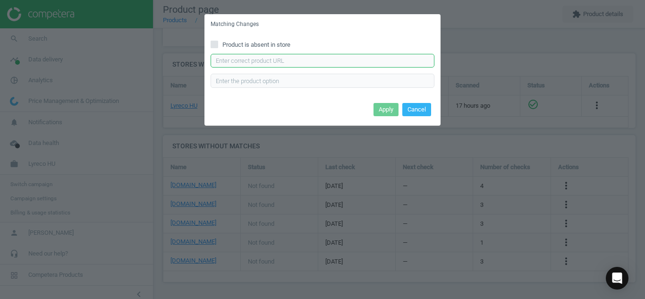
paste input "[URL][DOMAIN_NAME]"
click at [274, 54] on input "text" at bounding box center [323, 61] width 224 height 14
type input "[URL][DOMAIN_NAME]"
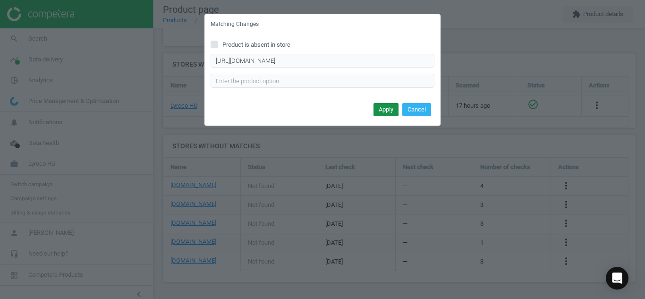
click at [379, 108] on button "Apply" at bounding box center [386, 109] width 25 height 13
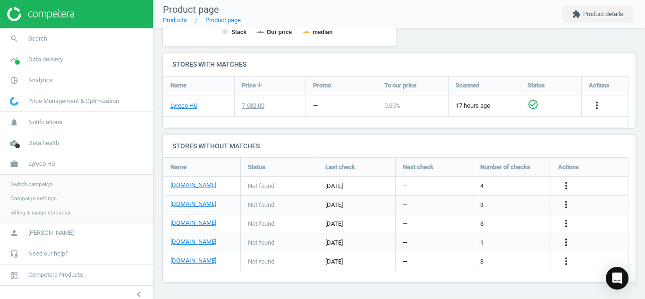
click at [568, 238] on icon "more_vert" at bounding box center [566, 242] width 11 height 11
click at [514, 237] on link "Edit URL/product option" at bounding box center [492, 243] width 129 height 15
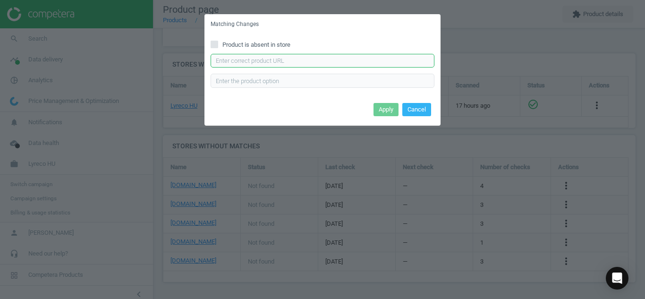
paste input "[URL][DOMAIN_NAME]"
click at [378, 57] on input "[URL][DOMAIN_NAME]" at bounding box center [323, 61] width 224 height 14
type input "[URL][DOMAIN_NAME]"
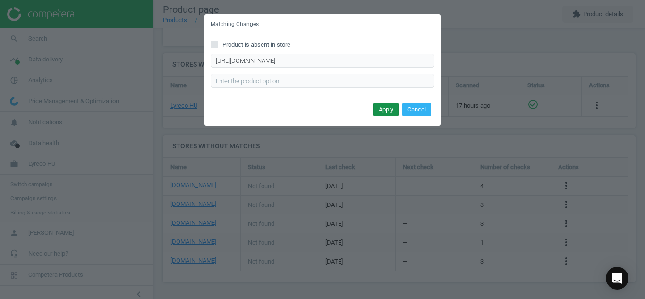
click at [380, 104] on button "Apply" at bounding box center [386, 109] width 25 height 13
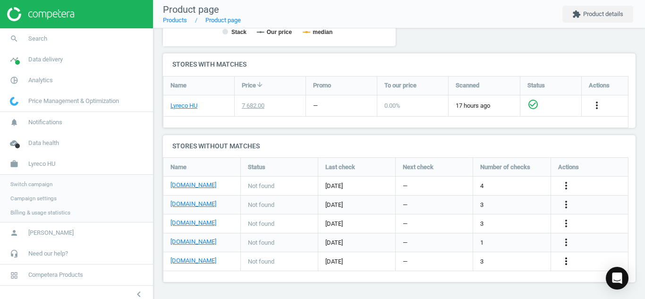
click at [570, 264] on icon "more_vert" at bounding box center [566, 261] width 11 height 11
click at [506, 261] on link "Edit URL/product option" at bounding box center [492, 262] width 129 height 15
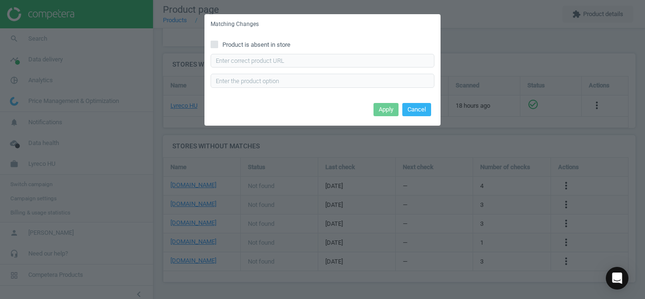
click at [215, 42] on input "Product is absent in store" at bounding box center [215, 44] width 6 height 6
checkbox input "true"
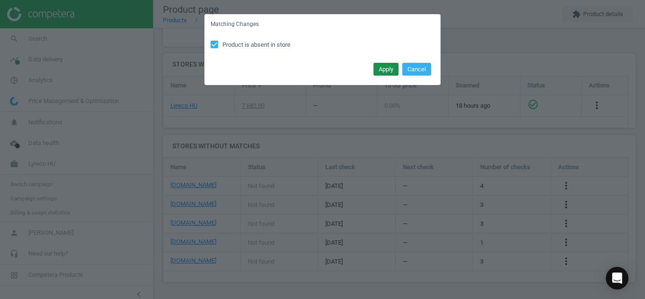
click at [378, 73] on div "Apply Cancel" at bounding box center [323, 73] width 236 height 26
click at [378, 73] on button "Apply" at bounding box center [386, 69] width 25 height 13
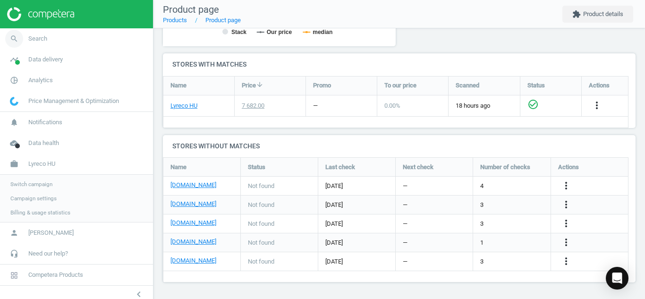
click at [12, 44] on icon "search" at bounding box center [14, 39] width 18 height 18
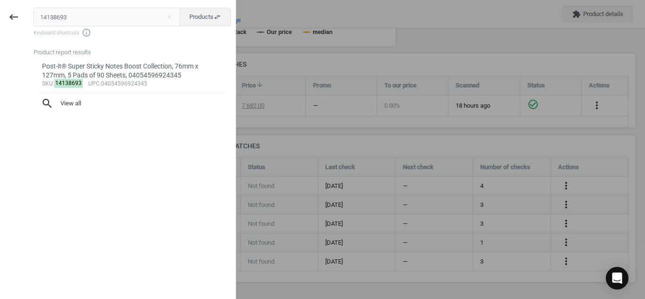
drag, startPoint x: 80, startPoint y: 19, endPoint x: 0, endPoint y: 4, distance: 81.7
click at [0, 4] on div "keyboard_backspace 14138693 close Products swap_horiz Keyboard shortcuts info_o…" at bounding box center [118, 150] width 236 height 299
type input "6652662"
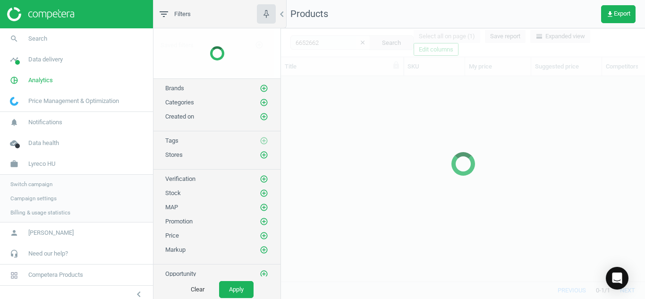
scroll to position [191, 357]
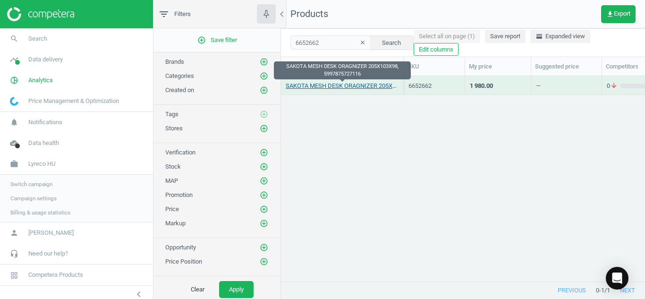
click at [326, 88] on link "SAKOTA MESH DESK ORAGNIZER 205X103X98, 5997875727116" at bounding box center [342, 86] width 113 height 9
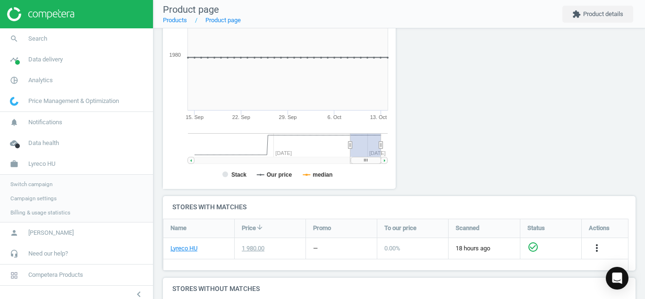
scroll to position [208, 0]
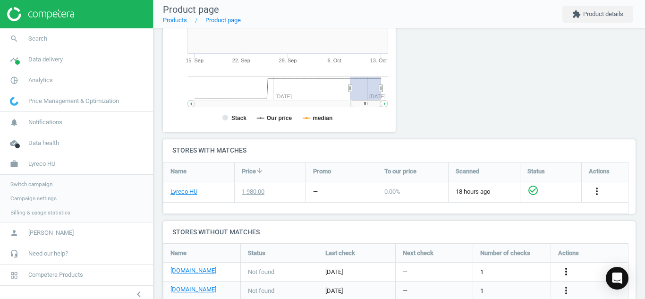
click at [567, 272] on icon "more_vert" at bounding box center [566, 271] width 11 height 11
click at [474, 270] on link "Edit URL/product option" at bounding box center [492, 272] width 129 height 15
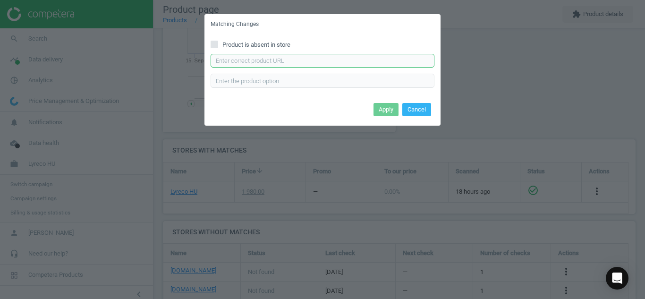
paste input "[URL][DOMAIN_NAME]"
click at [364, 66] on input "[URL][DOMAIN_NAME]" at bounding box center [323, 61] width 224 height 14
type input "[URL][DOMAIN_NAME]"
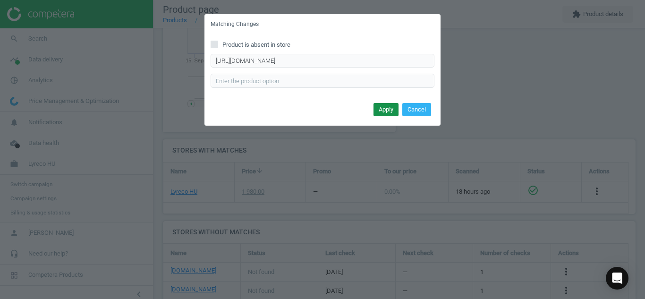
click at [378, 111] on button "Apply" at bounding box center [386, 109] width 25 height 13
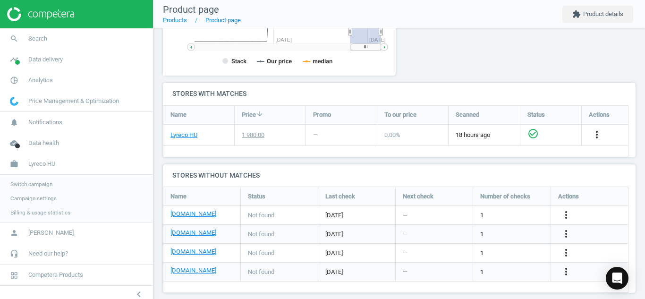
scroll to position [275, 0]
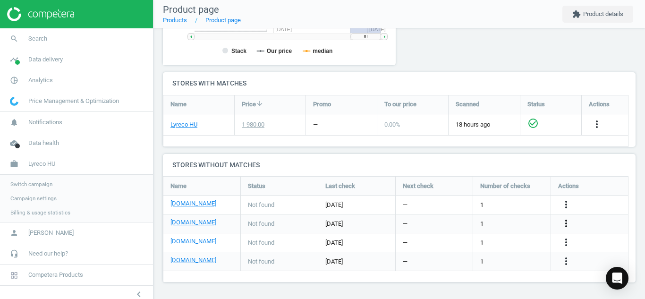
click at [565, 225] on icon "more_vert" at bounding box center [566, 223] width 11 height 11
click at [517, 221] on link "Edit URL/product option" at bounding box center [492, 223] width 129 height 15
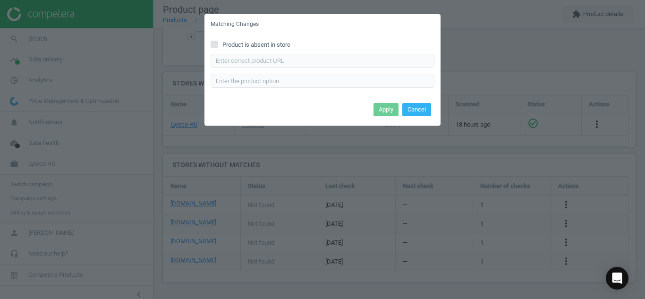
click at [218, 48] on label "Product is absent in store" at bounding box center [323, 45] width 224 height 9
click at [218, 47] on input "Product is absent in store" at bounding box center [215, 44] width 6 height 6
checkbox input "true"
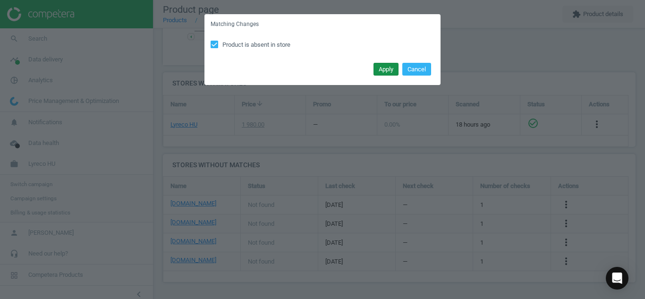
click at [381, 71] on button "Apply" at bounding box center [386, 69] width 25 height 13
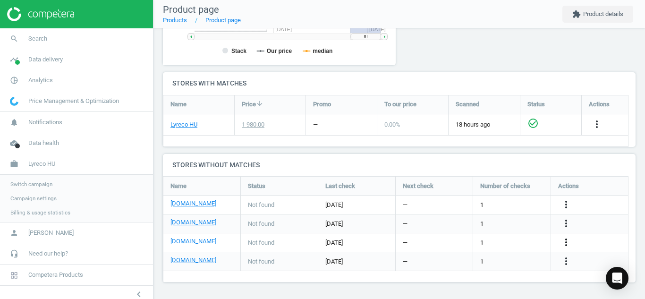
click at [567, 240] on icon "more_vert" at bounding box center [566, 242] width 11 height 11
click at [513, 241] on link "Edit URL/product option" at bounding box center [492, 242] width 129 height 15
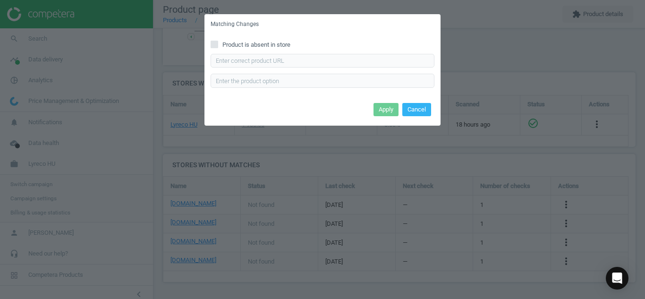
click at [215, 43] on input "Product is absent in store" at bounding box center [215, 44] width 6 height 6
checkbox input "true"
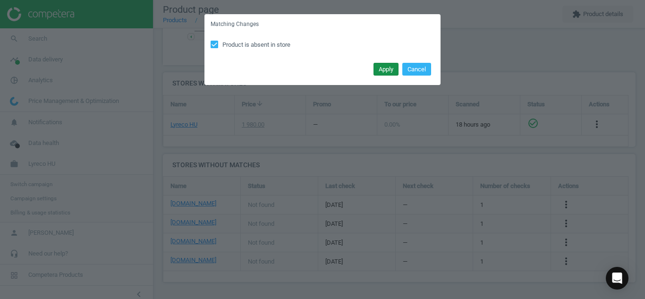
click at [381, 70] on button "Apply" at bounding box center [386, 69] width 25 height 13
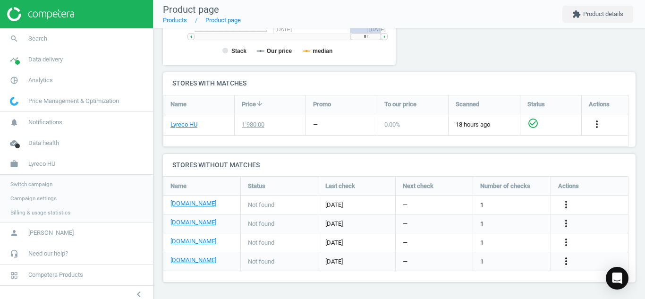
click at [569, 262] on icon "more_vert" at bounding box center [566, 261] width 11 height 11
click at [505, 263] on link "Edit URL/product option" at bounding box center [492, 261] width 129 height 15
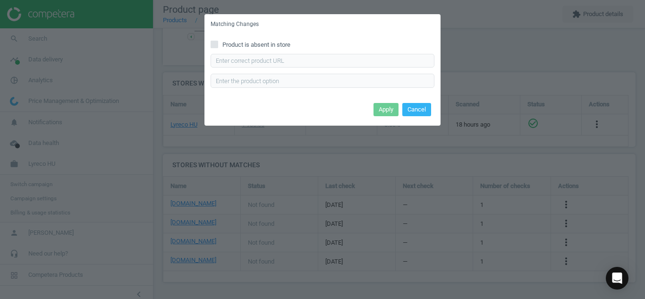
click at [218, 50] on div "Product is absent in store Enter correct product url" at bounding box center [323, 67] width 236 height 66
click at [216, 48] on icon at bounding box center [215, 45] width 8 height 8
click at [216, 47] on input "Product is absent in store" at bounding box center [215, 44] width 6 height 6
checkbox input "true"
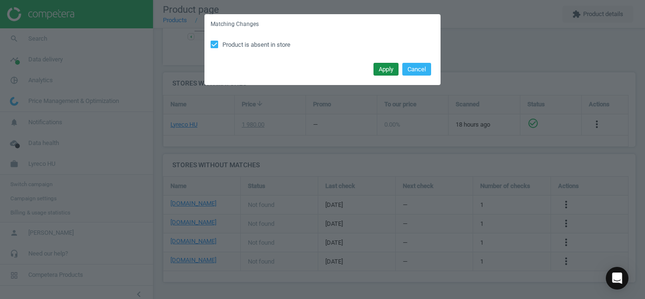
click at [382, 74] on button "Apply" at bounding box center [386, 69] width 25 height 13
